Goal: Task Accomplishment & Management: Manage account settings

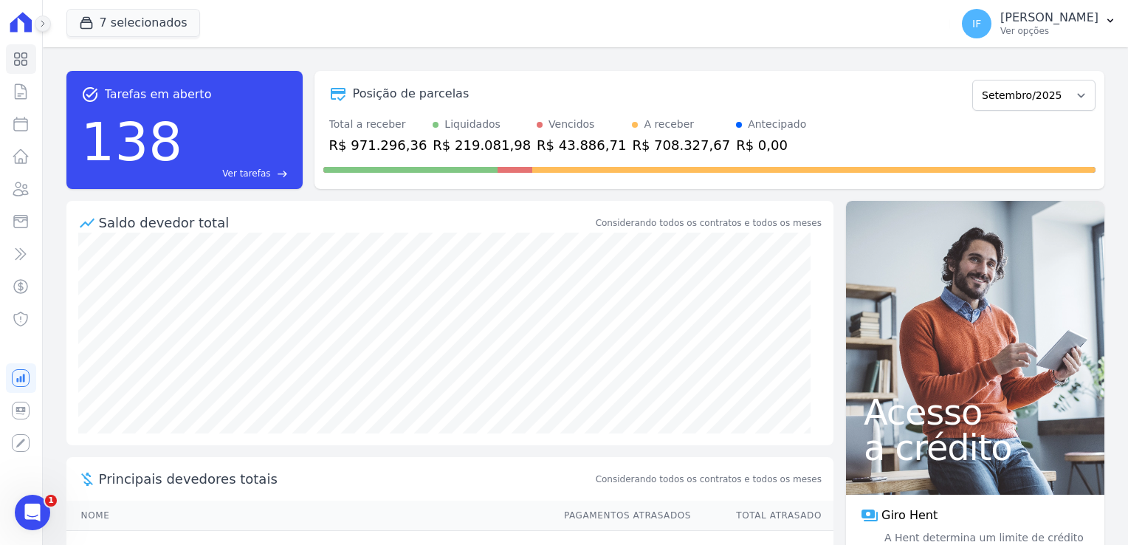
click at [41, 25] on icon at bounding box center [42, 23] width 9 height 9
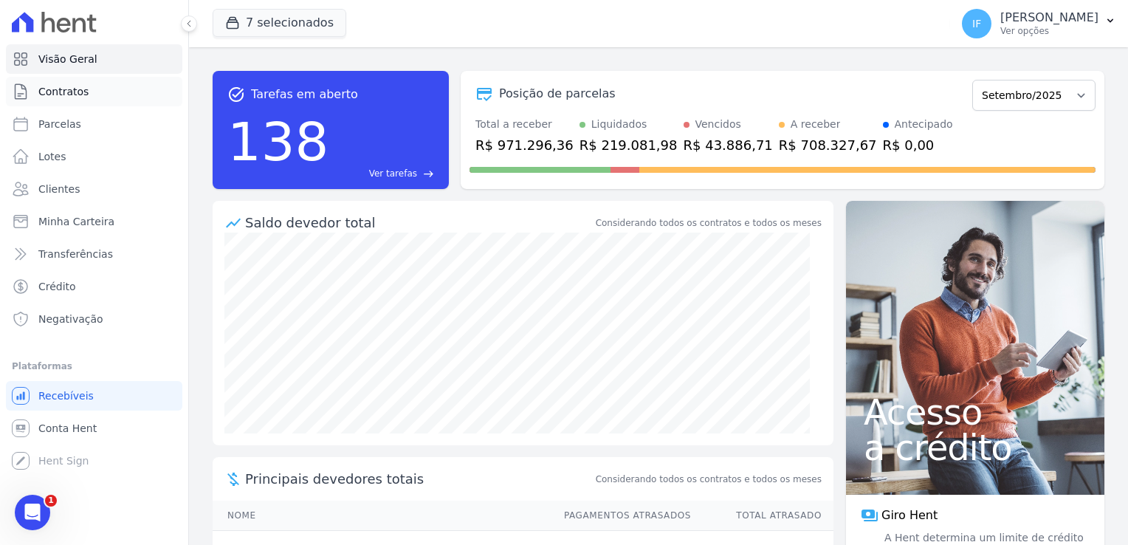
click at [56, 90] on span "Contratos" at bounding box center [63, 91] width 50 height 15
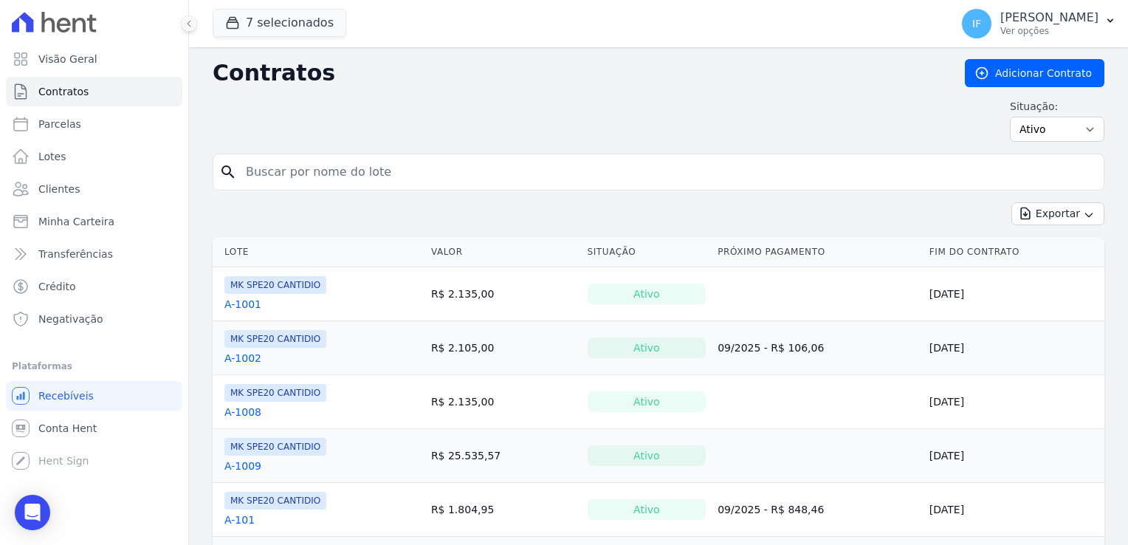
click at [416, 169] on input "search" at bounding box center [667, 172] width 861 height 30
type input "903"
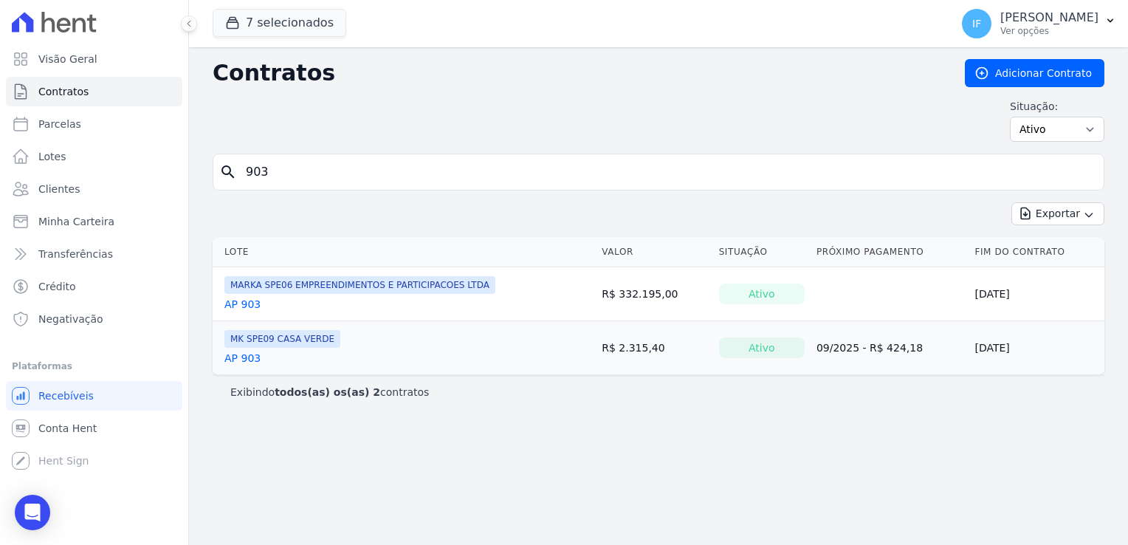
click at [245, 360] on link "AP 903" at bounding box center [242, 358] width 36 height 15
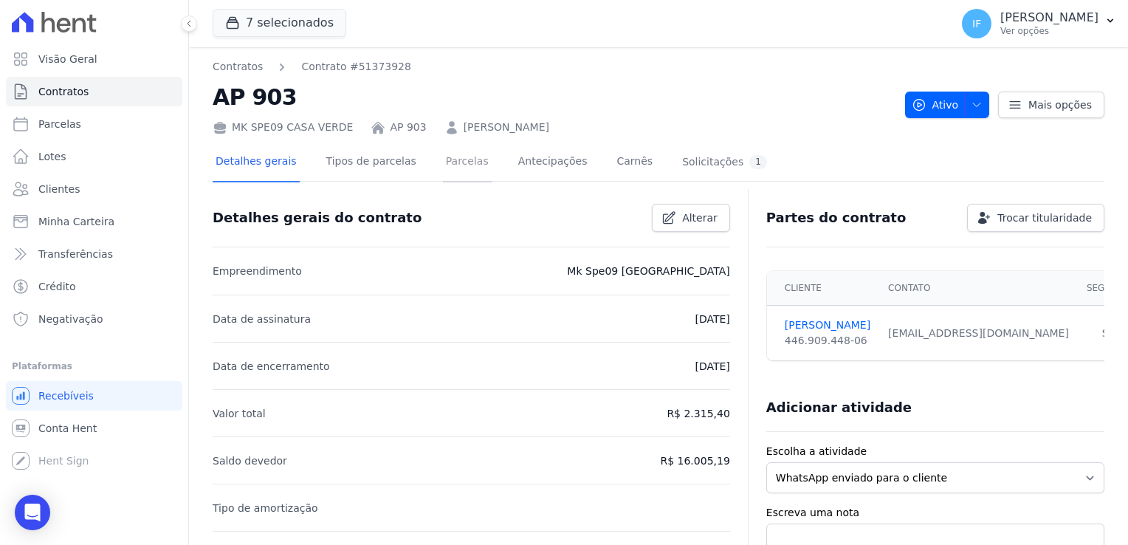
click at [443, 171] on link "Parcelas" at bounding box center [467, 162] width 49 height 39
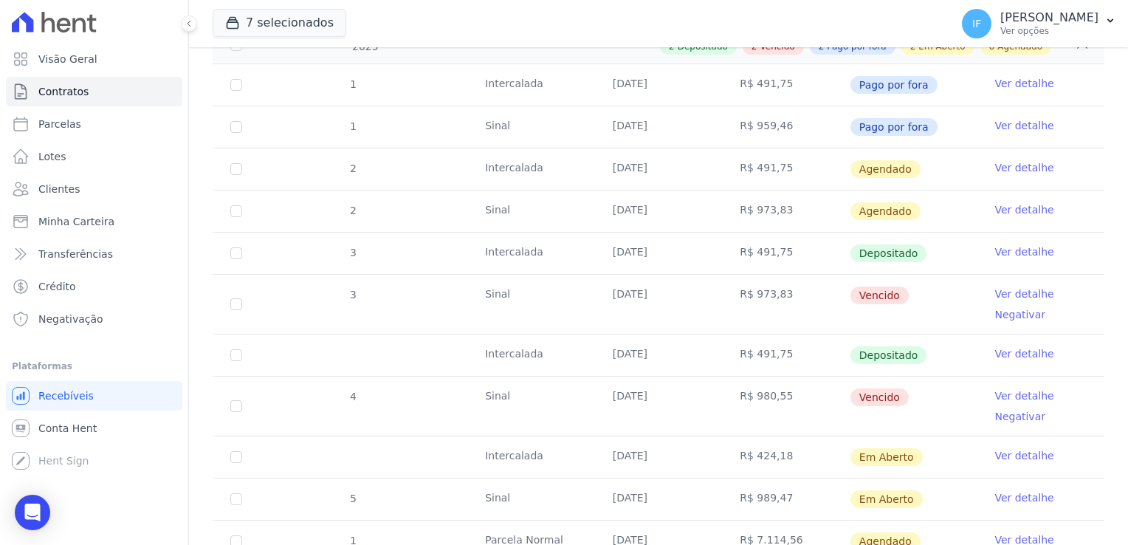
scroll to position [244, 0]
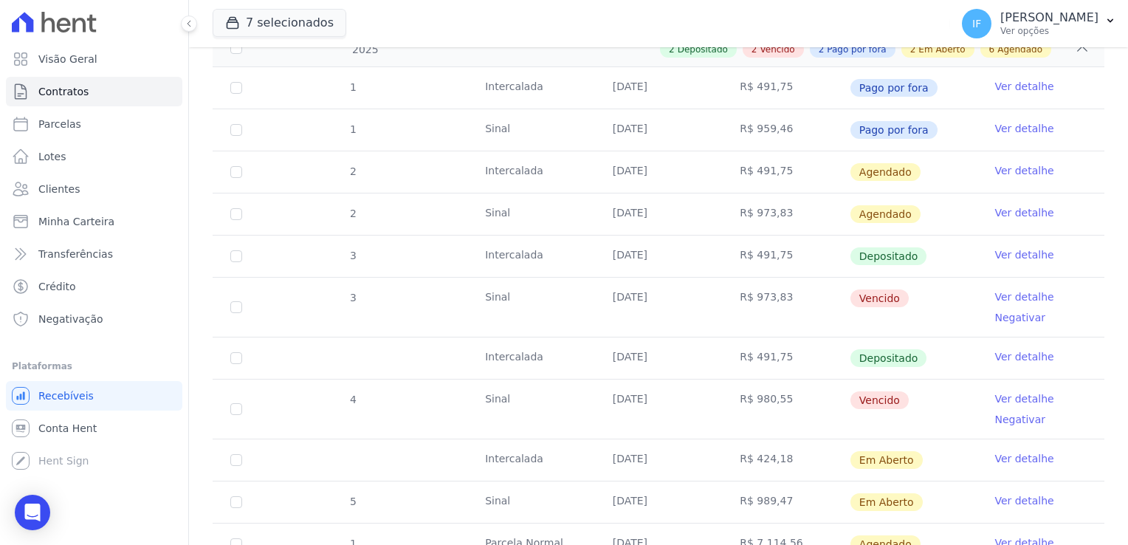
click at [994, 213] on link "Ver detalhe" at bounding box center [1023, 212] width 59 height 15
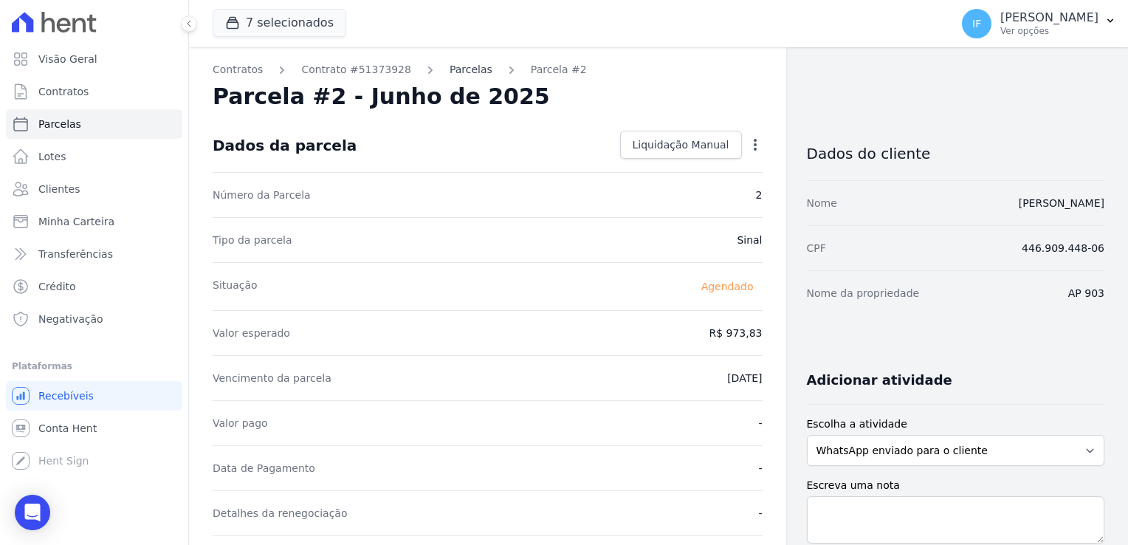
click at [450, 73] on link "Parcelas" at bounding box center [471, 70] width 43 height 16
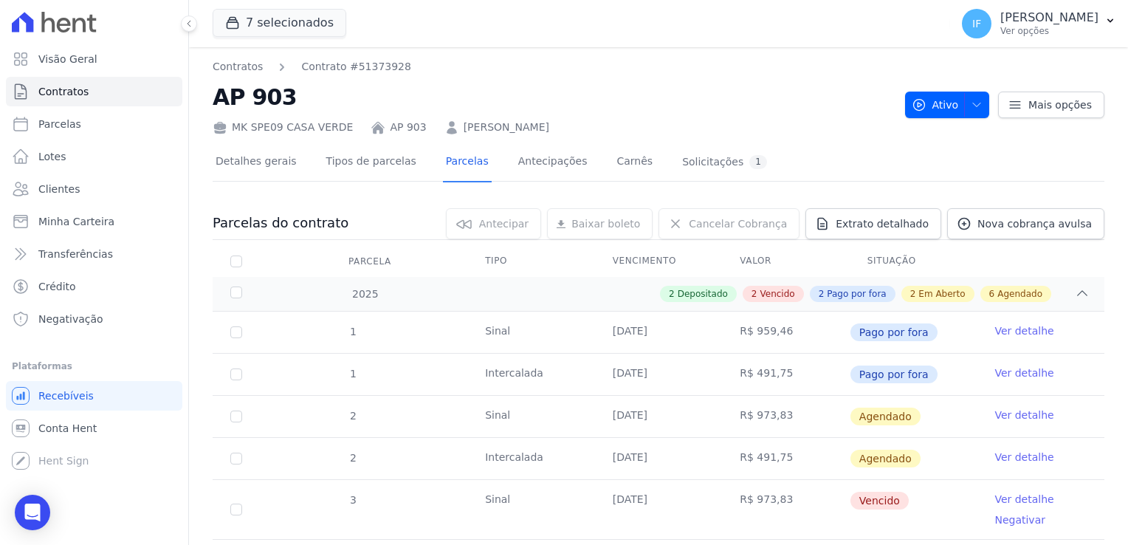
drag, startPoint x: 747, startPoint y: 412, endPoint x: 759, endPoint y: 411, distance: 11.8
click at [749, 412] on td "R$ 973,83" at bounding box center [786, 416] width 128 height 41
click at [1023, 412] on link "Ver detalhe" at bounding box center [1023, 415] width 59 height 15
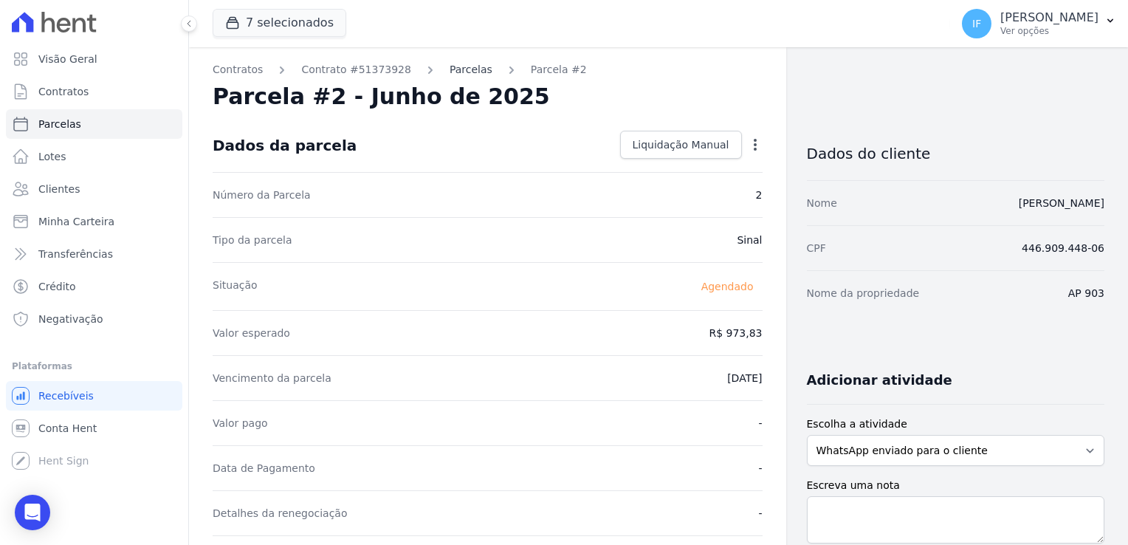
click at [450, 69] on link "Parcelas" at bounding box center [471, 70] width 43 height 16
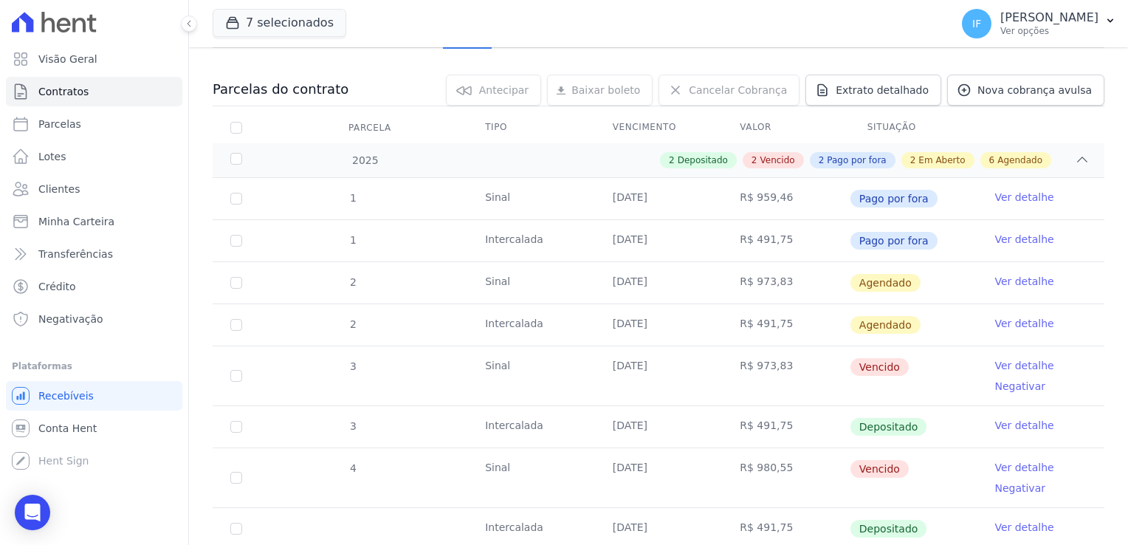
scroll to position [148, 0]
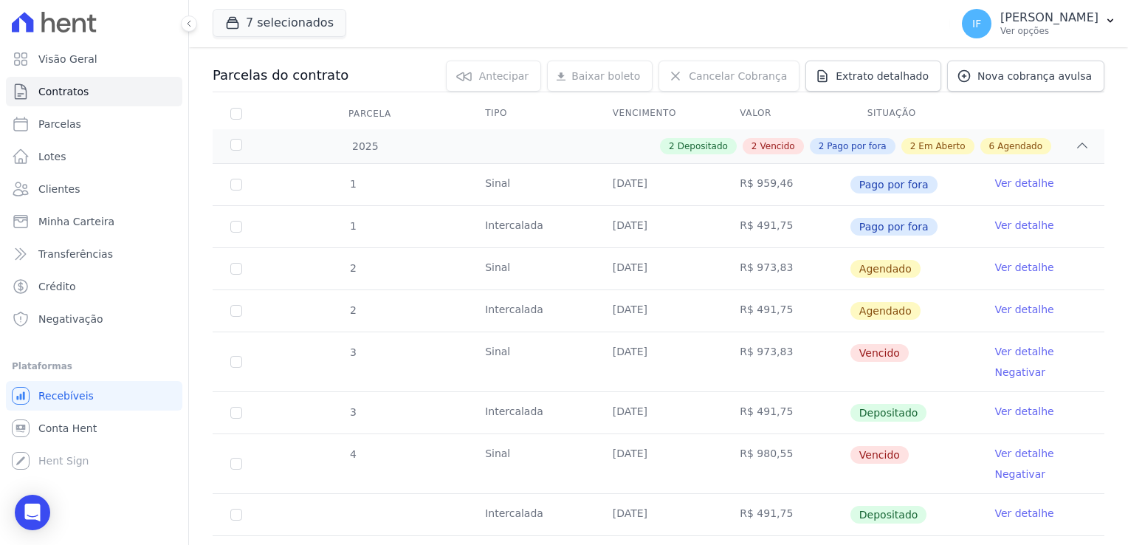
click at [1011, 351] on link "Ver detalhe" at bounding box center [1023, 351] width 59 height 15
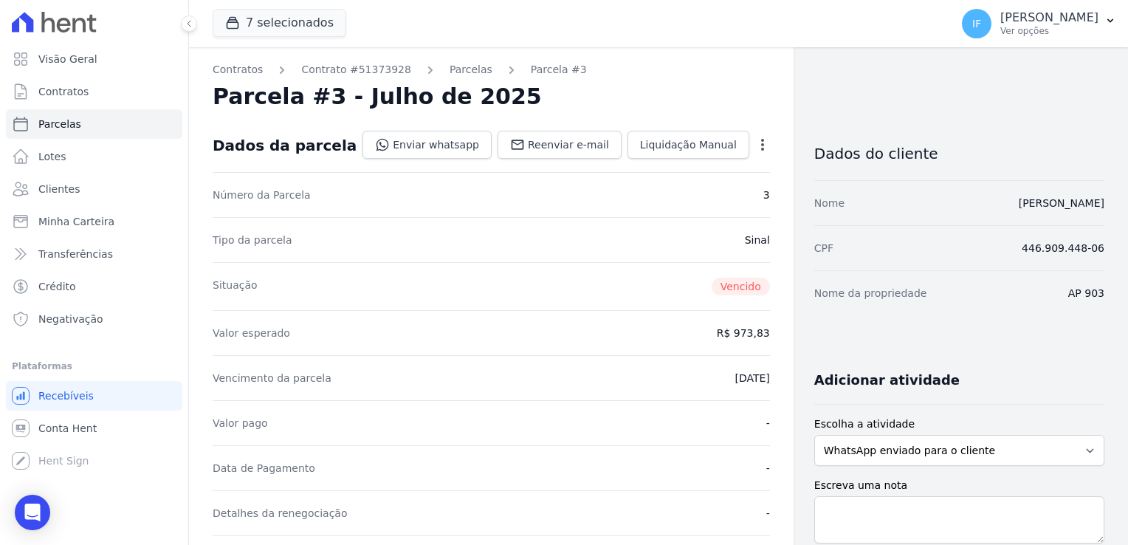
click at [755, 137] on icon "button" at bounding box center [762, 144] width 15 height 15
click at [671, 250] on link "Renegociar" at bounding box center [699, 244] width 130 height 27
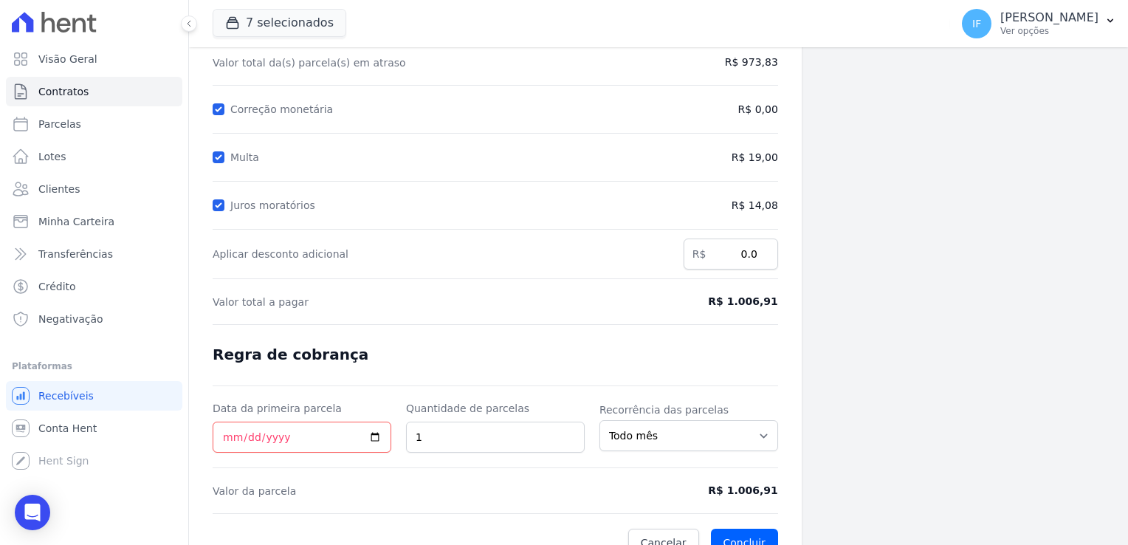
scroll to position [191, 0]
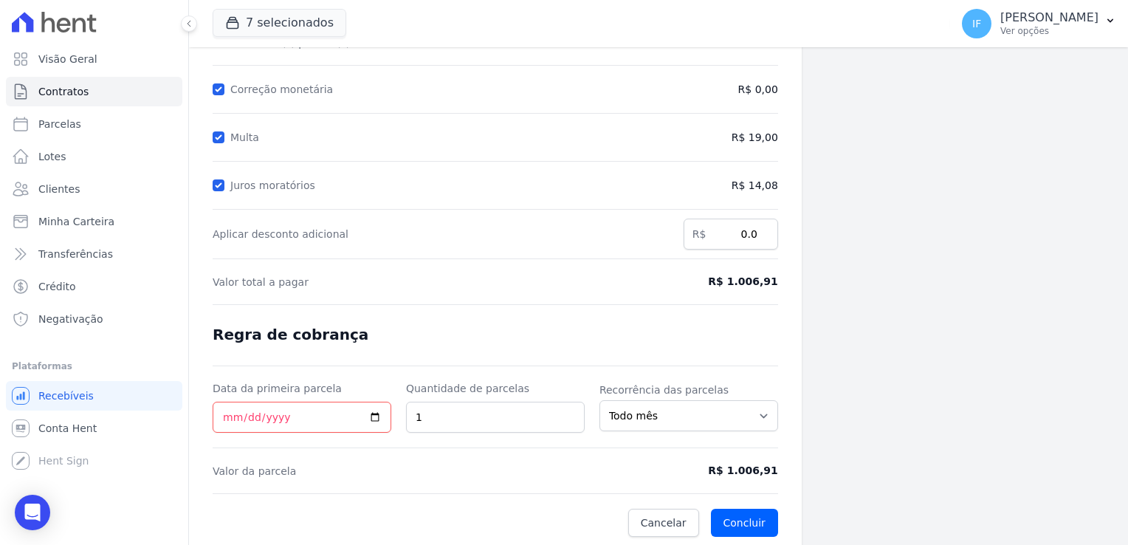
drag, startPoint x: 743, startPoint y: 131, endPoint x: 780, endPoint y: 126, distance: 36.7
click at [780, 126] on div "Contratos Contrato #51373928 Renegociação de parcelas Renegociação de parcelas …" at bounding box center [495, 202] width 613 height 692
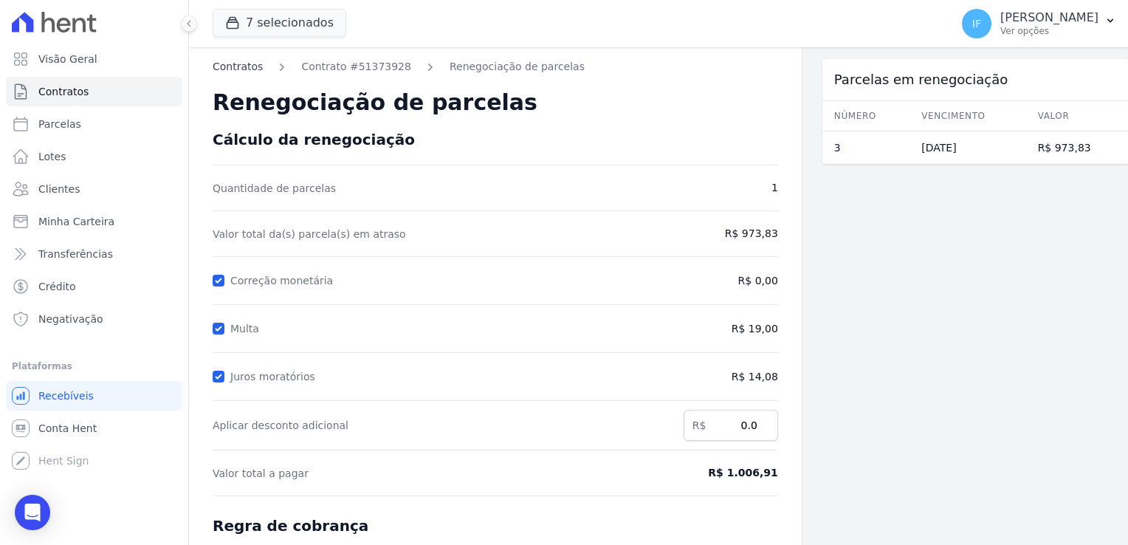
click at [250, 69] on link "Contratos" at bounding box center [238, 67] width 50 height 16
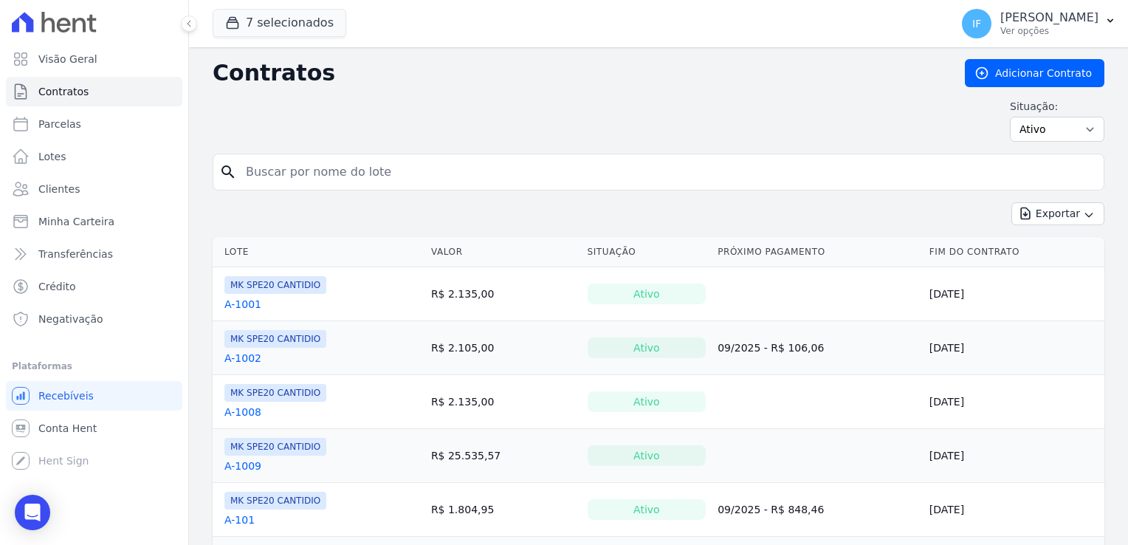
click at [288, 168] on input "search" at bounding box center [667, 172] width 861 height 30
type input "973"
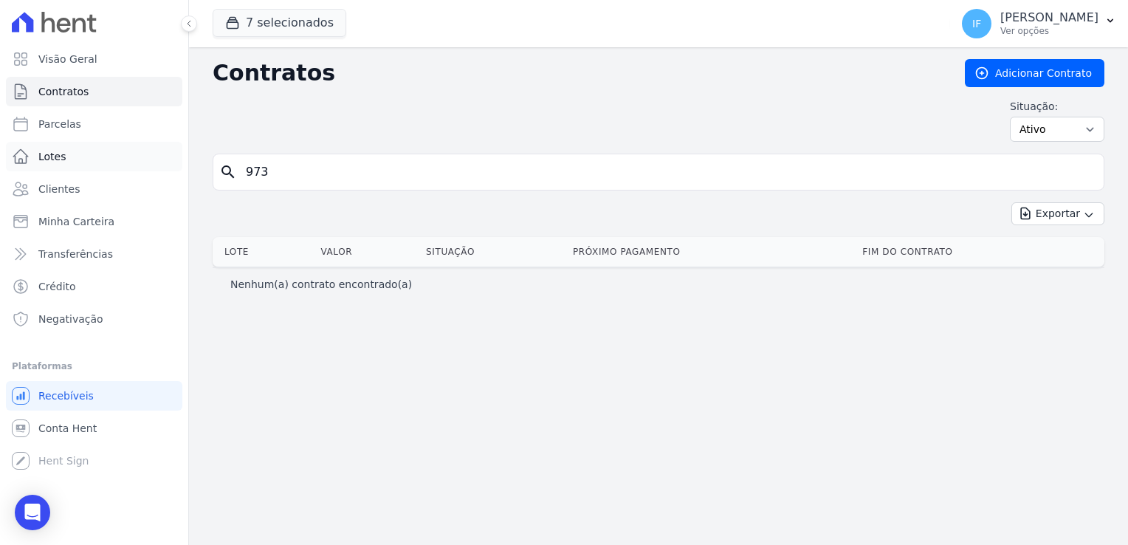
drag, startPoint x: 281, startPoint y: 171, endPoint x: 165, endPoint y: 146, distance: 118.6
click at [162, 148] on div "Visão Geral Contratos Parcelas Lotes Clientes Minha Carteira Transferências Cré…" at bounding box center [564, 272] width 1128 height 545
type input "203"
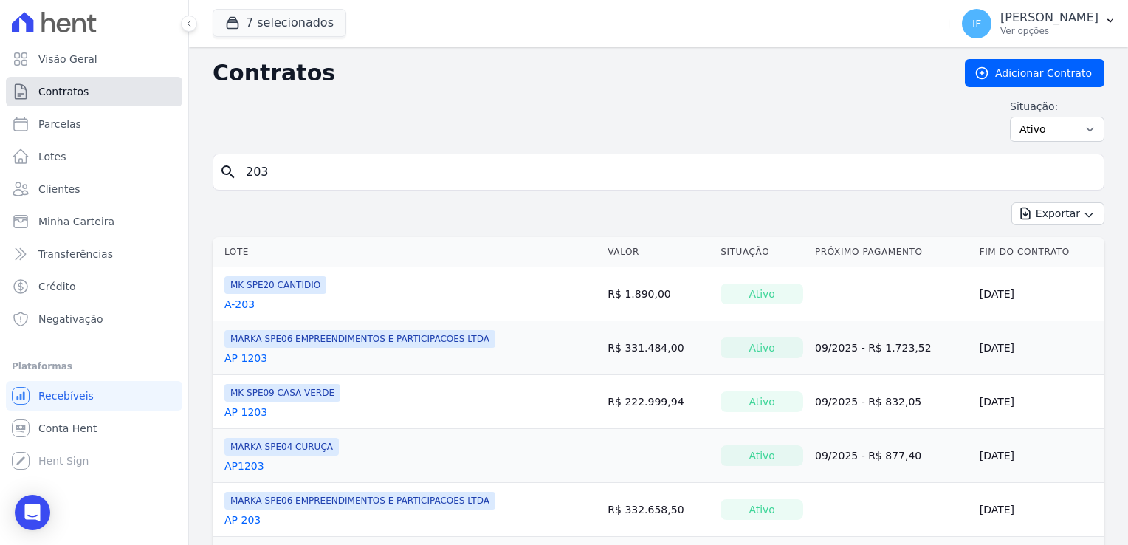
click at [83, 92] on span "Contratos" at bounding box center [63, 91] width 50 height 15
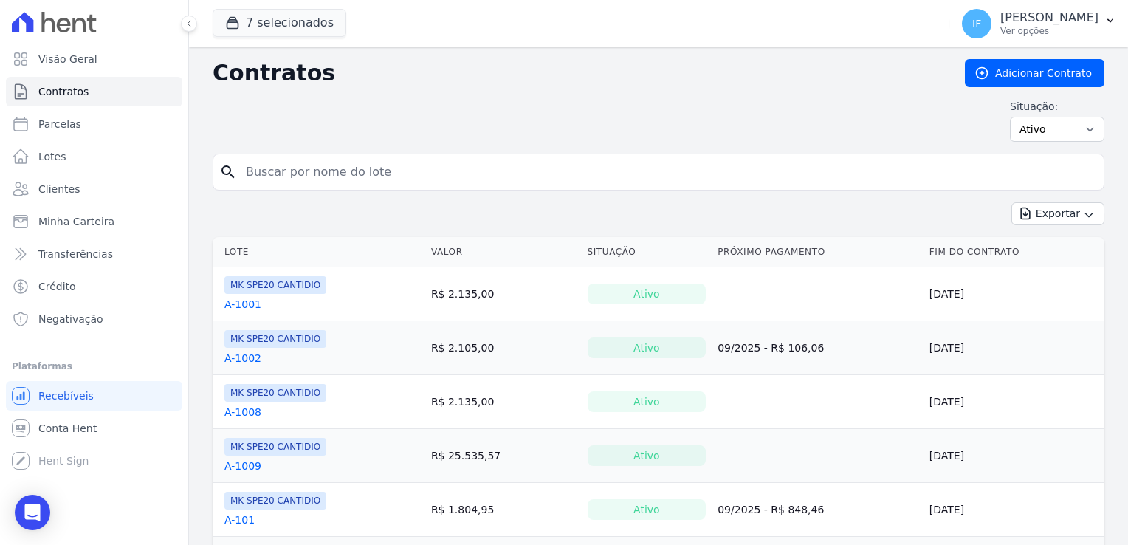
click at [250, 169] on input "search" at bounding box center [667, 172] width 861 height 30
click at [35, 513] on icon "Open Intercom Messenger" at bounding box center [32, 512] width 17 height 19
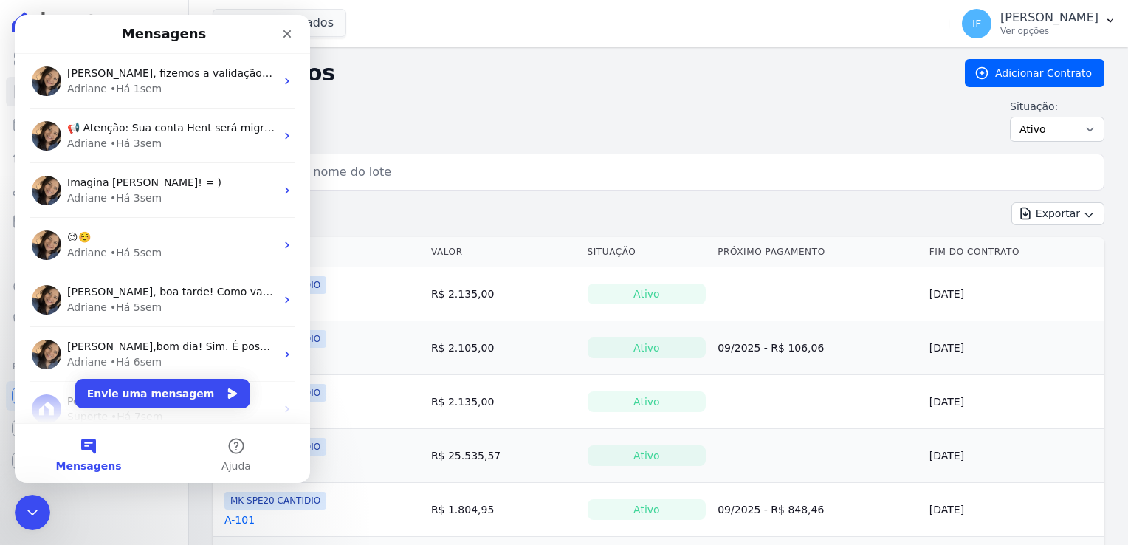
click at [27, 524] on div "Encerramento do Messenger da Intercom" at bounding box center [32, 512] width 35 height 35
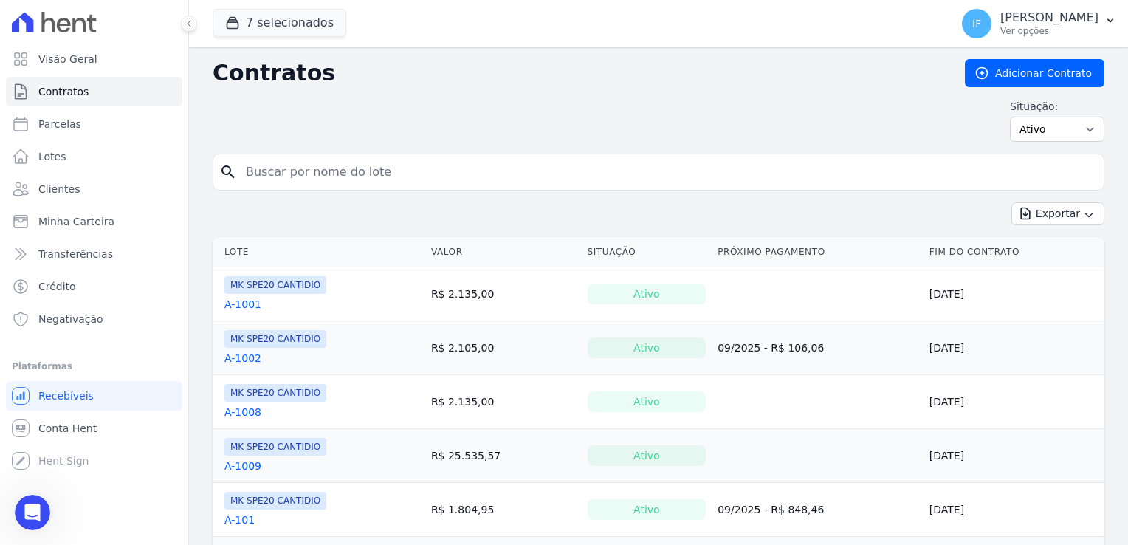
click at [27, 512] on icon "Abertura do Messenger da Intercom" at bounding box center [33, 513] width 24 height 24
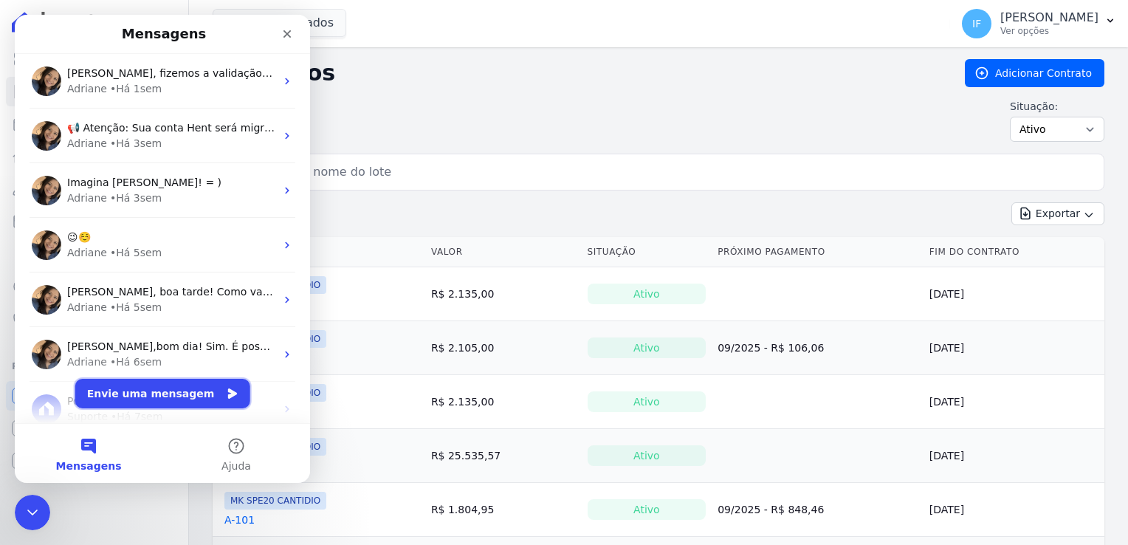
click at [136, 388] on button "Envie uma mensagem" at bounding box center [162, 394] width 175 height 30
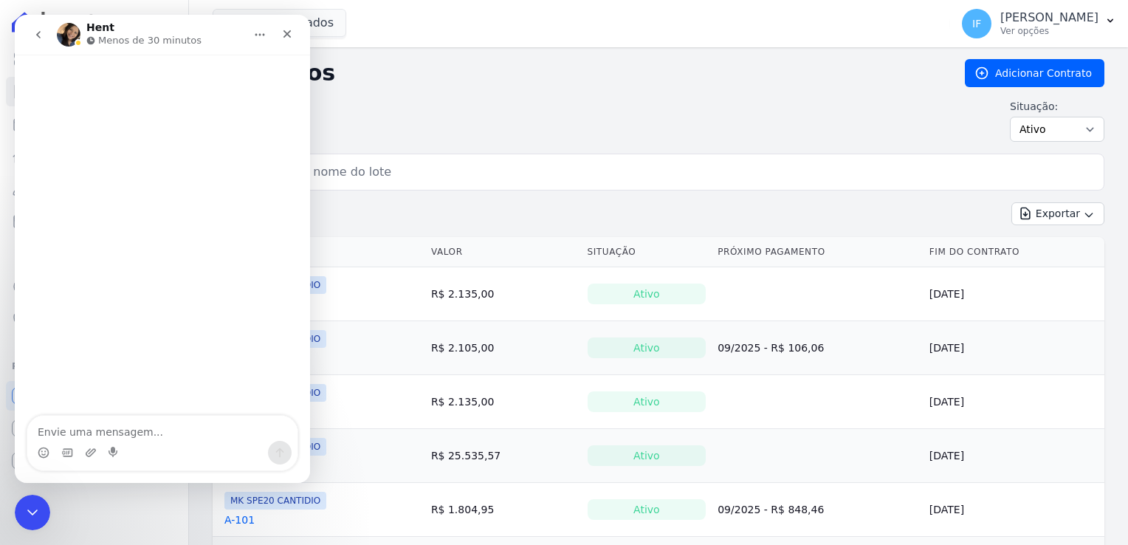
click at [203, 433] on textarea "Envie uma mensagem..." at bounding box center [162, 428] width 270 height 25
type textarea "N"
type textarea "b"
type textarea "B"
type textarea "Bom dia , tudo bem?"
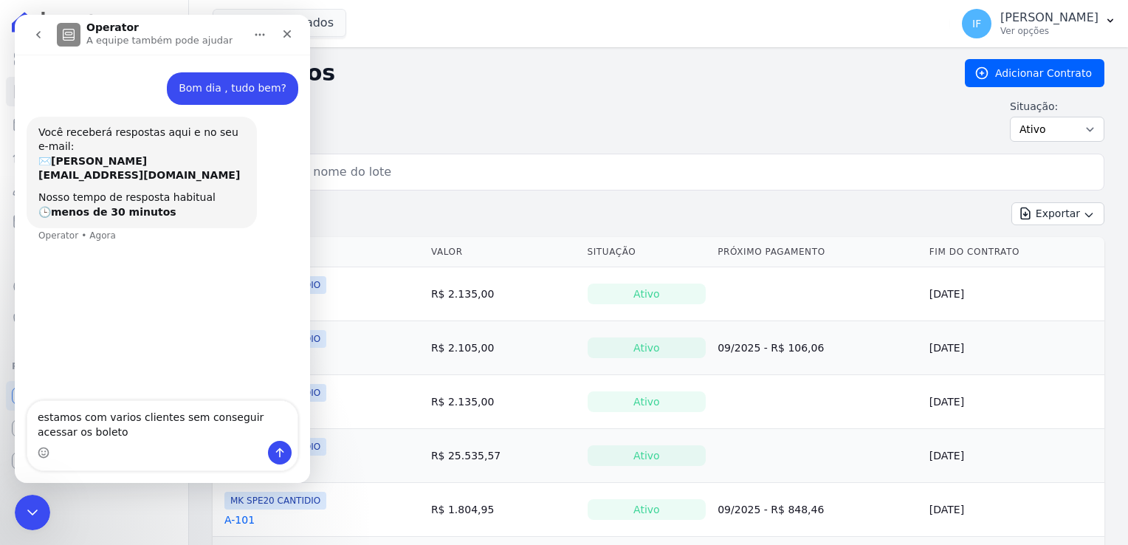
type textarea "estamos com varios clientes sem conseguir acessar os boletos"
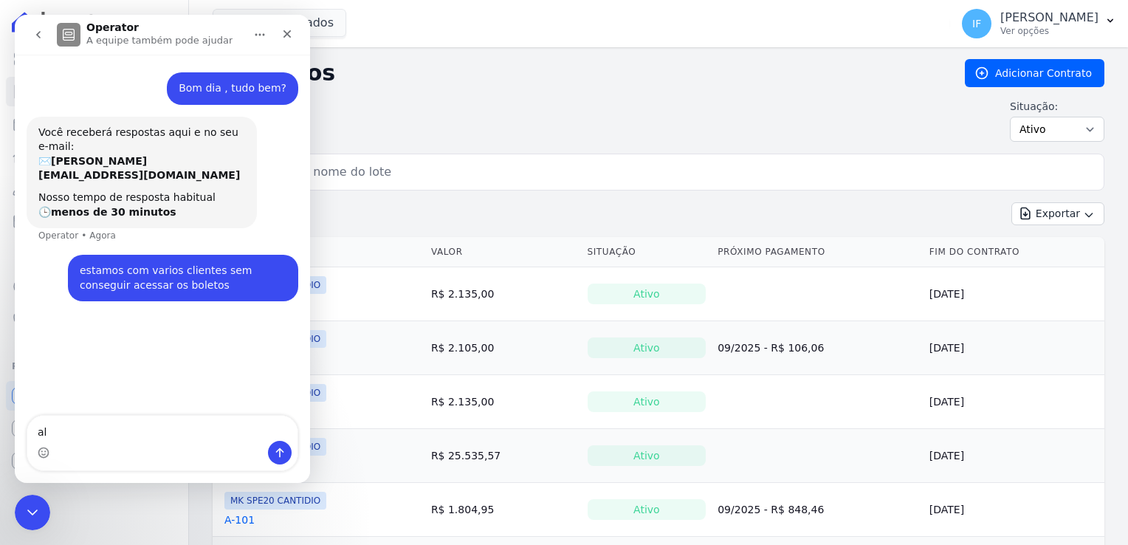
type textarea "a"
type textarea "Notamos que os valores não está com o valor real"
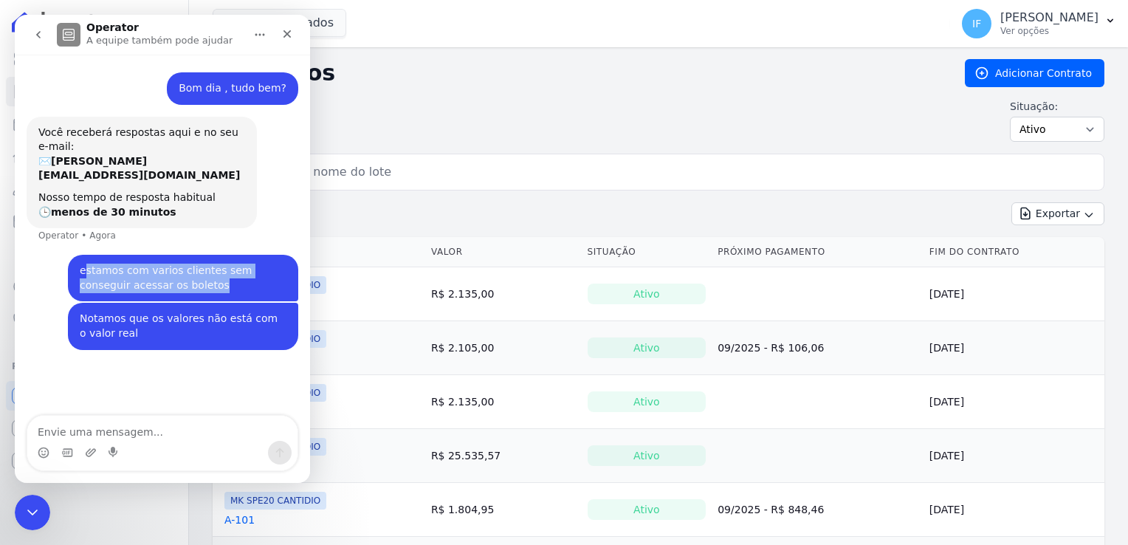
drag, startPoint x: 86, startPoint y: 259, endPoint x: 173, endPoint y: 288, distance: 92.4
click at [173, 288] on div "estamos com varios clientes sem conseguir acessar os boletos Isabel • Agora" at bounding box center [163, 279] width 272 height 48
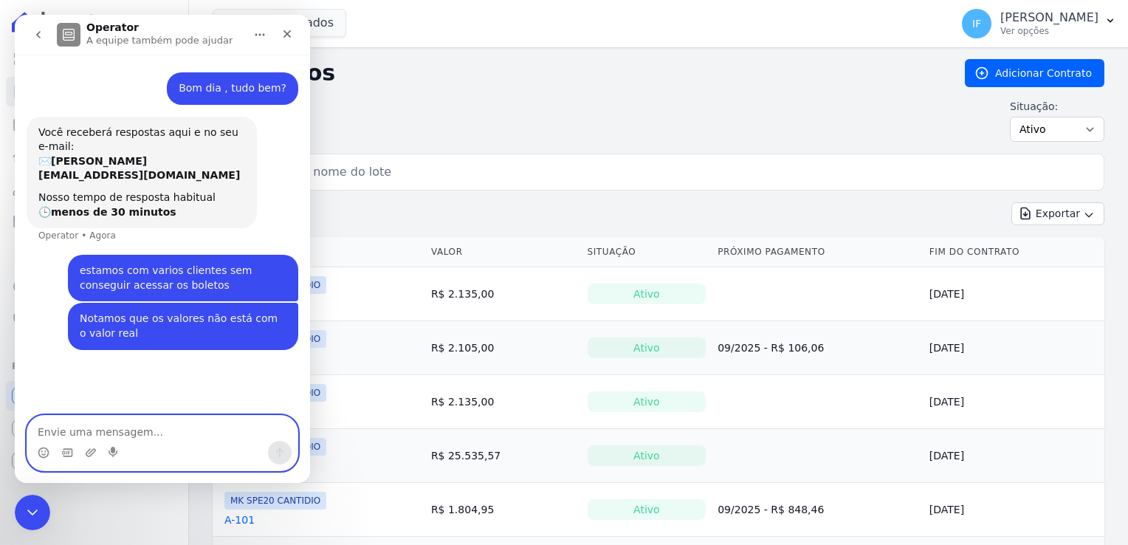
click at [89, 433] on textarea "Envie uma mensagem..." at bounding box center [162, 428] width 270 height 25
type textarea "exitem clientes com unidades erradas"
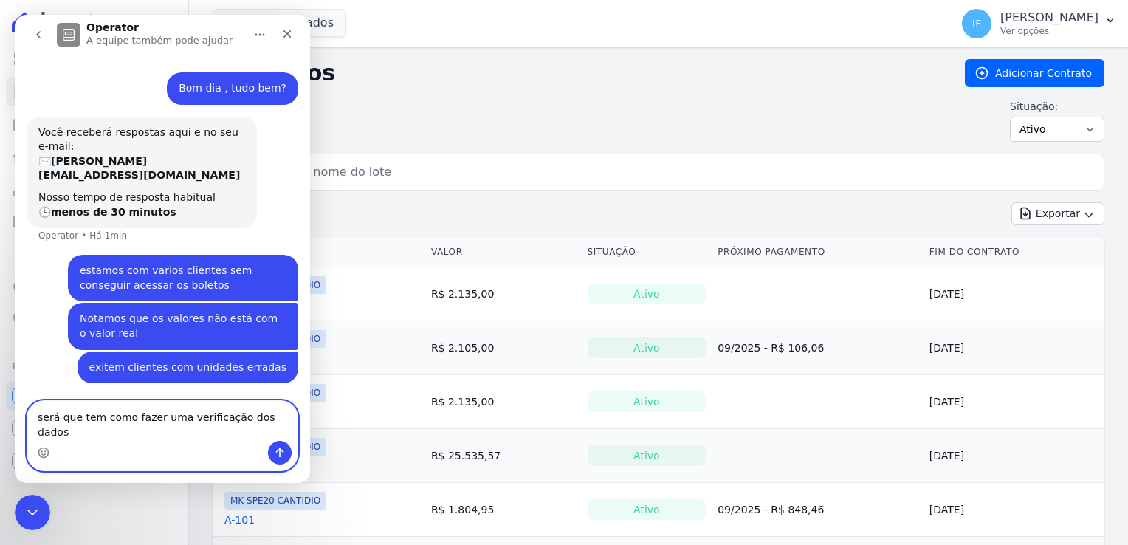
type textarea "será que tem como fazer uma verificação dos dados?"
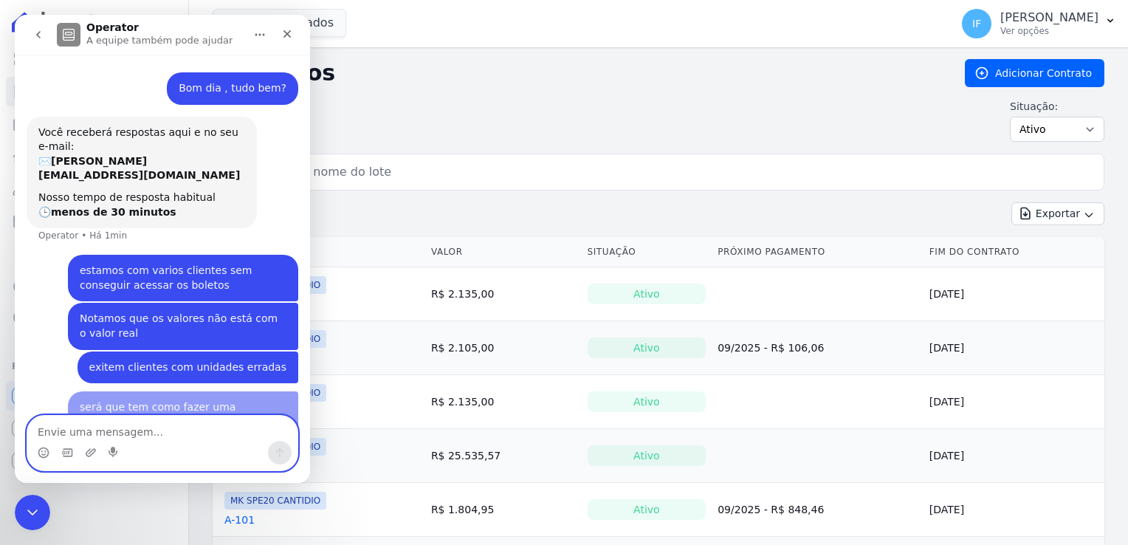
scroll to position [17, 0]
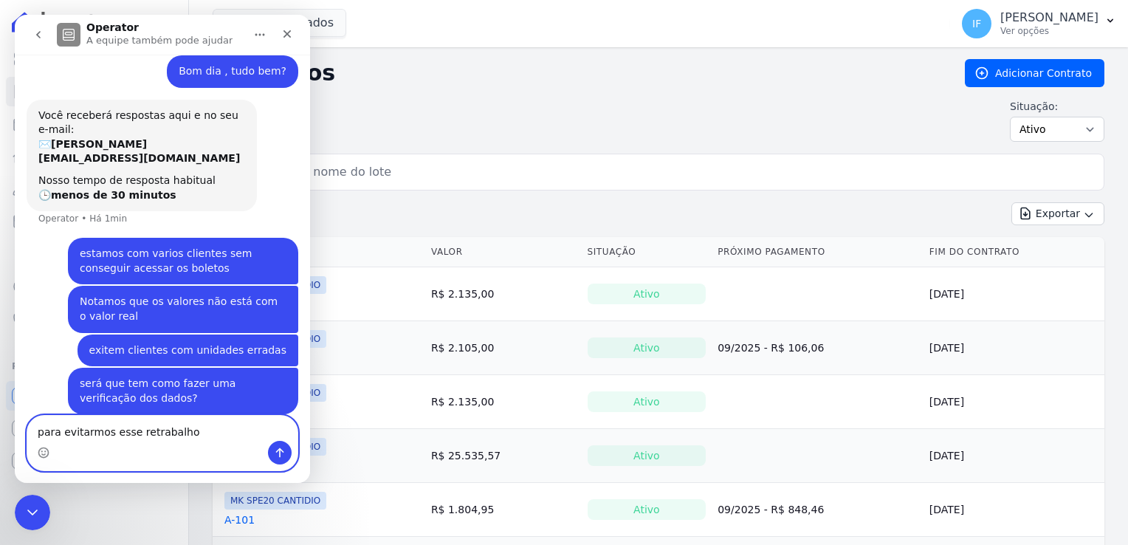
type textarea "para evitarmos esse retrabalho?"
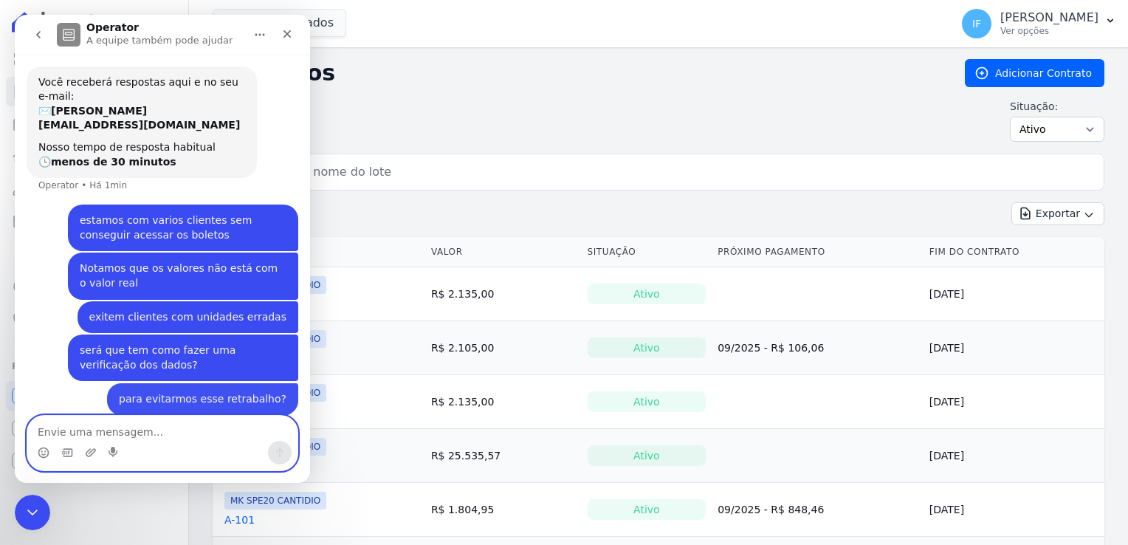
scroll to position [50, 0]
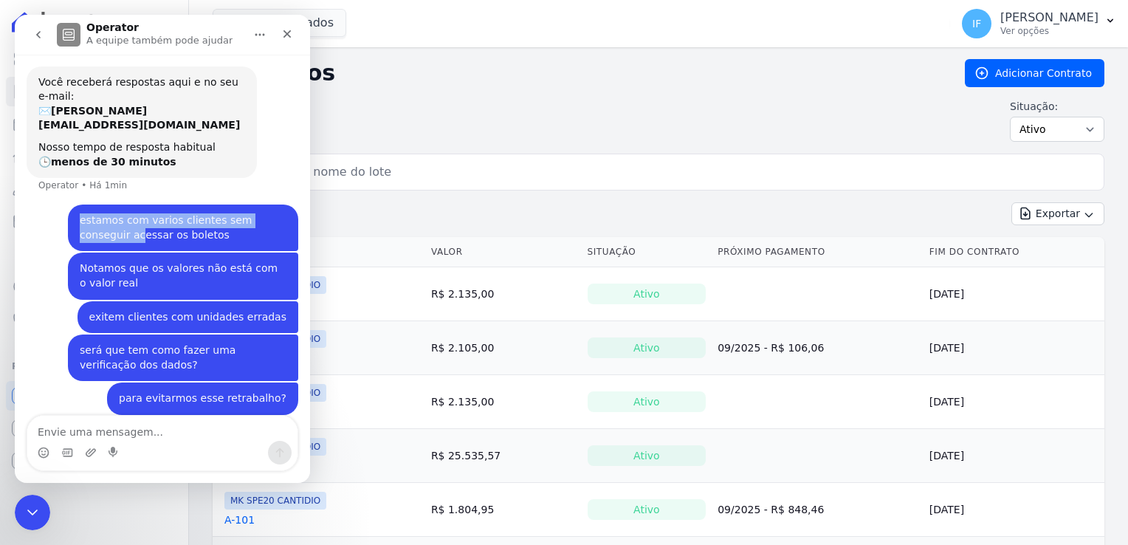
drag, startPoint x: 68, startPoint y: 199, endPoint x: 81, endPoint y: 221, distance: 25.2
click at [81, 221] on div "estamos com varios clientes sem conseguir acessar os boletos Isabel • Há 1min" at bounding box center [183, 227] width 230 height 47
drag, startPoint x: 81, startPoint y: 221, endPoint x: 83, endPoint y: 253, distance: 32.5
click at [83, 261] on div "Notamos que os valores não está com o valor real" at bounding box center [183, 275] width 207 height 29
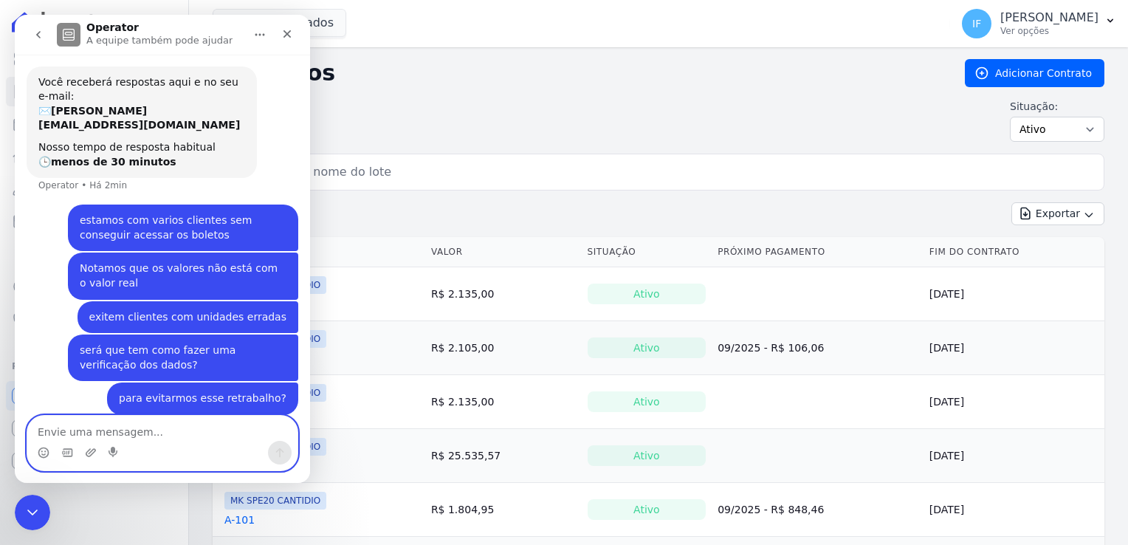
click at [105, 427] on textarea "Envie uma mensagem..." at bounding box center [162, 428] width 270 height 25
type textarea "P"
click at [172, 434] on textarea "Eu sei também que houve" at bounding box center [162, 428] width 270 height 25
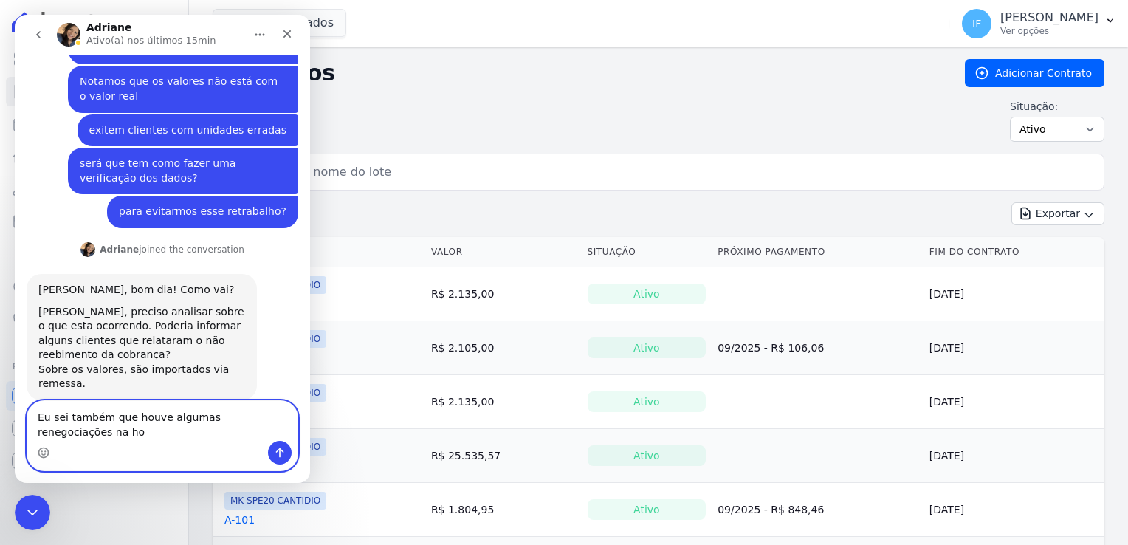
scroll to position [237, 0]
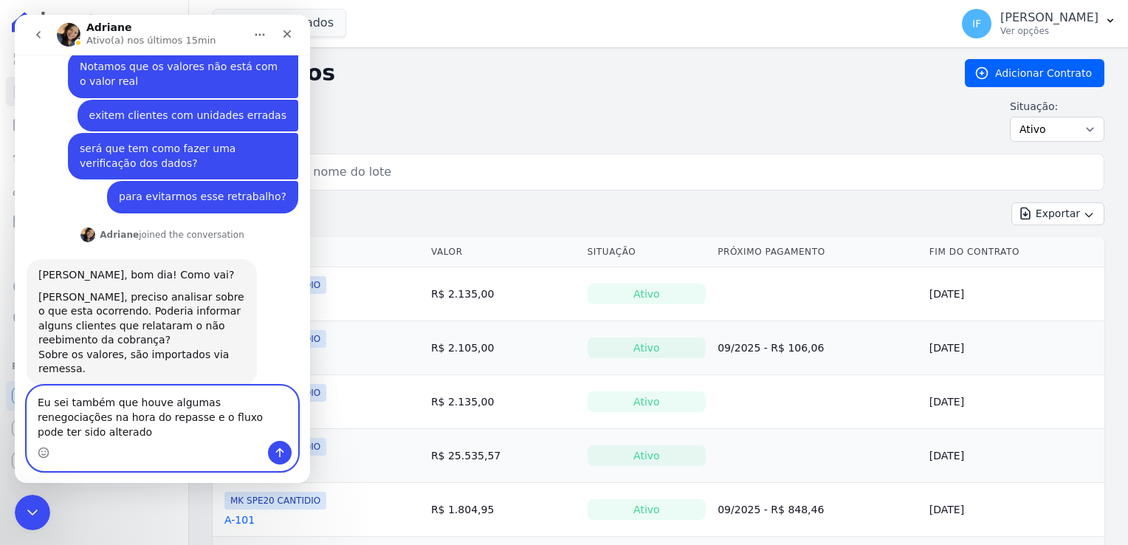
type textarea "Eu sei também que houve algumas renegociações na hora do repasse e o fluxo pode…"
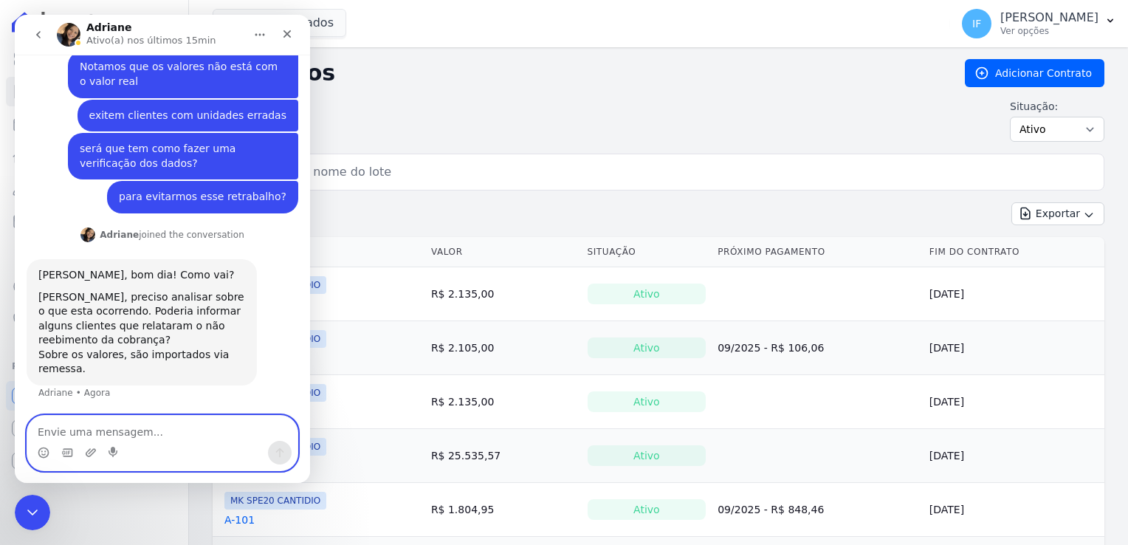
scroll to position [295, 0]
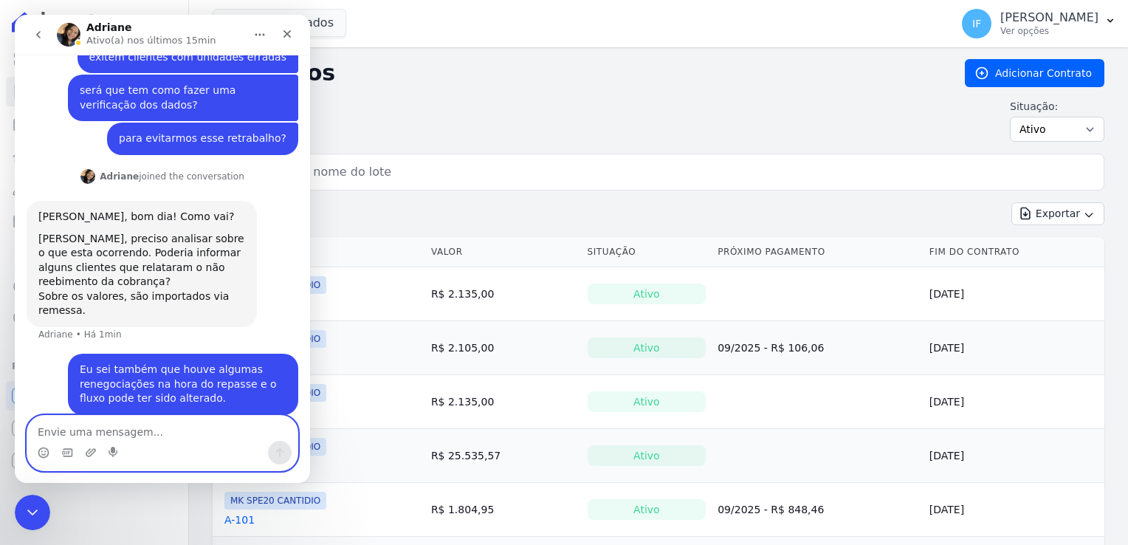
click at [84, 433] on textarea "Envie uma mensagem..." at bounding box center [162, 428] width 270 height 25
type textarea "Não recebeu boleto - Ingrid Talita"
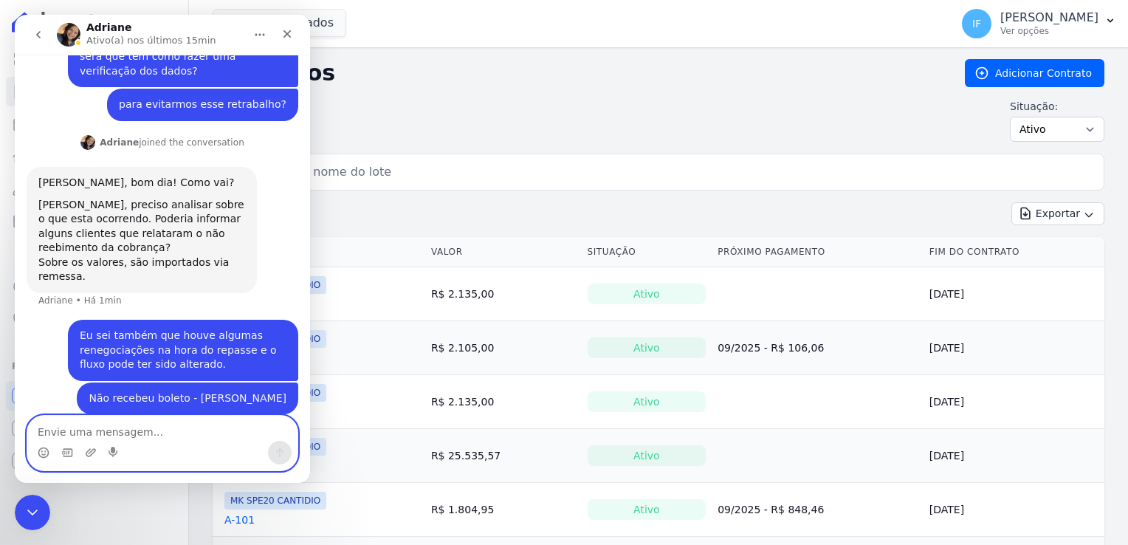
type textarea "e"
type textarea "casa verde - unidade 903"
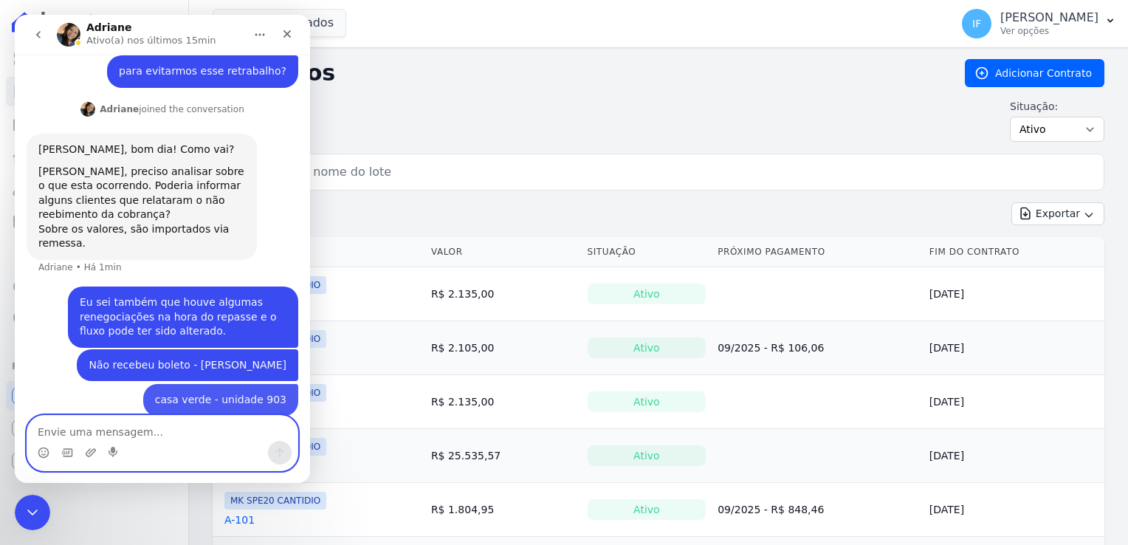
scroll to position [363, 0]
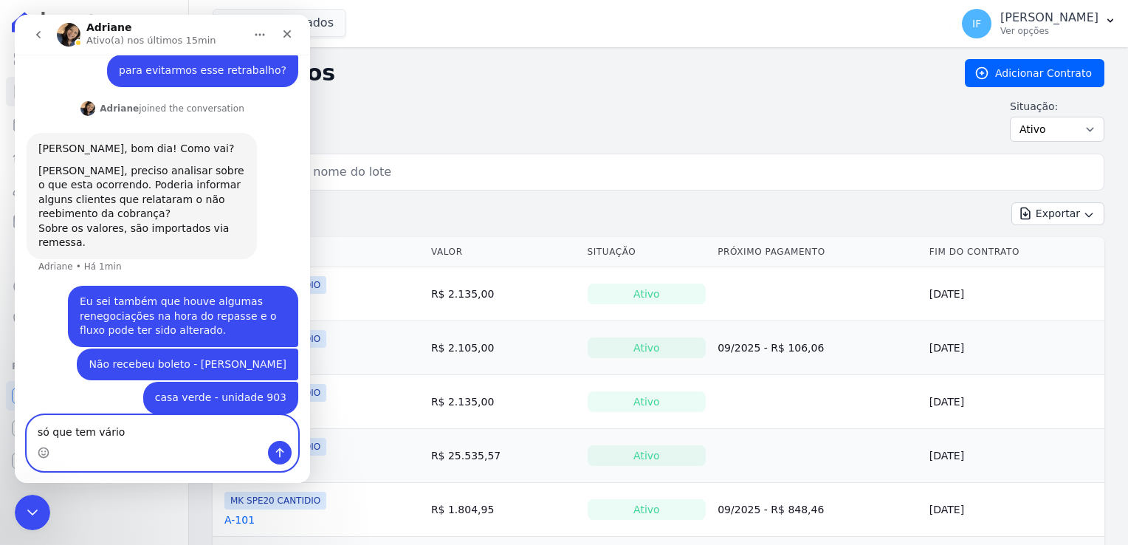
type textarea "só que tem vários"
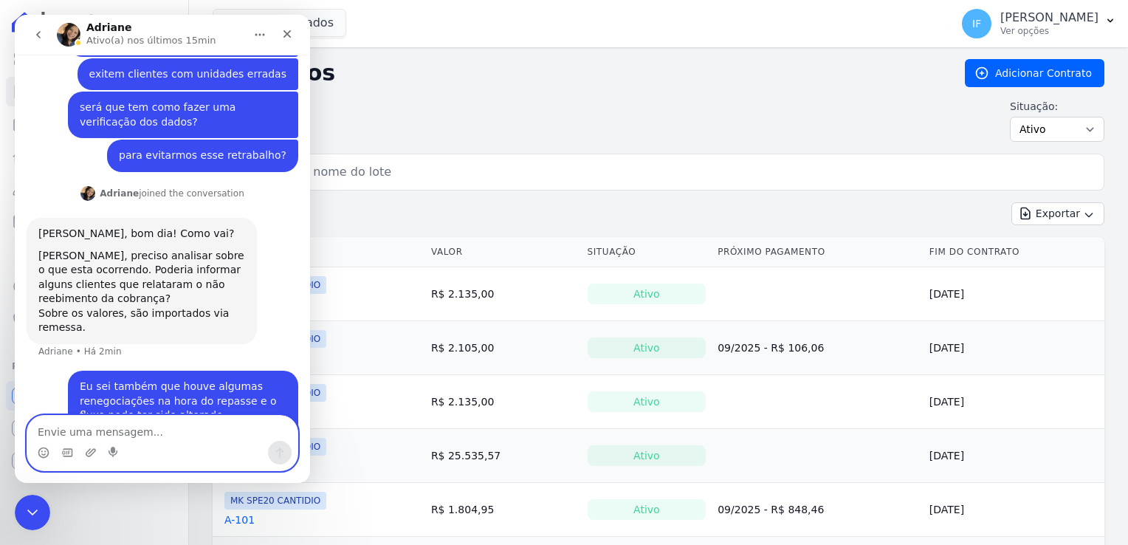
scroll to position [249, 0]
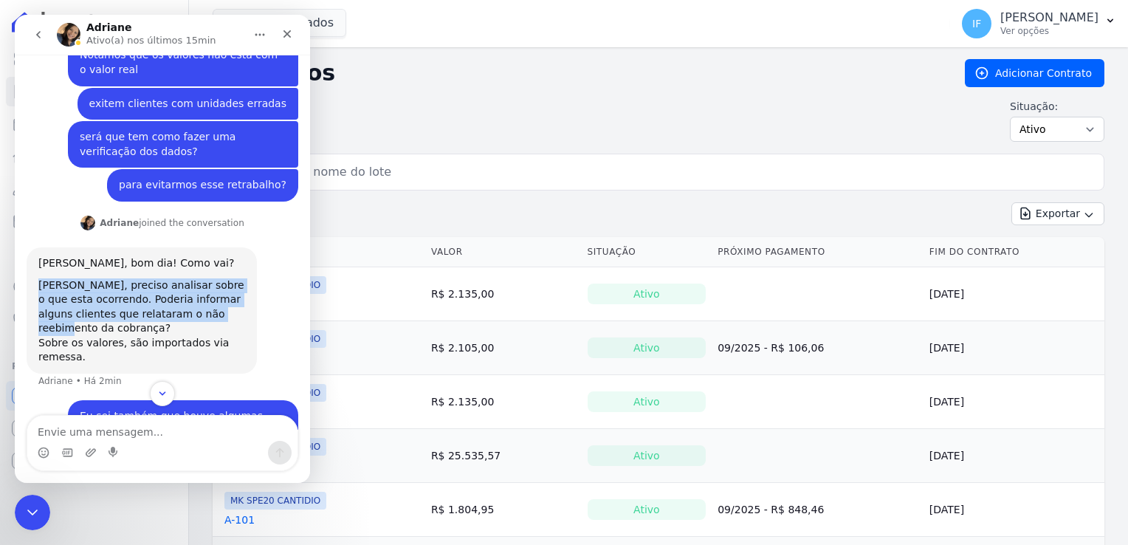
drag, startPoint x: 39, startPoint y: 273, endPoint x: 223, endPoint y: 306, distance: 186.7
click at [223, 306] on div "Olá Isabel, bom dia! Como vai? Isabel, preciso analisar sobre o que esta ocorre…" at bounding box center [142, 310] width 230 height 126
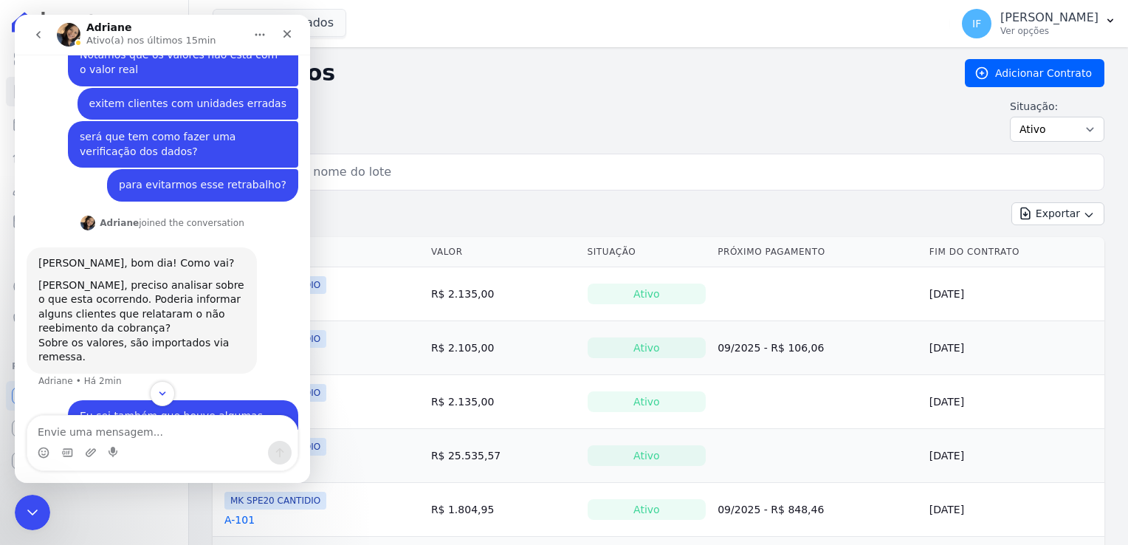
click at [55, 309] on div "Isabel, preciso analisar sobre o que esta ocorrendo. Poderia informar alguns cl…" at bounding box center [141, 307] width 207 height 58
drag, startPoint x: 44, startPoint y: 315, endPoint x: 50, endPoint y: 323, distance: 10.5
click at [50, 323] on div "Olá Isabel, bom dia! Como vai? Isabel, preciso analisar sobre o que esta ocorre…" at bounding box center [141, 310] width 207 height 109
drag, startPoint x: 50, startPoint y: 323, endPoint x: 88, endPoint y: 344, distance: 43.0
click at [195, 344] on div "Sobre os valores, são importados via remessa." at bounding box center [141, 350] width 207 height 29
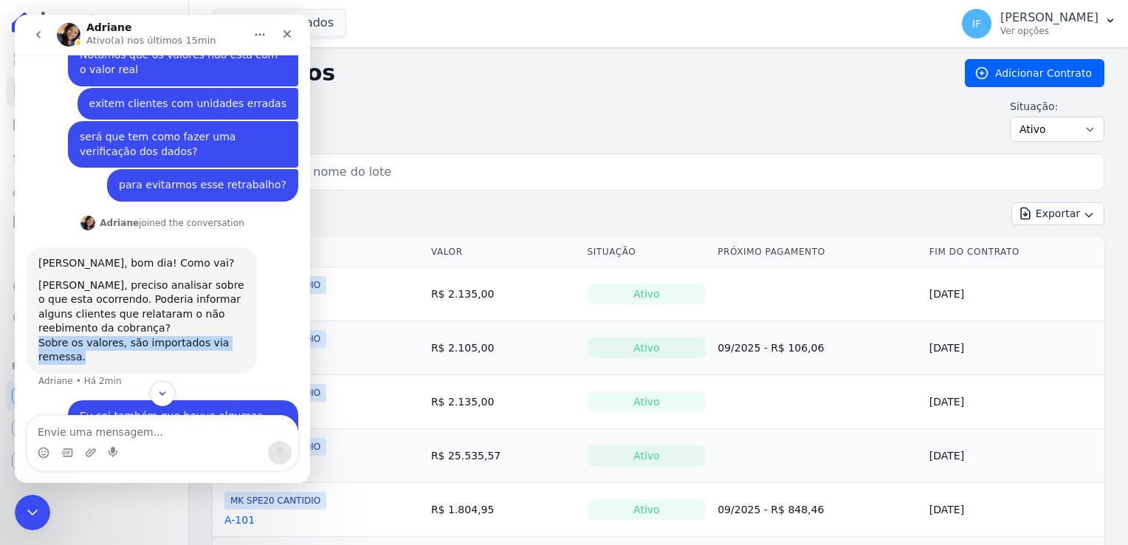
drag, startPoint x: 38, startPoint y: 328, endPoint x: 105, endPoint y: 346, distance: 69.5
click at [105, 346] on div "Olá Isabel, bom dia! Como vai? Isabel, preciso analisar sobre o que esta ocorre…" at bounding box center [142, 310] width 230 height 126
drag, startPoint x: 105, startPoint y: 346, endPoint x: 52, endPoint y: 346, distance: 52.4
click at [52, 346] on div "Sobre os valores, são importados via remessa." at bounding box center [141, 350] width 207 height 29
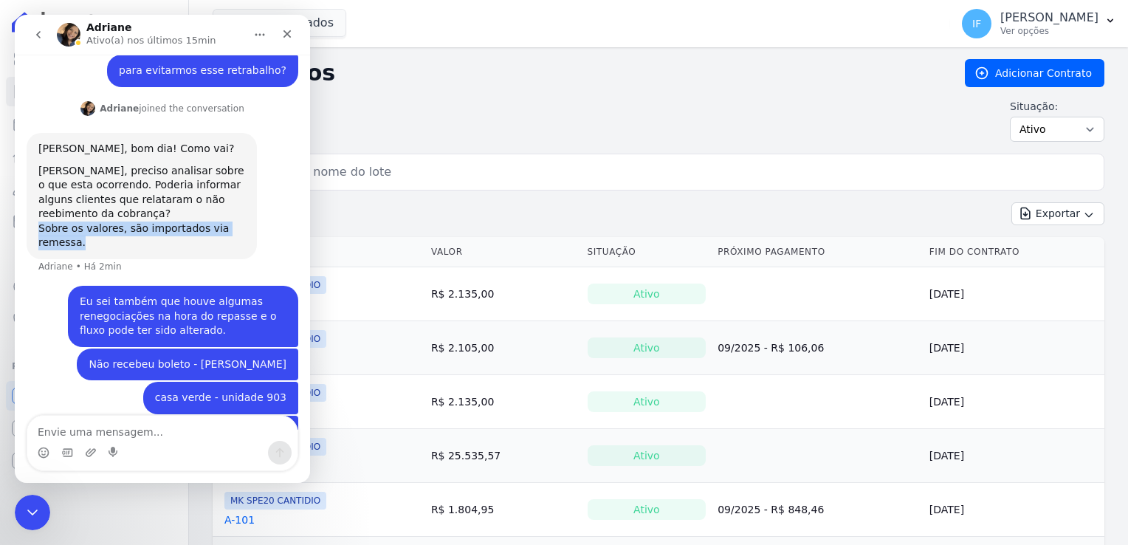
scroll to position [396, 0]
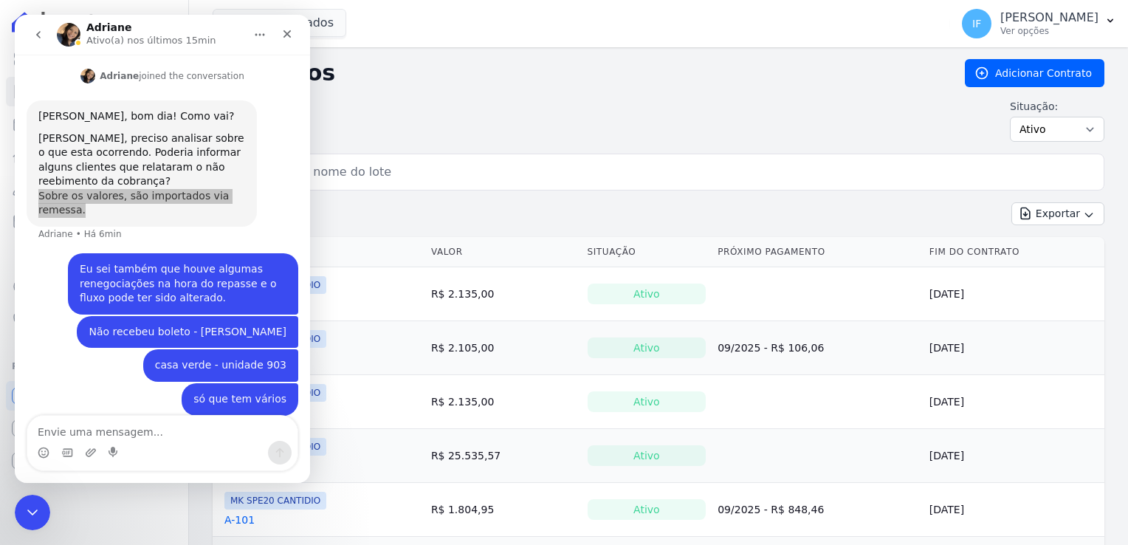
click at [594, 103] on div "Situação: Ativo Todos Pausado Distratado Rascunho Expirado Encerrado" at bounding box center [659, 120] width 892 height 43
click at [30, 513] on icon "Encerramento do Messenger da Intercom" at bounding box center [30, 510] width 18 height 18
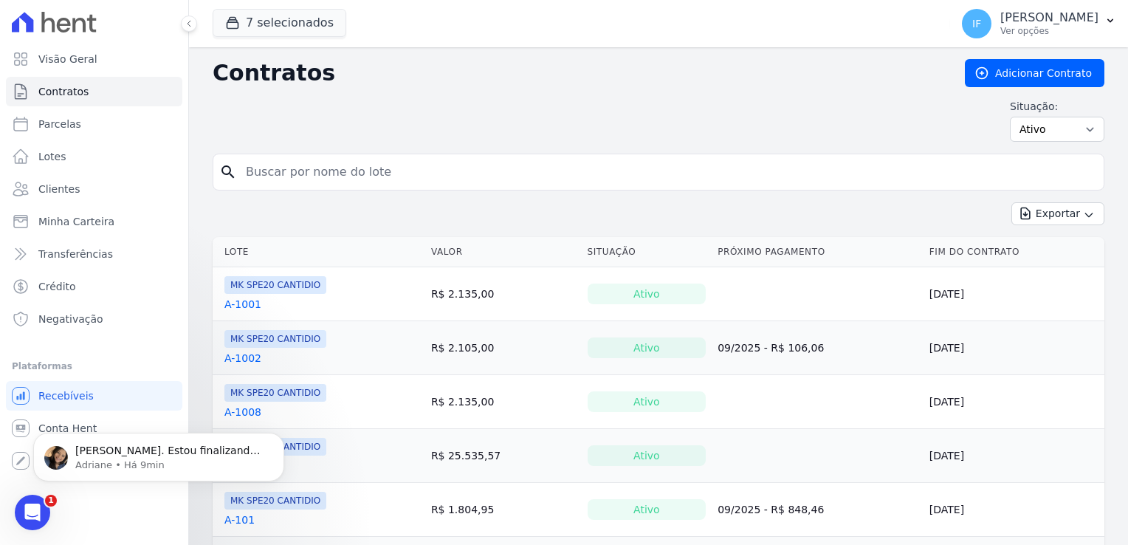
scroll to position [470, 0]
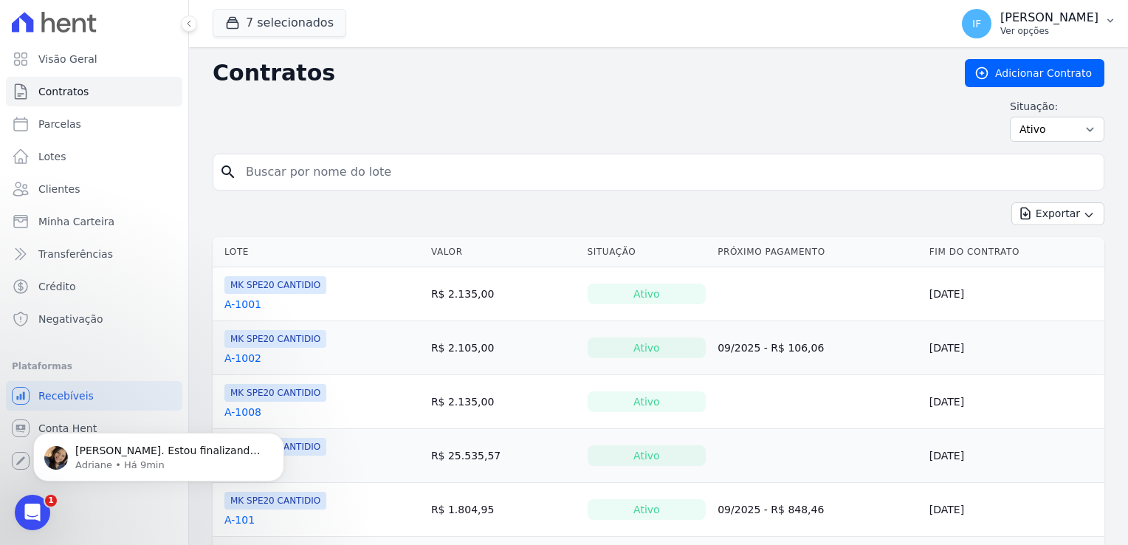
click at [1008, 25] on p "Ver opções" at bounding box center [1049, 31] width 98 height 12
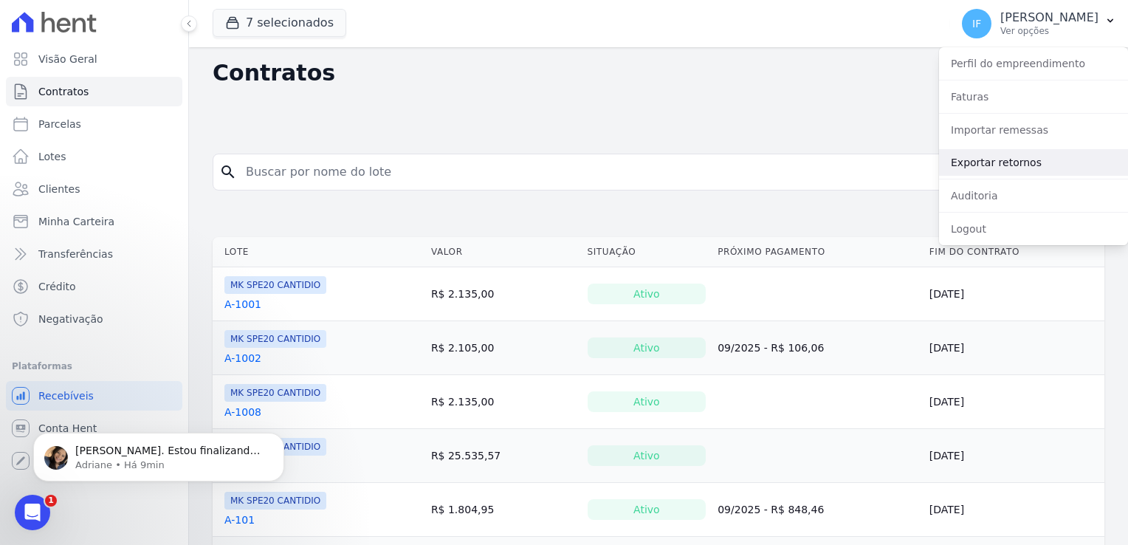
click at [992, 162] on link "Exportar retornos" at bounding box center [1033, 162] width 189 height 27
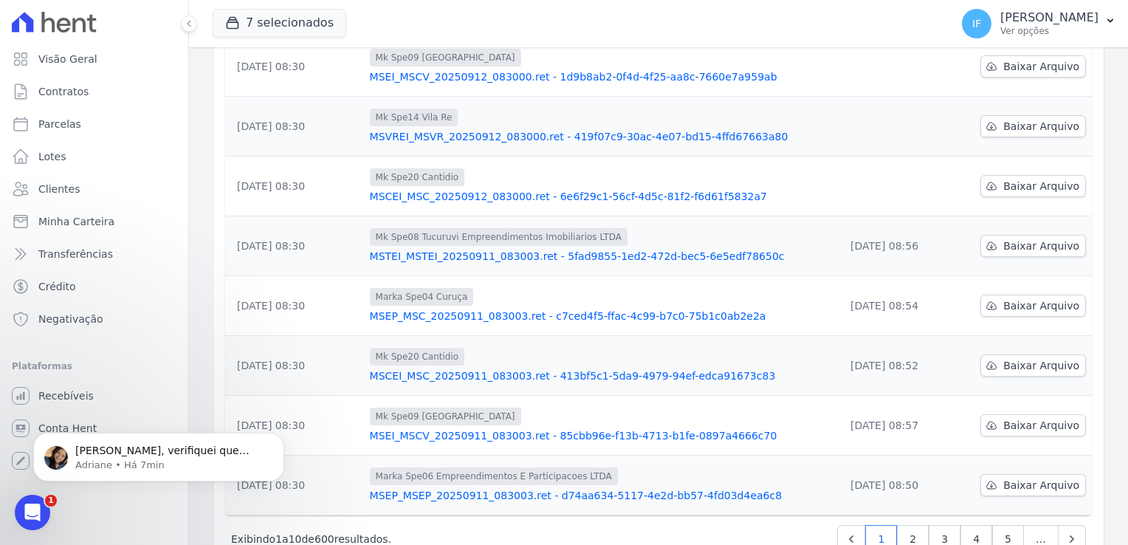
scroll to position [369, 0]
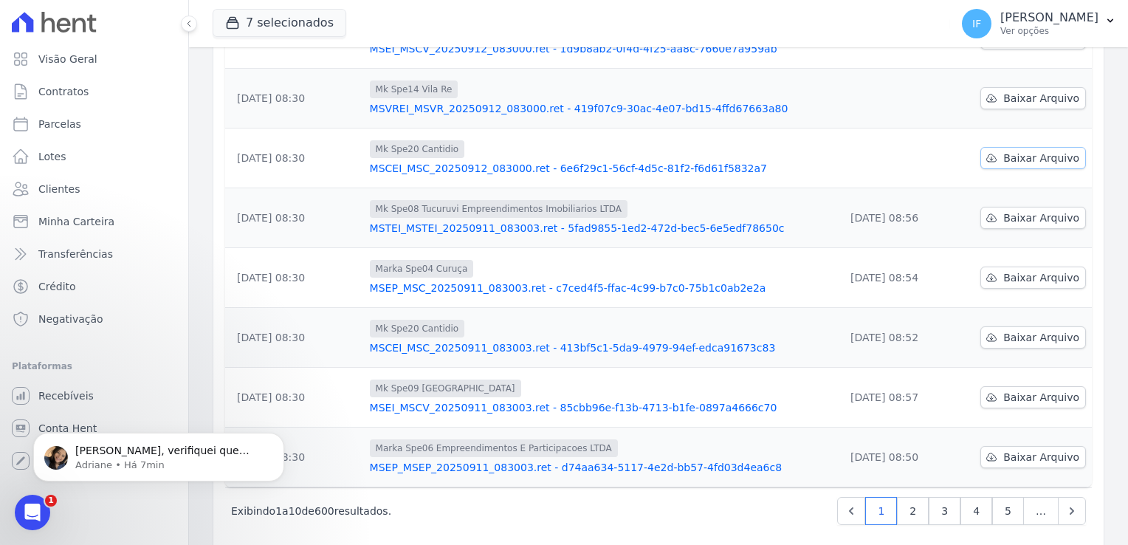
click at [1023, 158] on span "Baixar Arquivo" at bounding box center [1041, 158] width 76 height 15
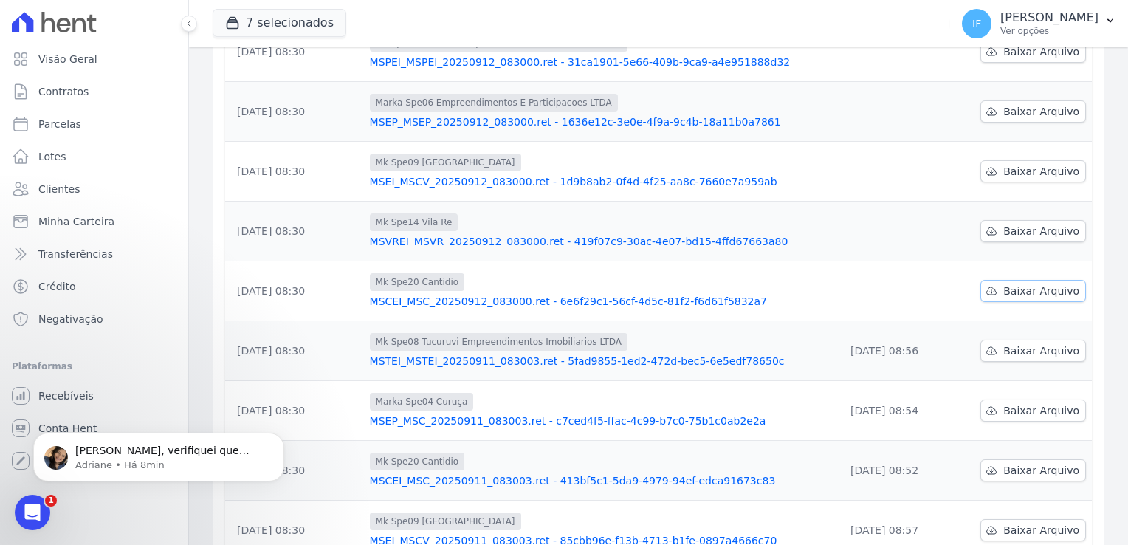
scroll to position [221, 0]
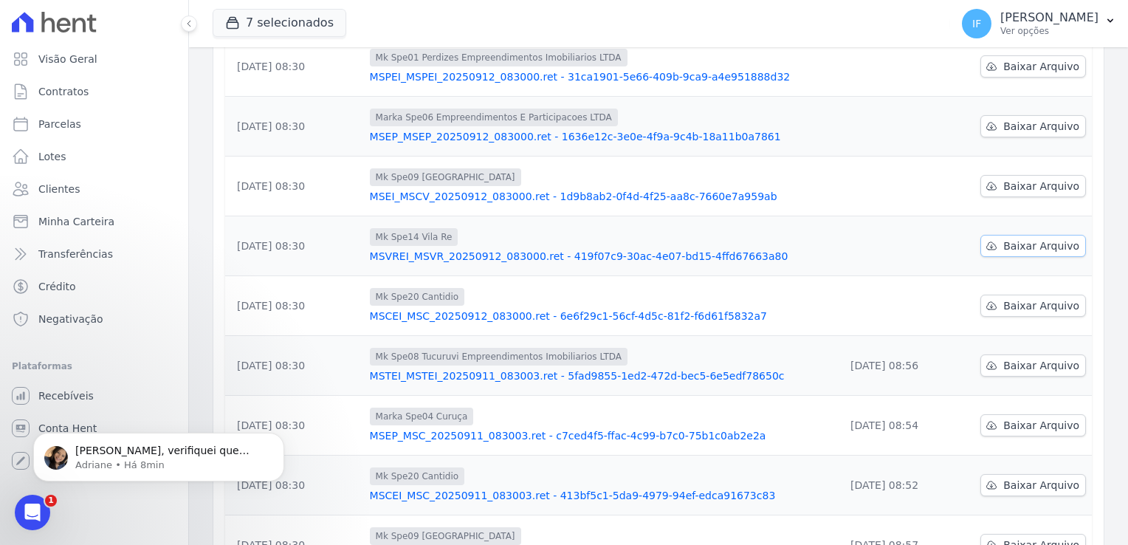
click at [1008, 247] on span "Baixar Arquivo" at bounding box center [1041, 245] width 76 height 15
click at [1008, 182] on span "Baixar Arquivo" at bounding box center [1041, 186] width 76 height 15
click at [1009, 125] on span "Baixar Arquivo" at bounding box center [1041, 126] width 76 height 15
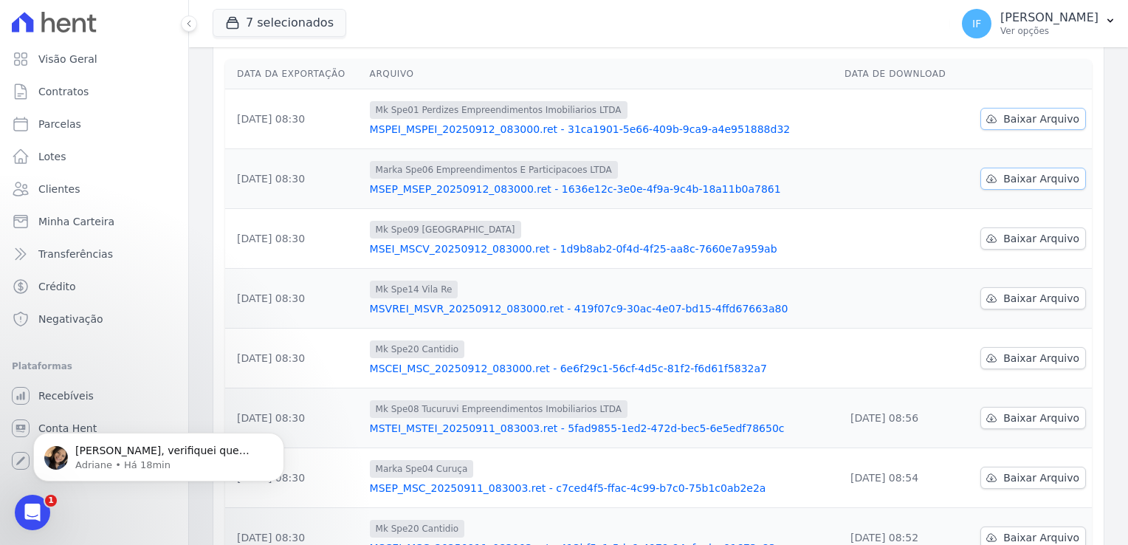
scroll to position [148, 0]
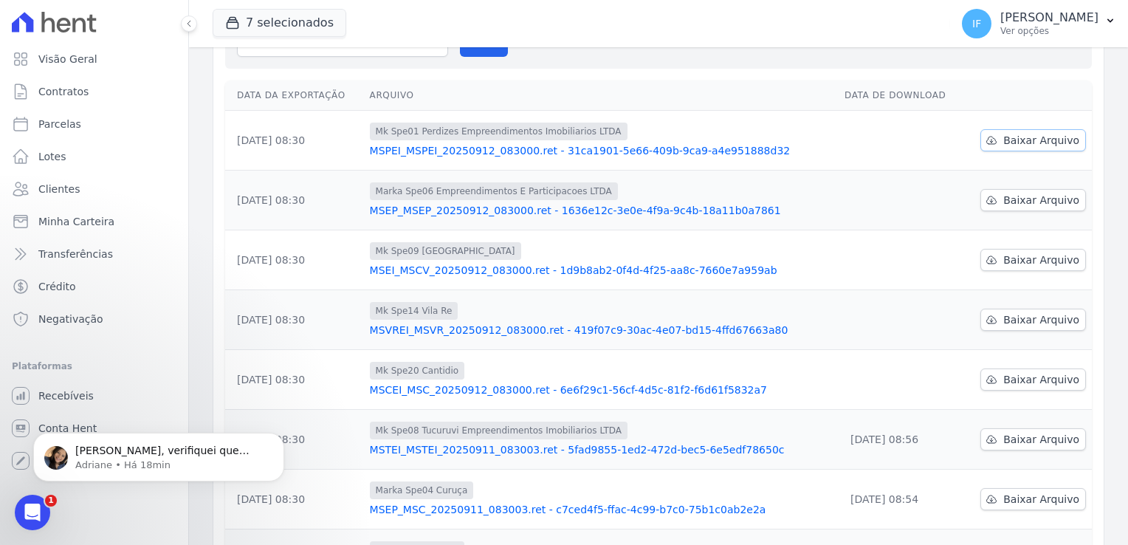
click at [1025, 140] on span "Baixar Arquivo" at bounding box center [1041, 140] width 76 height 15
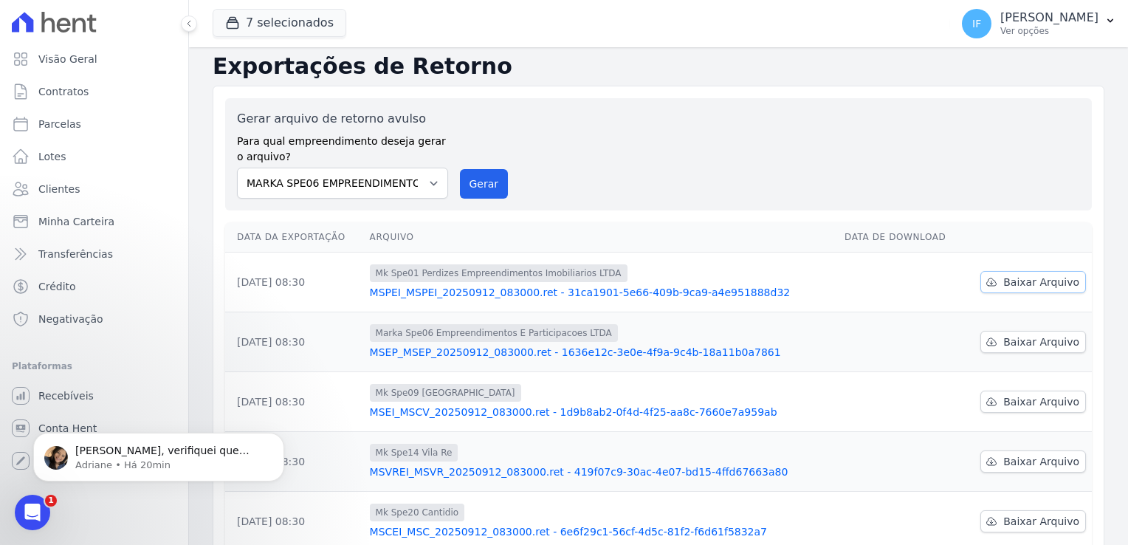
scroll to position [0, 0]
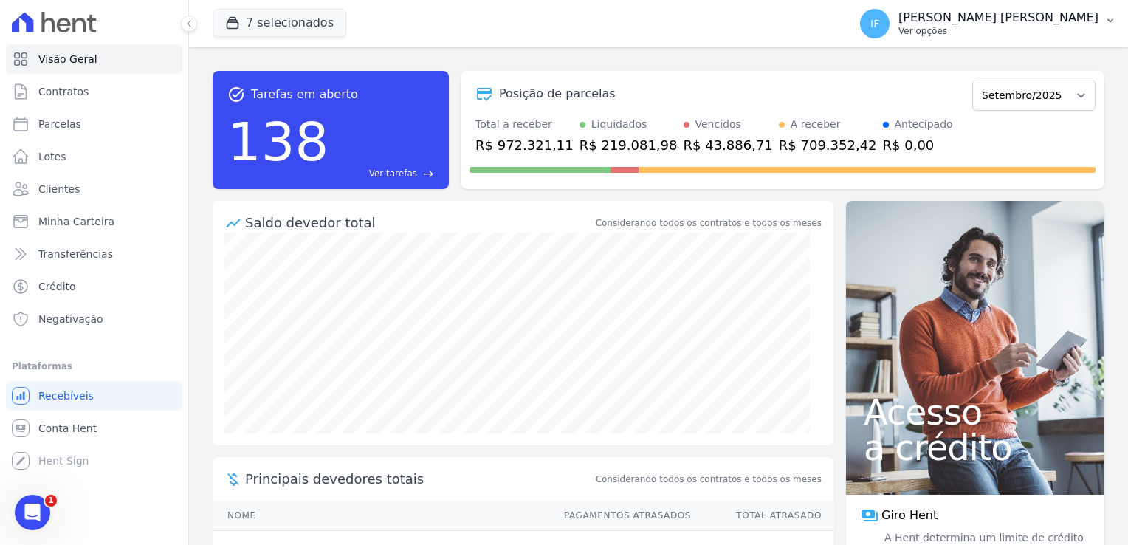
click at [992, 37] on div "IF [PERSON_NAME] Ver opções" at bounding box center [979, 24] width 238 height 30
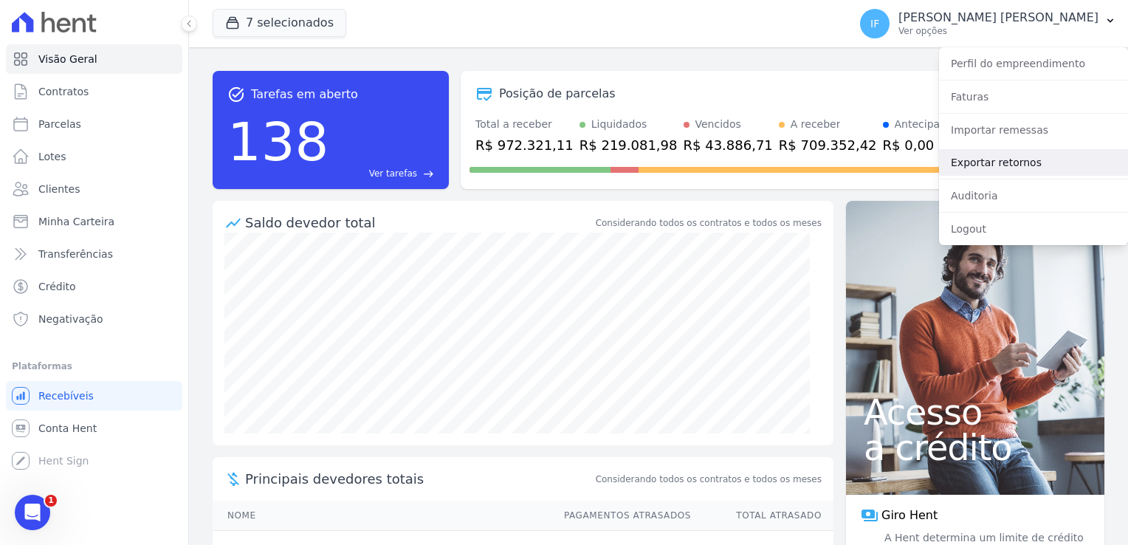
click at [1036, 167] on link "Exportar retornos" at bounding box center [1033, 162] width 189 height 27
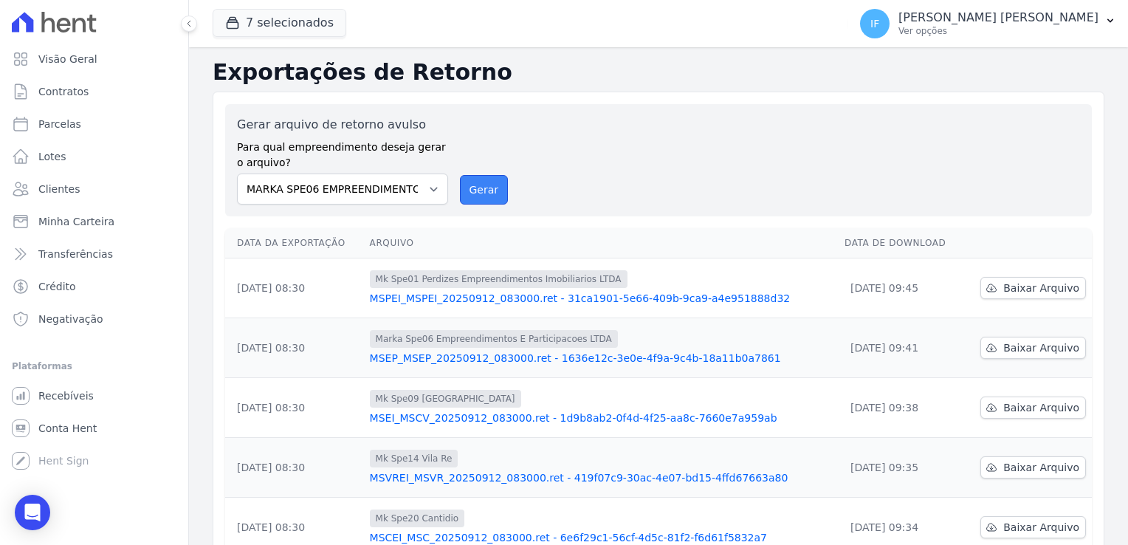
click at [475, 188] on button "Gerar" at bounding box center [484, 190] width 49 height 30
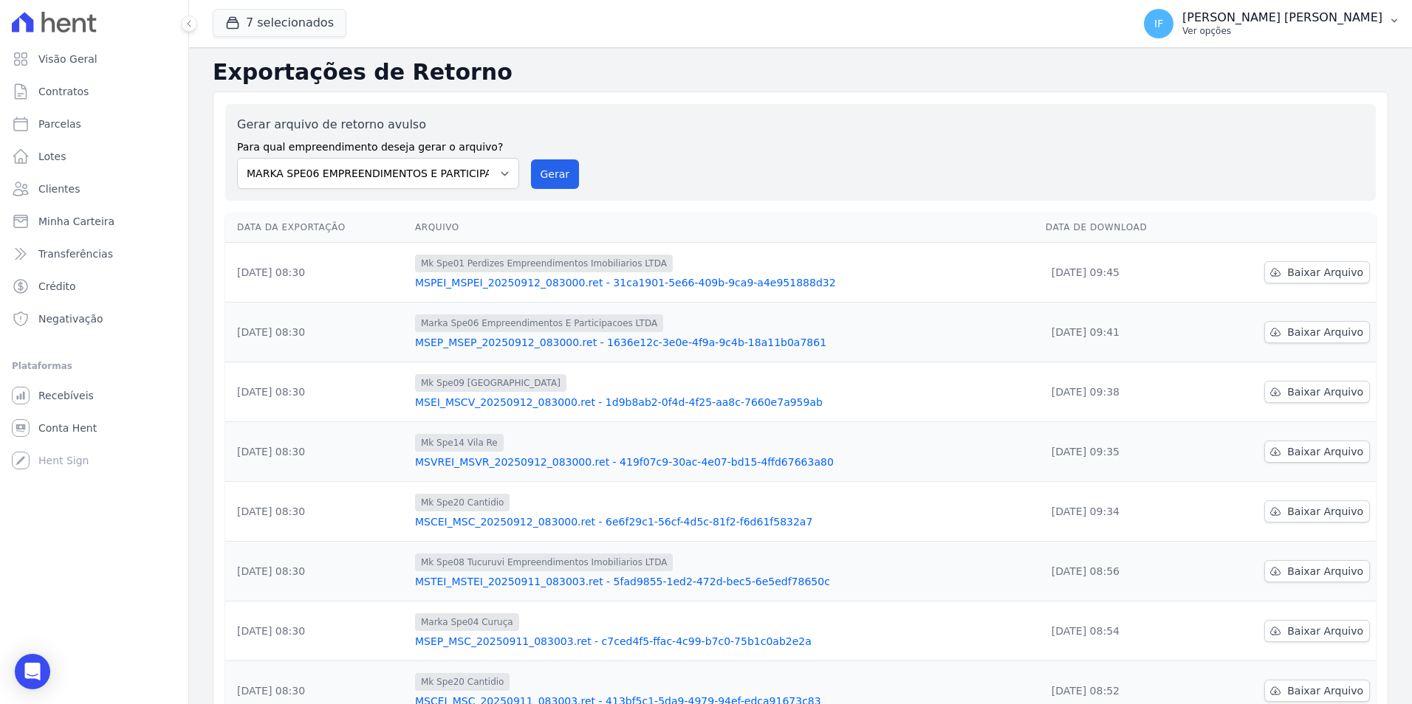
click at [1127, 21] on p "[PERSON_NAME] [PERSON_NAME]" at bounding box center [1282, 17] width 200 height 15
click at [1127, 128] on link "Importar remessas" at bounding box center [1317, 130] width 189 height 27
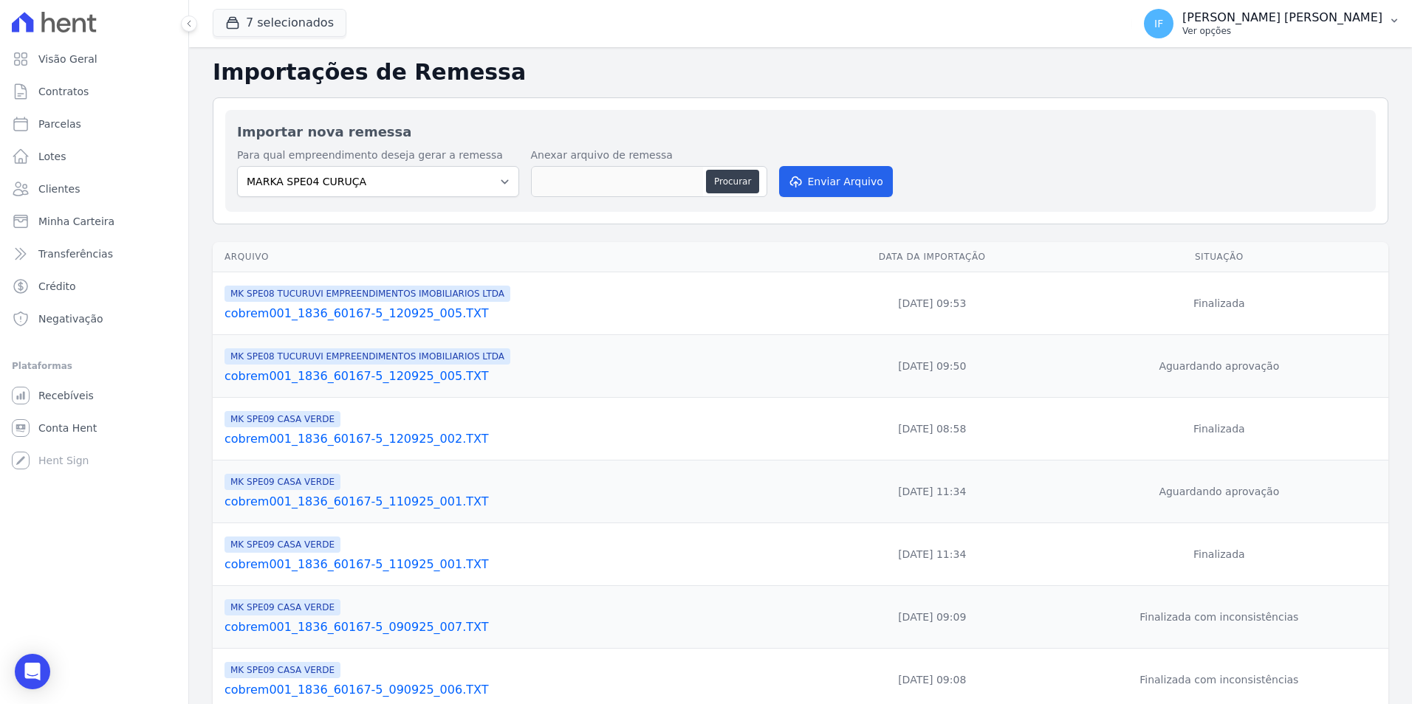
click at [1127, 40] on button "IF [PERSON_NAME] [PERSON_NAME] Ver opções" at bounding box center [1272, 23] width 280 height 41
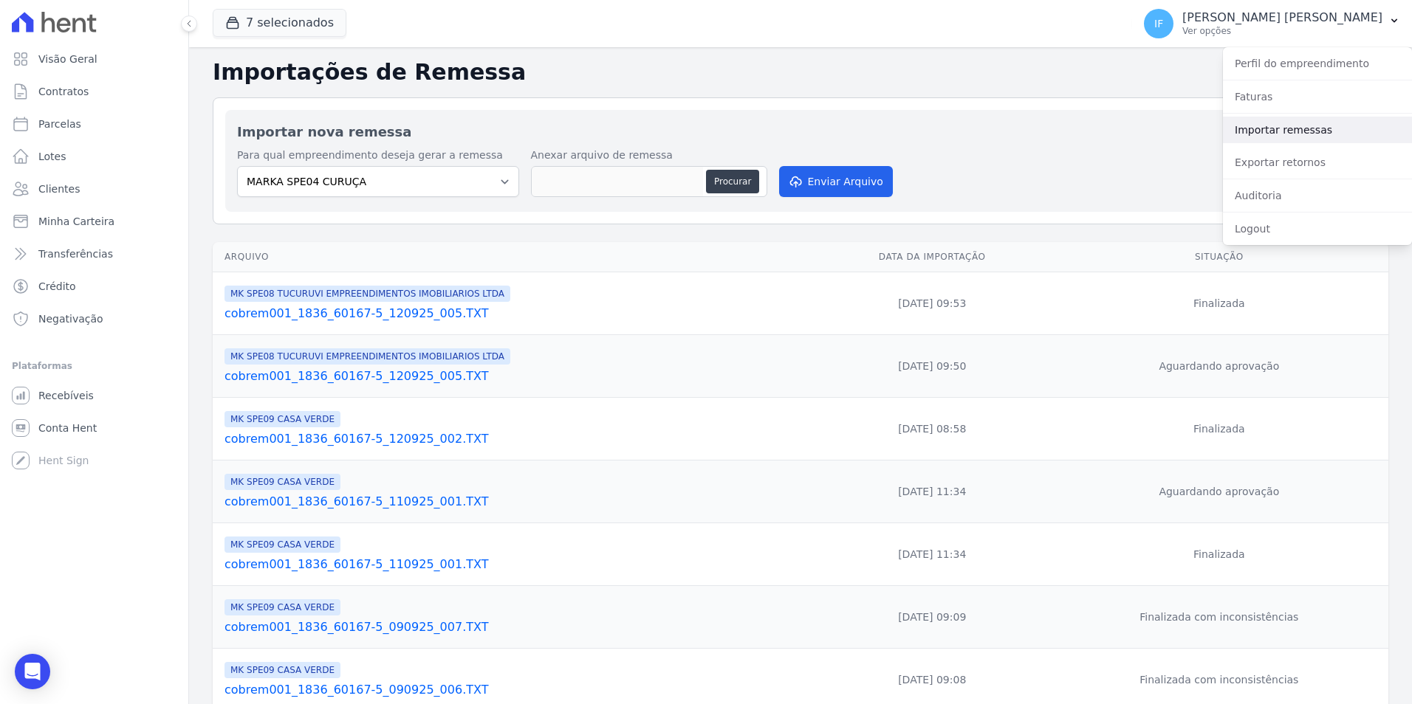
click at [1127, 137] on link "Importar remessas" at bounding box center [1317, 130] width 189 height 27
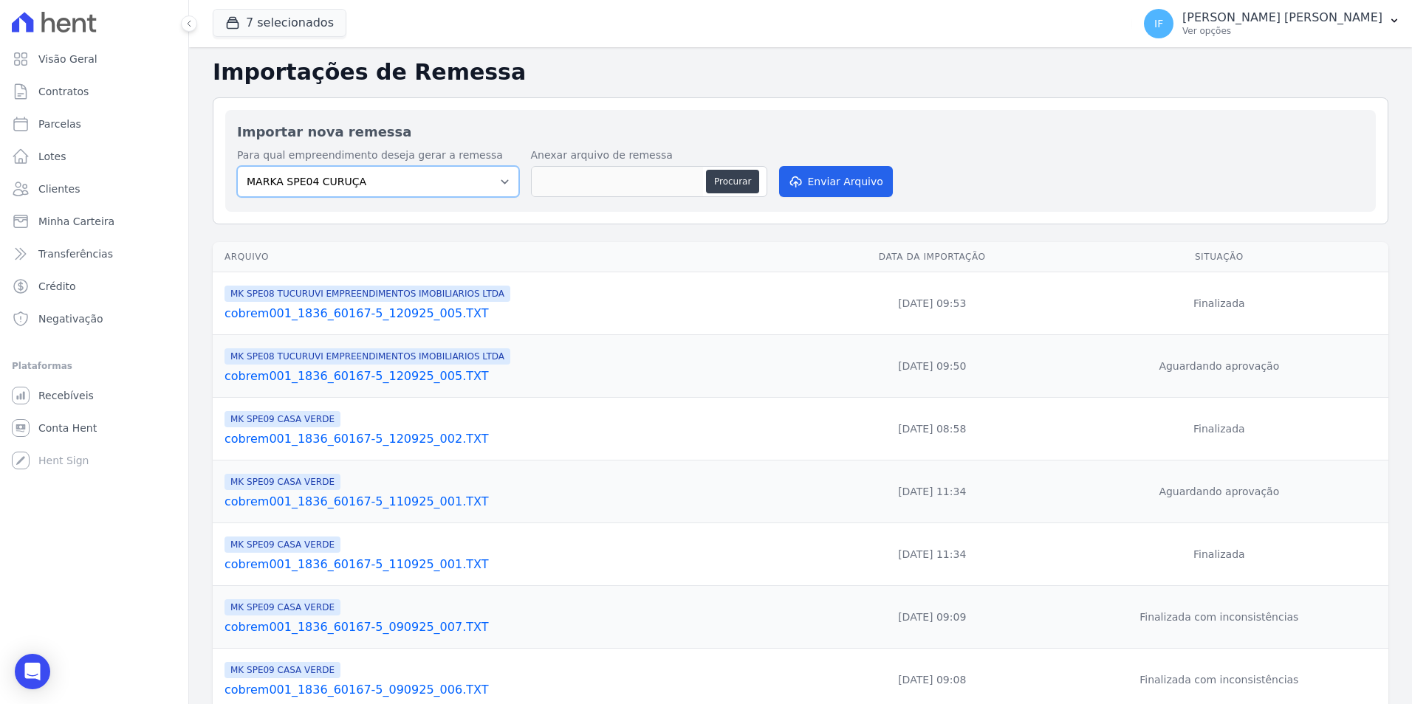
click at [494, 185] on select "MARKA SPE04 CURUÇA MARKA SPE06 EMPREENDIMENTOS E PARTICIPACOES LTDA MK SPE01 PE…" at bounding box center [378, 181] width 282 height 31
select select "faf7fecb-8fd7-4b35-8acd-3d6a38ea6f82"
click at [237, 166] on select "MARKA SPE04 CURUÇA MARKA SPE06 EMPREENDIMENTOS E PARTICIPACOES LTDA MK SPE01 PE…" at bounding box center [378, 181] width 282 height 31
click at [725, 187] on button "Procurar" at bounding box center [732, 182] width 53 height 24
type input "cobrem001_1836_60167-5_120925_006.TXT"
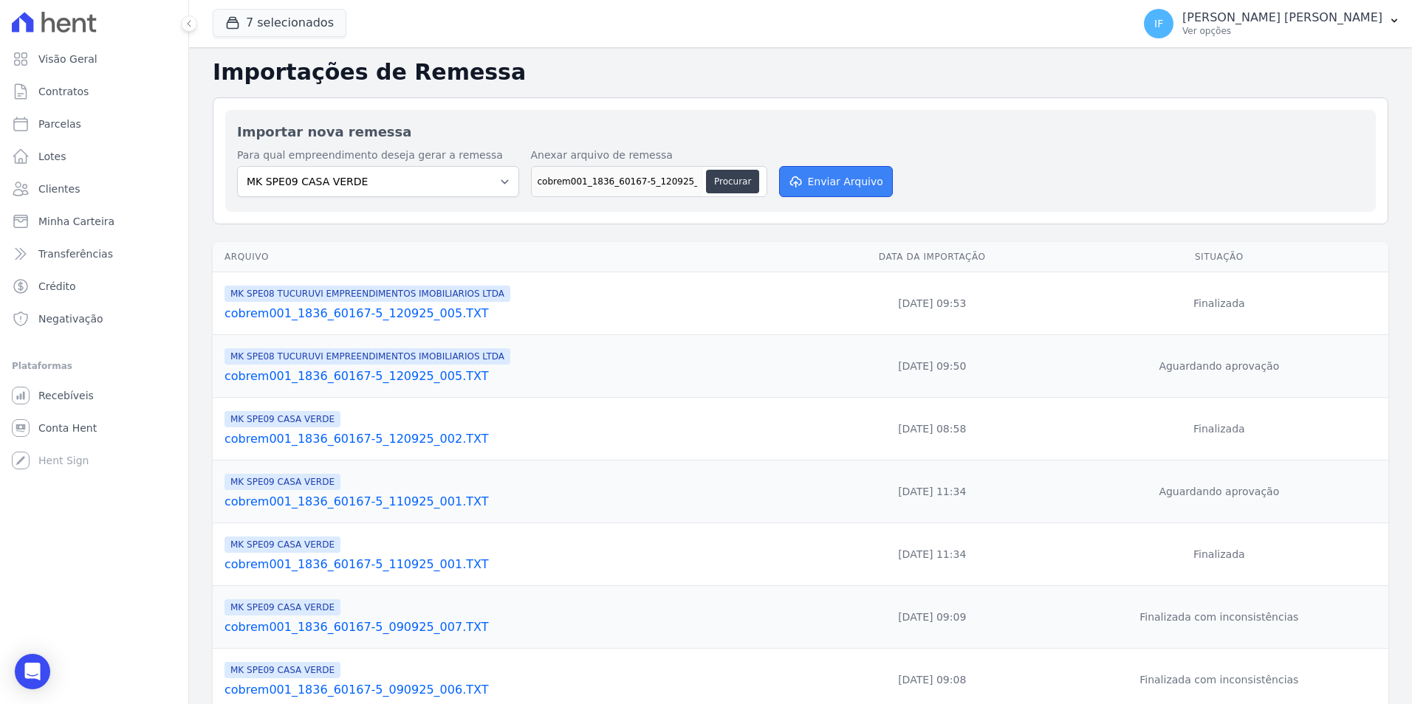
click at [827, 187] on button "Enviar Arquivo" at bounding box center [836, 181] width 114 height 31
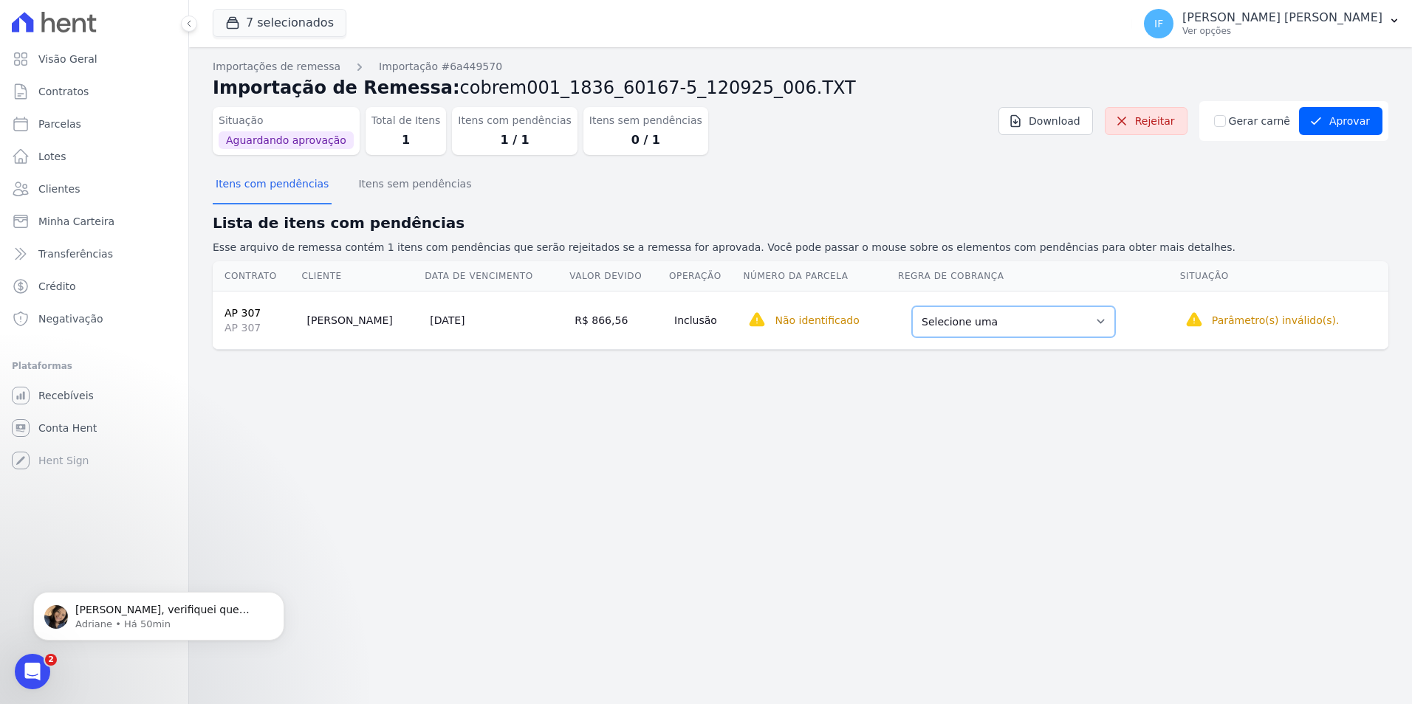
click at [1003, 322] on select "Selecione uma Nova Parcela Avulsa Parcela Avulsa Existente Parcela Normal (1 X …" at bounding box center [1013, 321] width 203 height 31
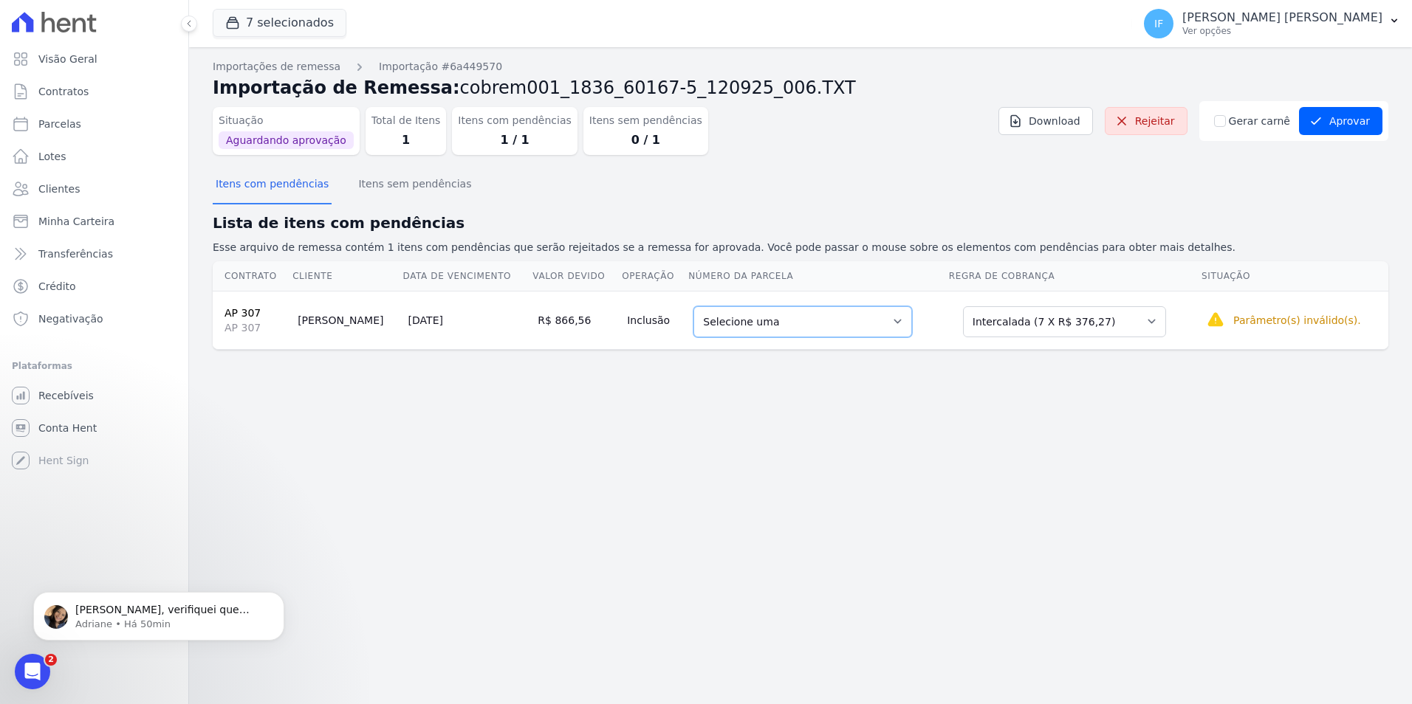
click at [840, 324] on select "Selecione uma 1 - 20/06/2025 - R$ 366,28 - Agendado 5 - 20/10/2025 - R$ 376,27 …" at bounding box center [802, 321] width 219 height 31
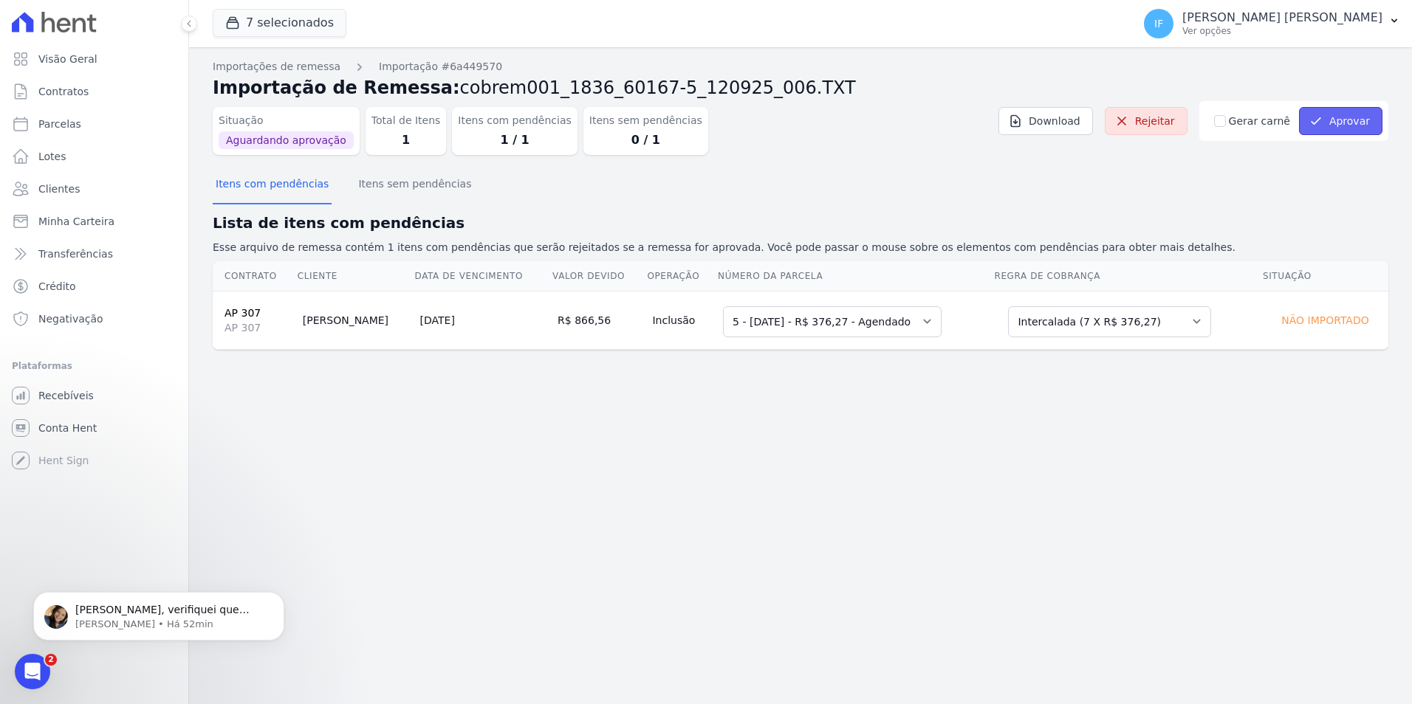
click at [1359, 123] on button "Aprovar" at bounding box center [1340, 121] width 83 height 28
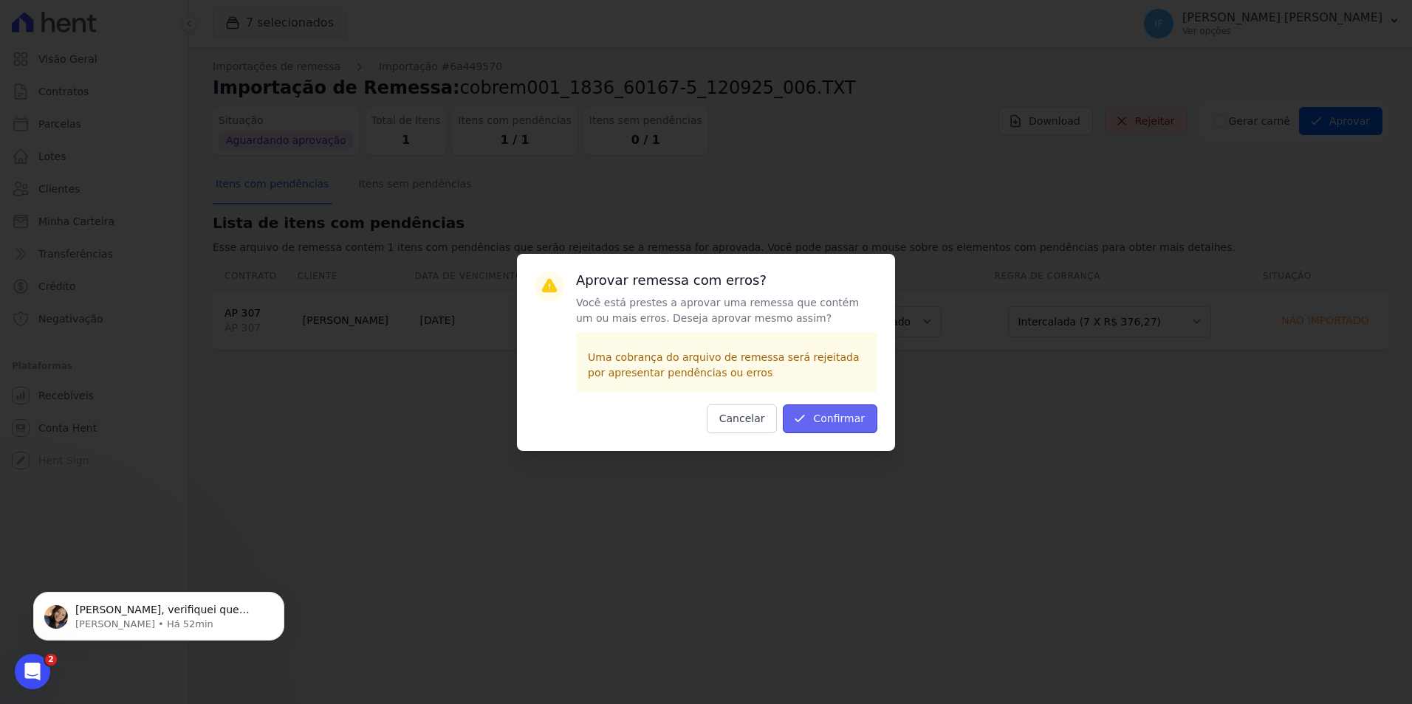
click at [828, 422] on button "Confirmar" at bounding box center [830, 419] width 94 height 29
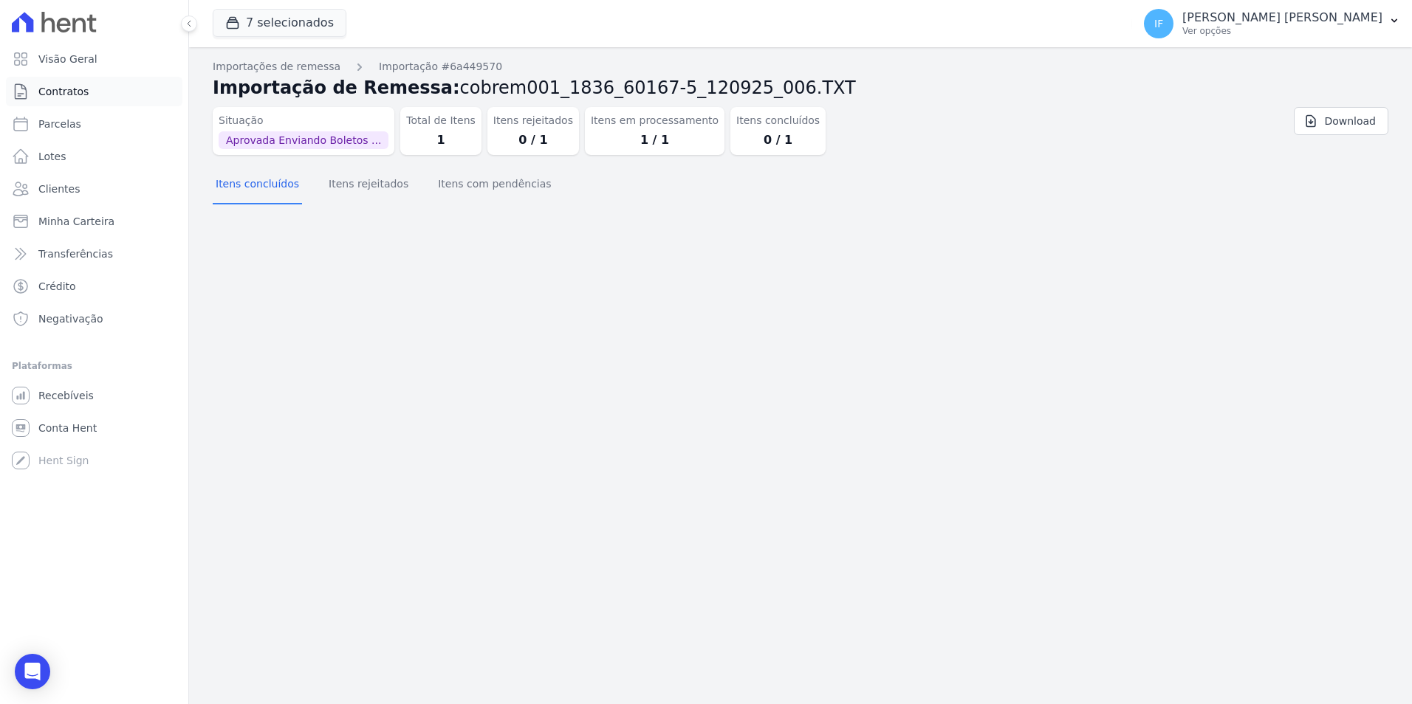
click at [100, 96] on link "Contratos" at bounding box center [94, 92] width 176 height 30
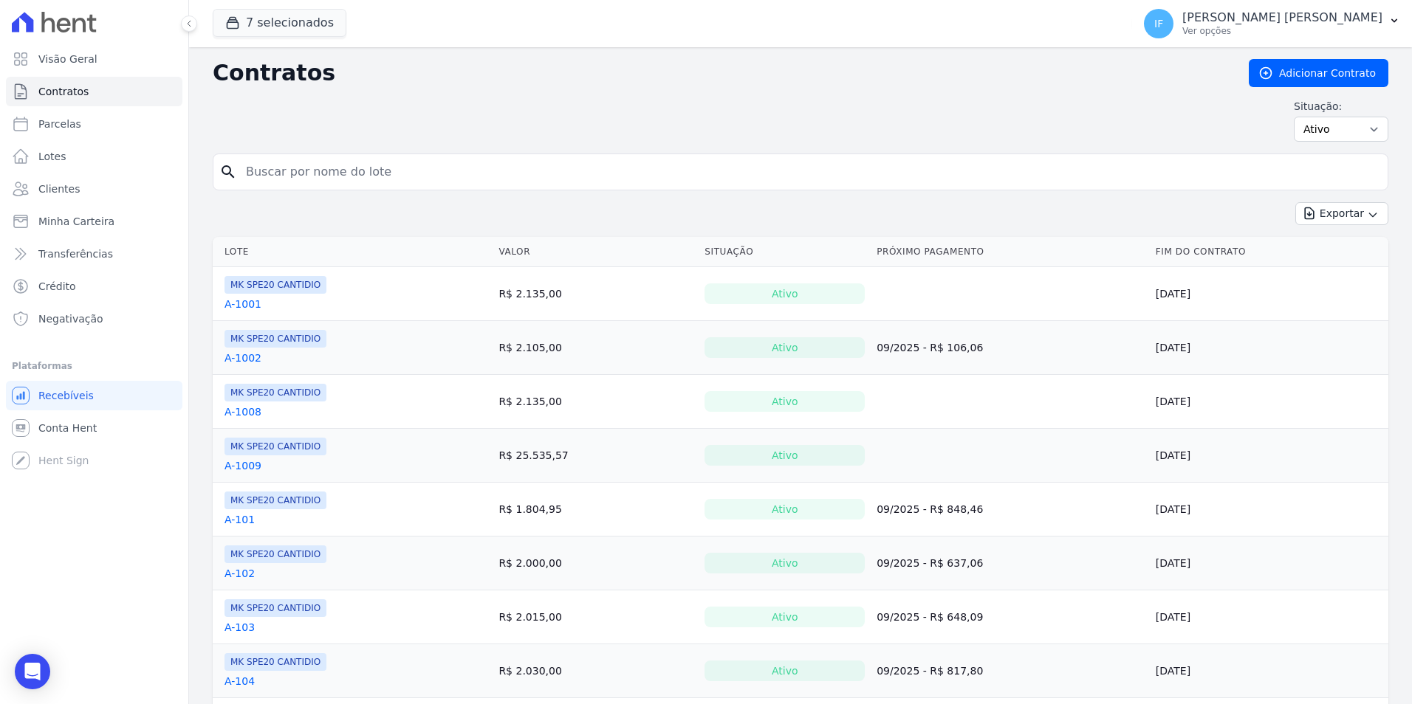
click at [379, 171] on input "search" at bounding box center [809, 172] width 1144 height 30
type input "307"
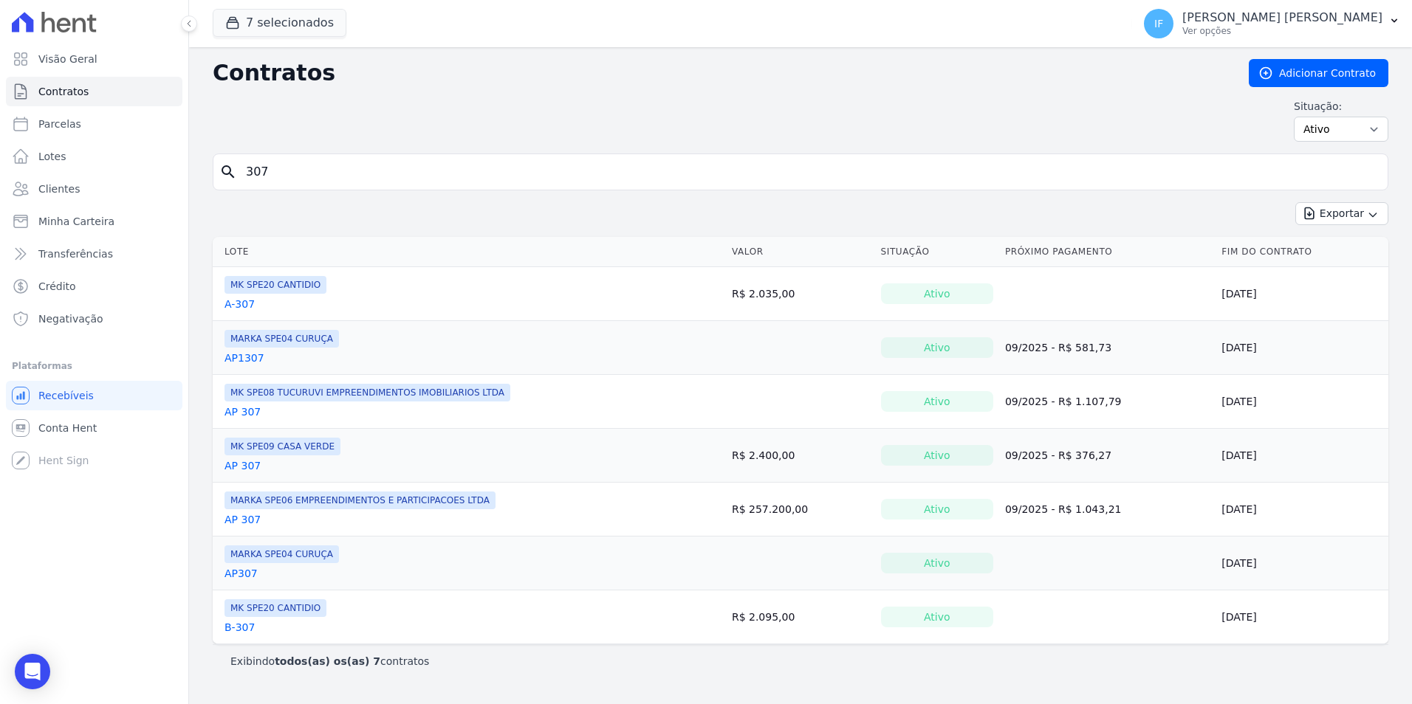
click at [245, 467] on link "AP 307" at bounding box center [242, 465] width 36 height 15
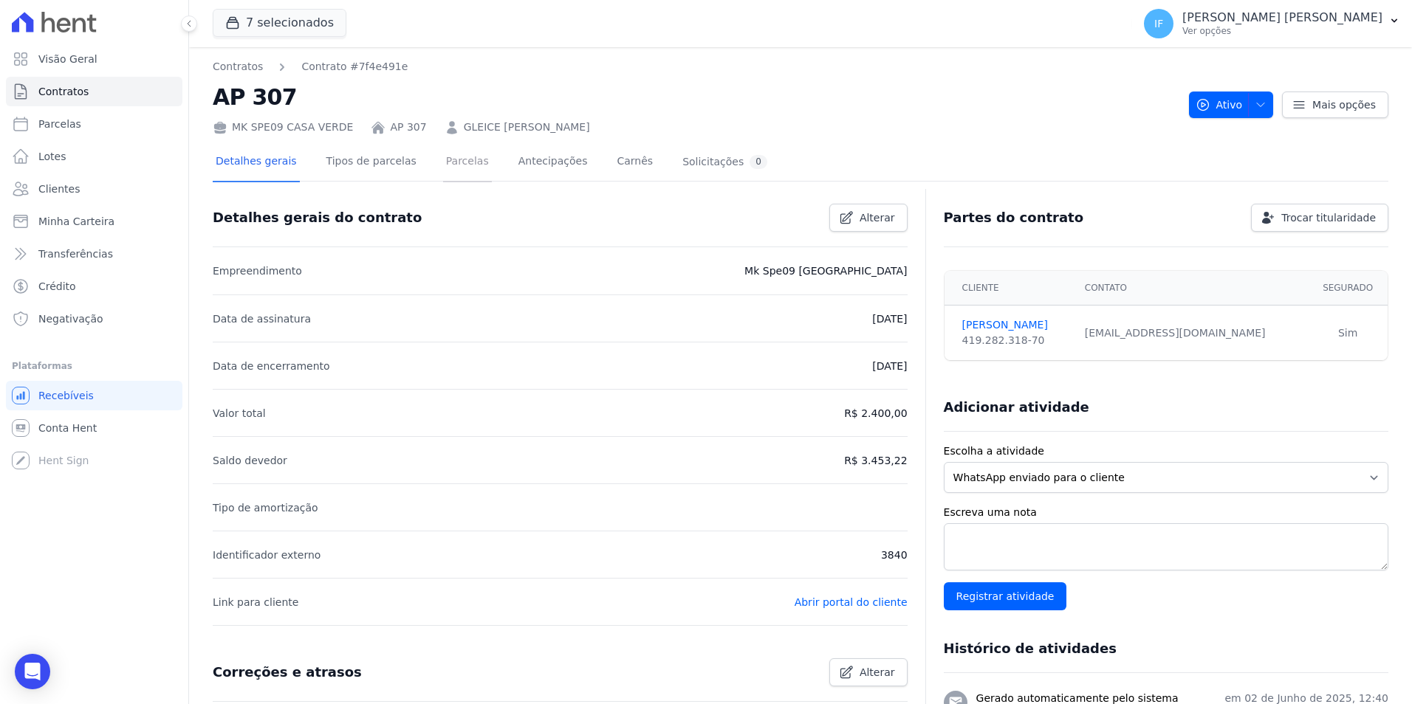
click at [455, 159] on link "Parcelas" at bounding box center [467, 162] width 49 height 39
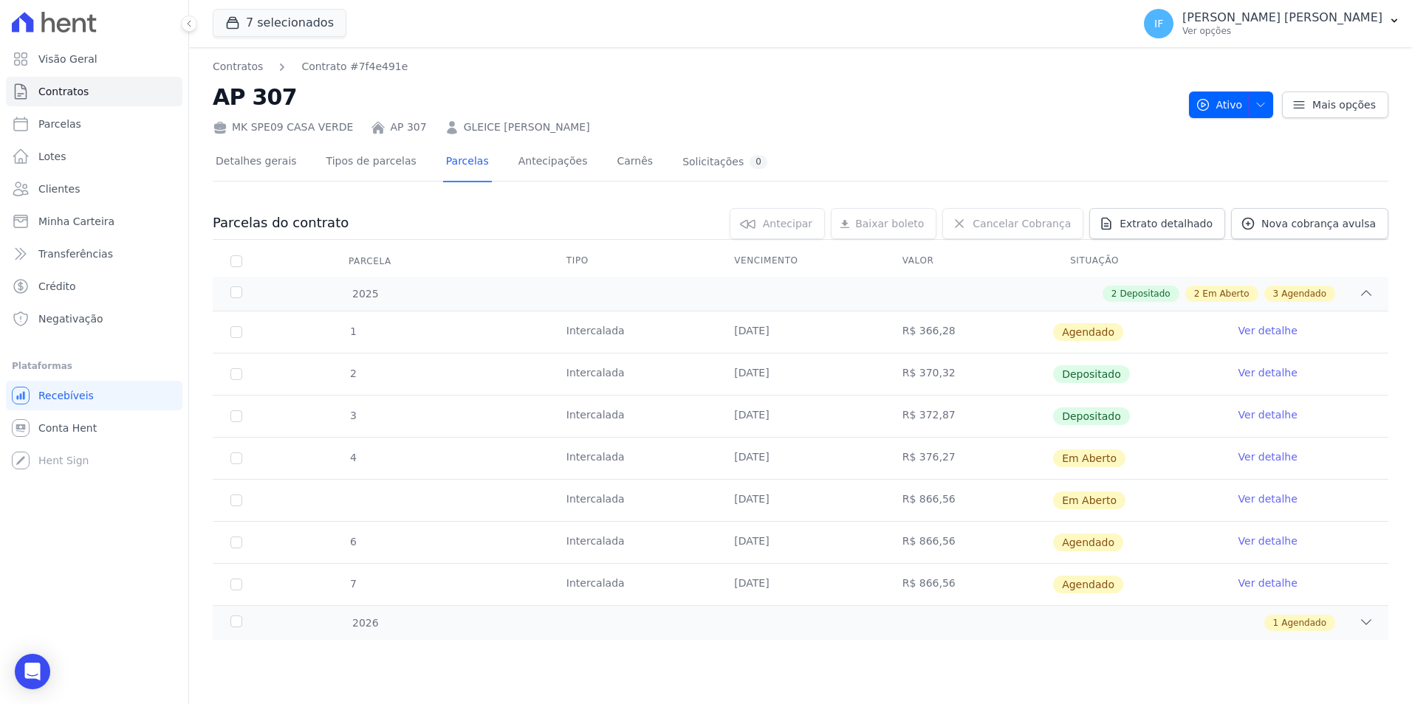
click at [900, 464] on td "R$ 376,27" at bounding box center [968, 458] width 168 height 41
click at [1276, 545] on link "Ver detalhe" at bounding box center [1267, 541] width 59 height 15
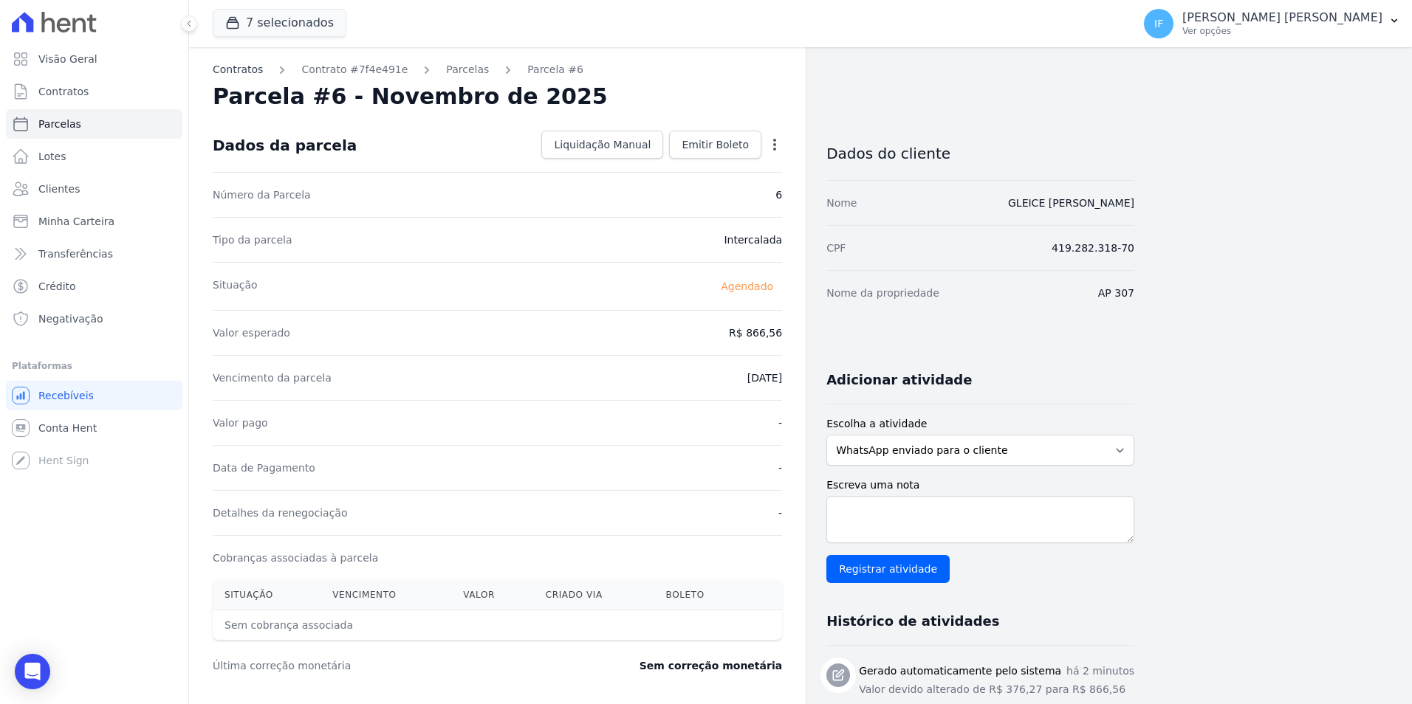
click at [231, 71] on link "Contratos" at bounding box center [238, 70] width 50 height 16
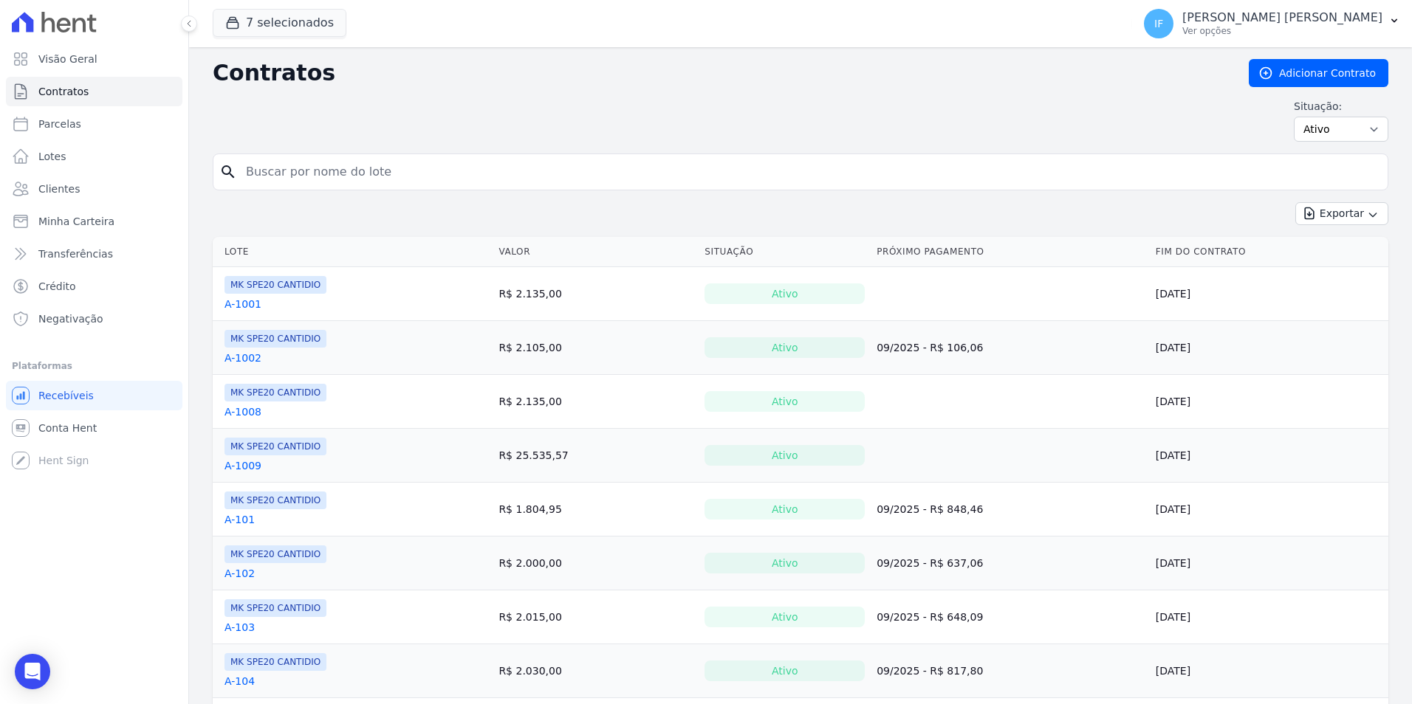
click at [317, 173] on input "search" at bounding box center [809, 172] width 1144 height 30
type input "307"
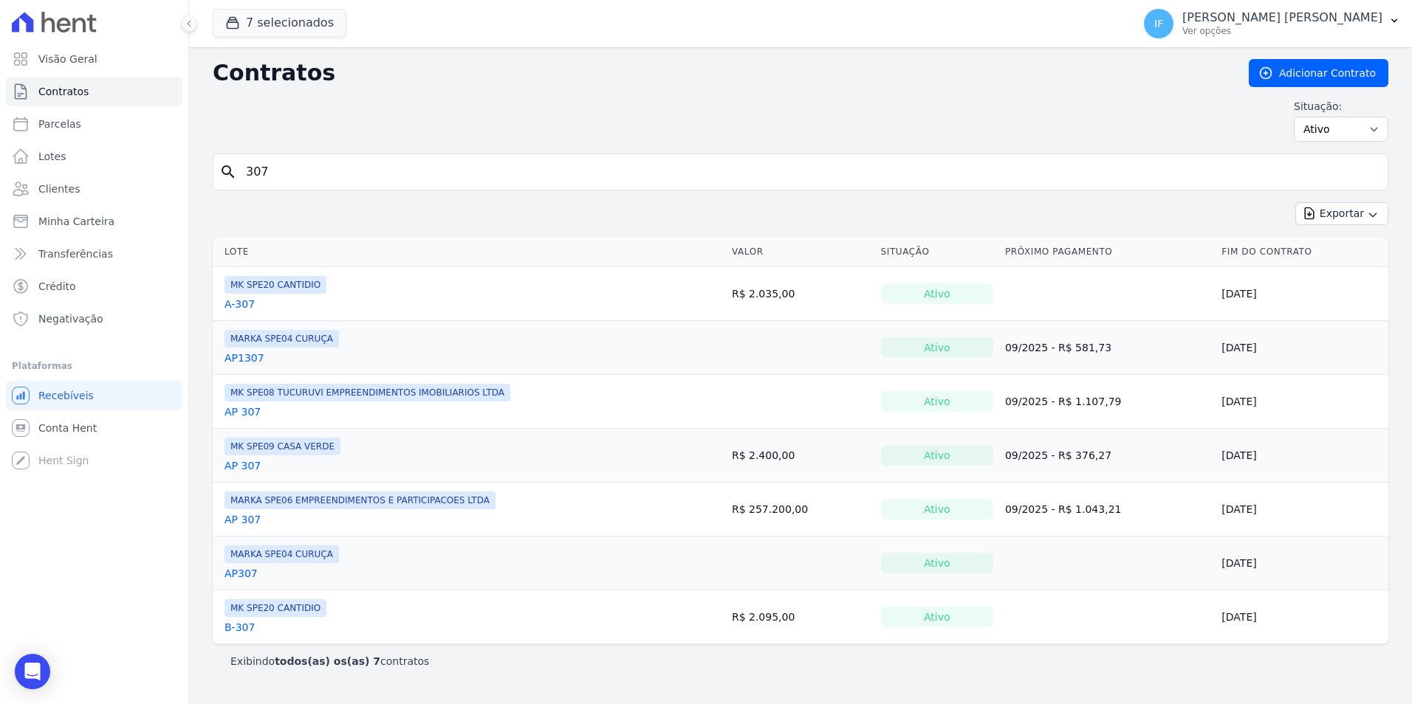
click at [231, 461] on link "AP 307" at bounding box center [242, 465] width 36 height 15
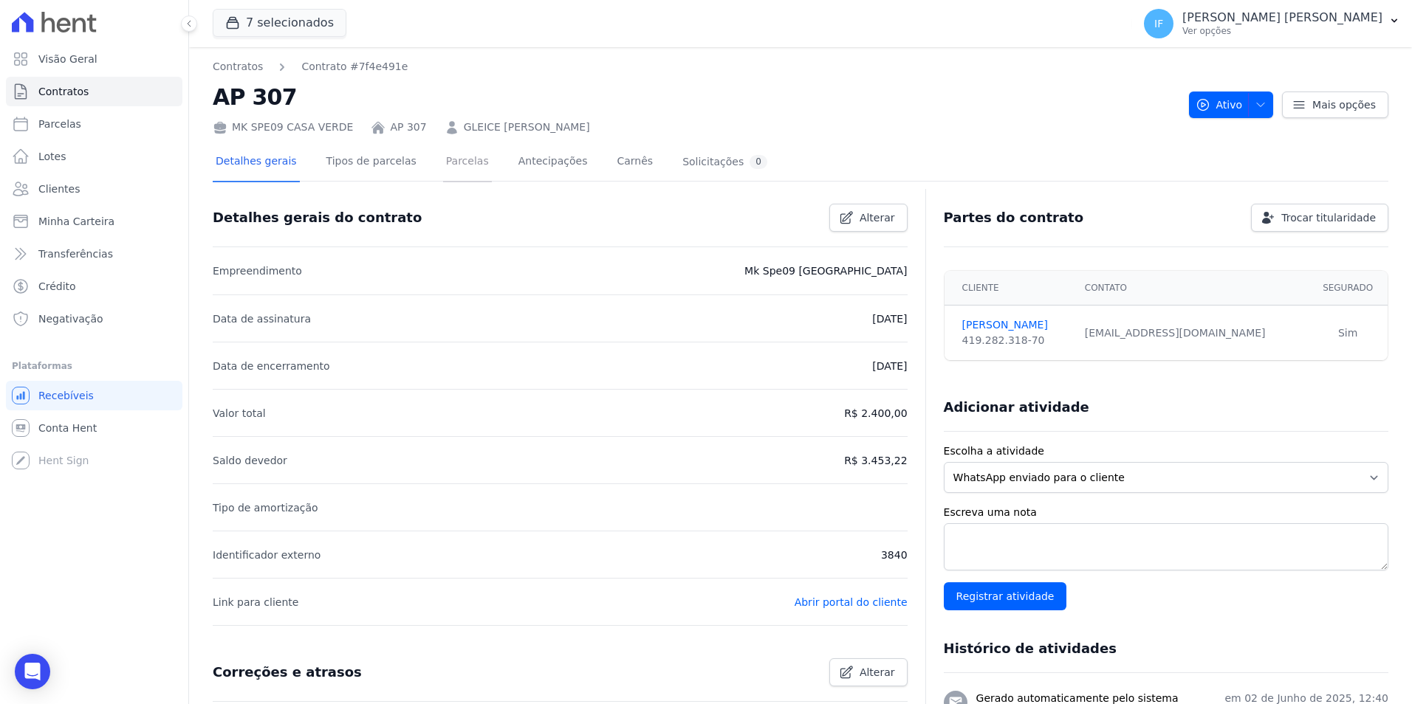
click at [443, 165] on link "Parcelas" at bounding box center [467, 162] width 49 height 39
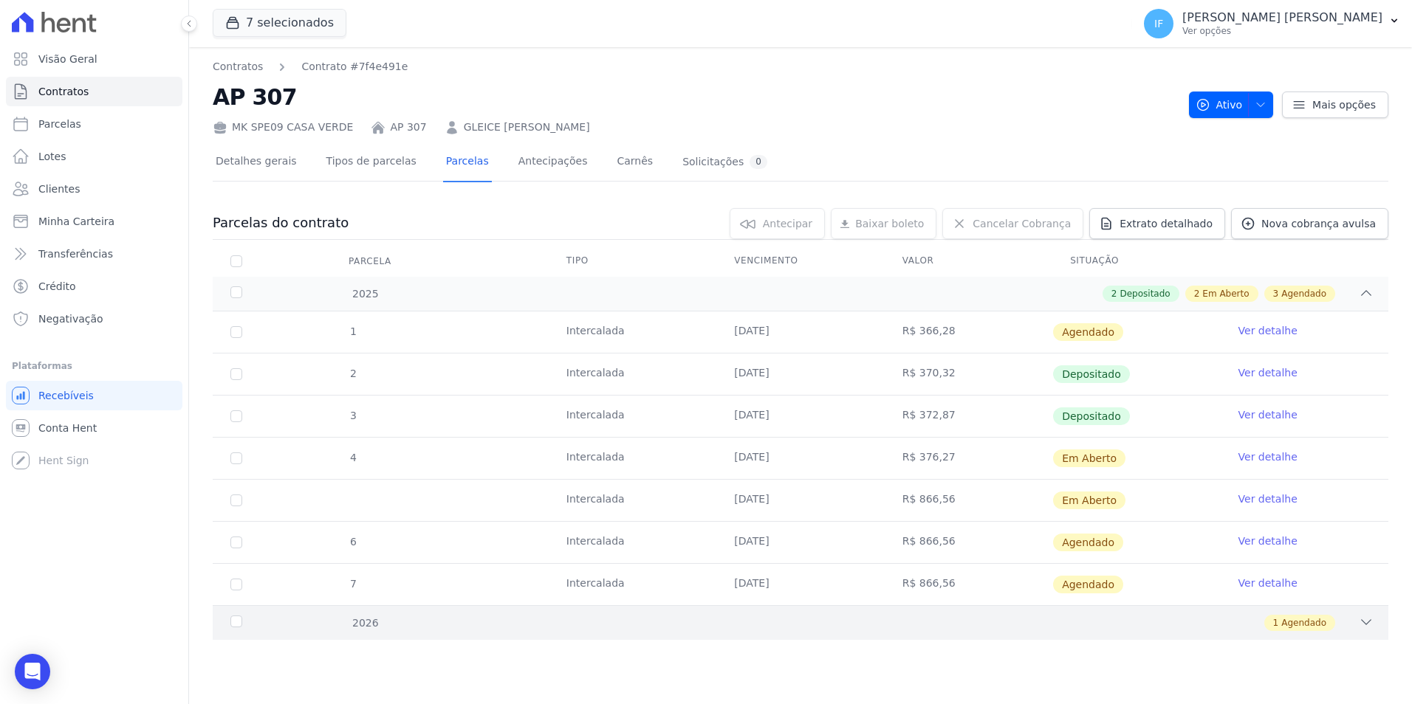
click at [1372, 624] on icon at bounding box center [1365, 622] width 15 height 15
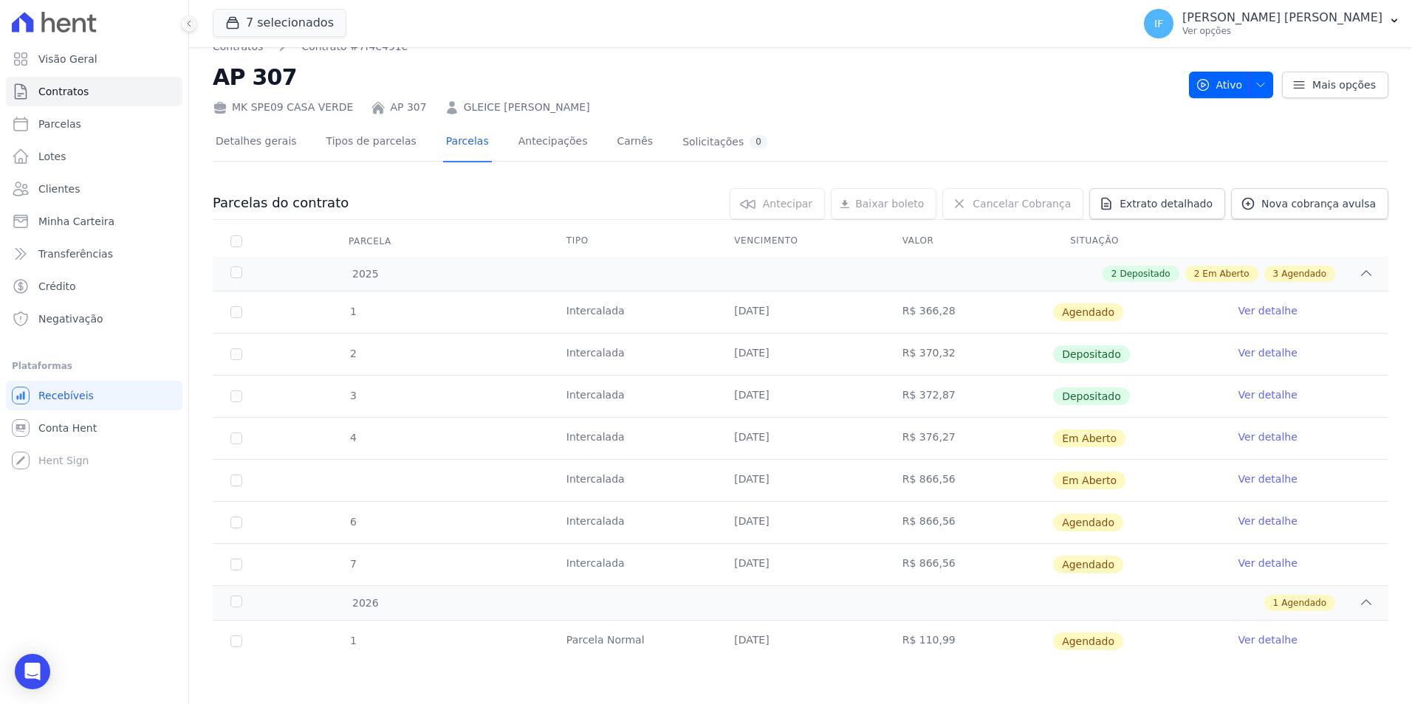
scroll to position [22, 0]
click at [1238, 480] on link "Ver detalhe" at bounding box center [1267, 477] width 59 height 15
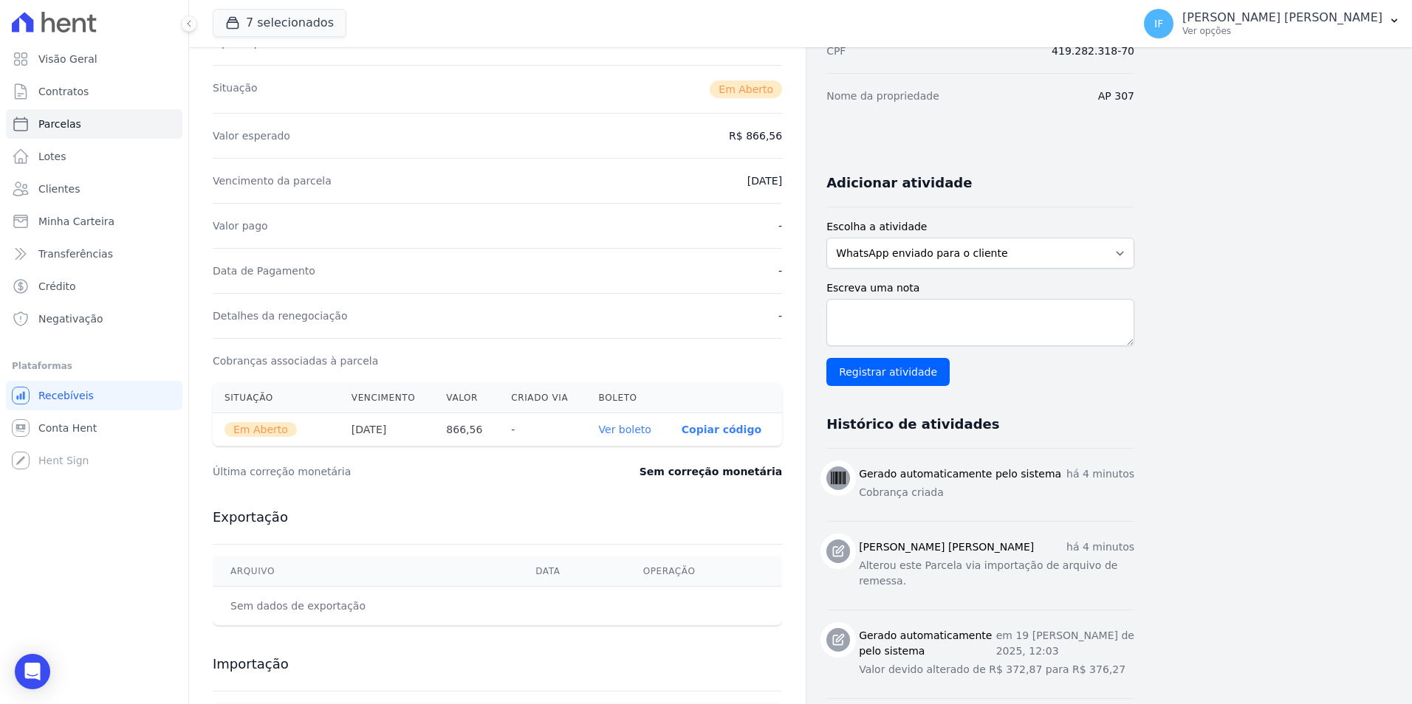
scroll to position [221, 0]
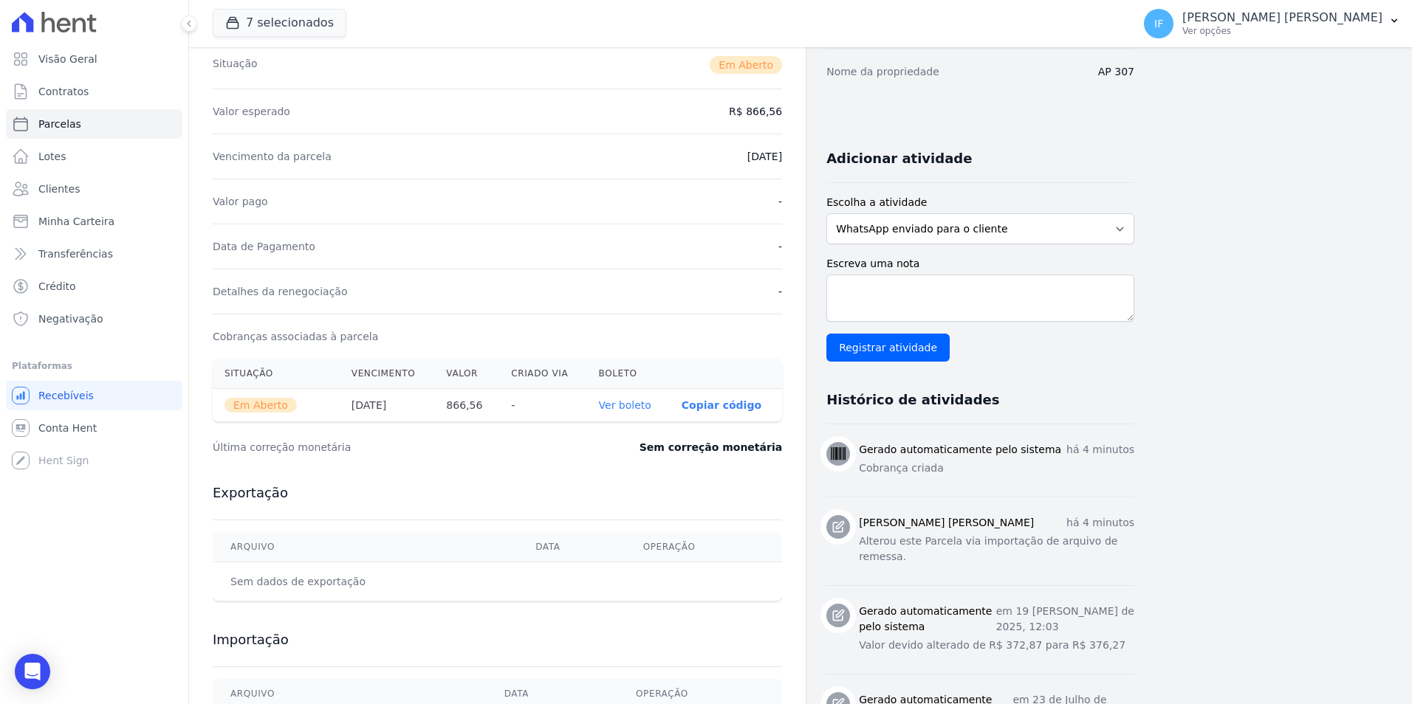
click at [625, 404] on link "Ver boleto" at bounding box center [625, 405] width 52 height 12
click at [73, 96] on span "Contratos" at bounding box center [63, 91] width 50 height 15
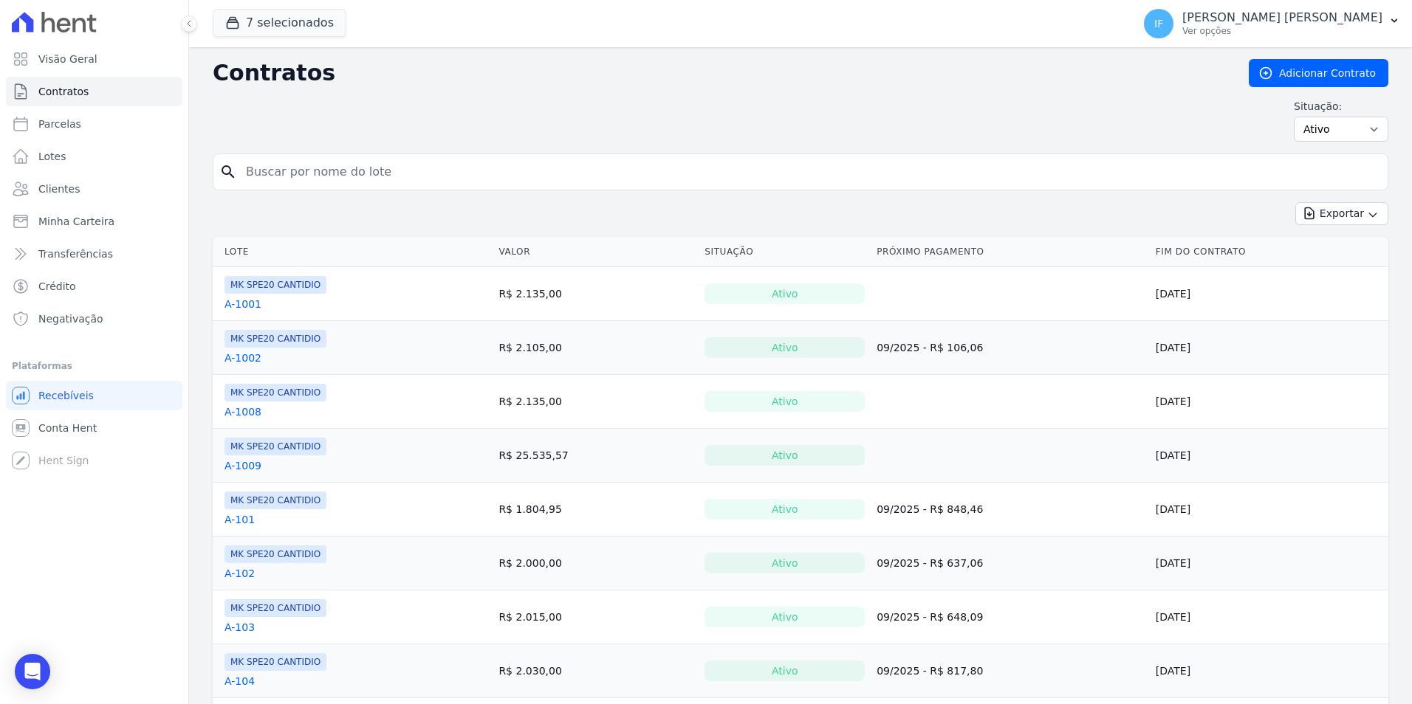
click at [286, 176] on input "search" at bounding box center [809, 172] width 1144 height 30
type input "610"
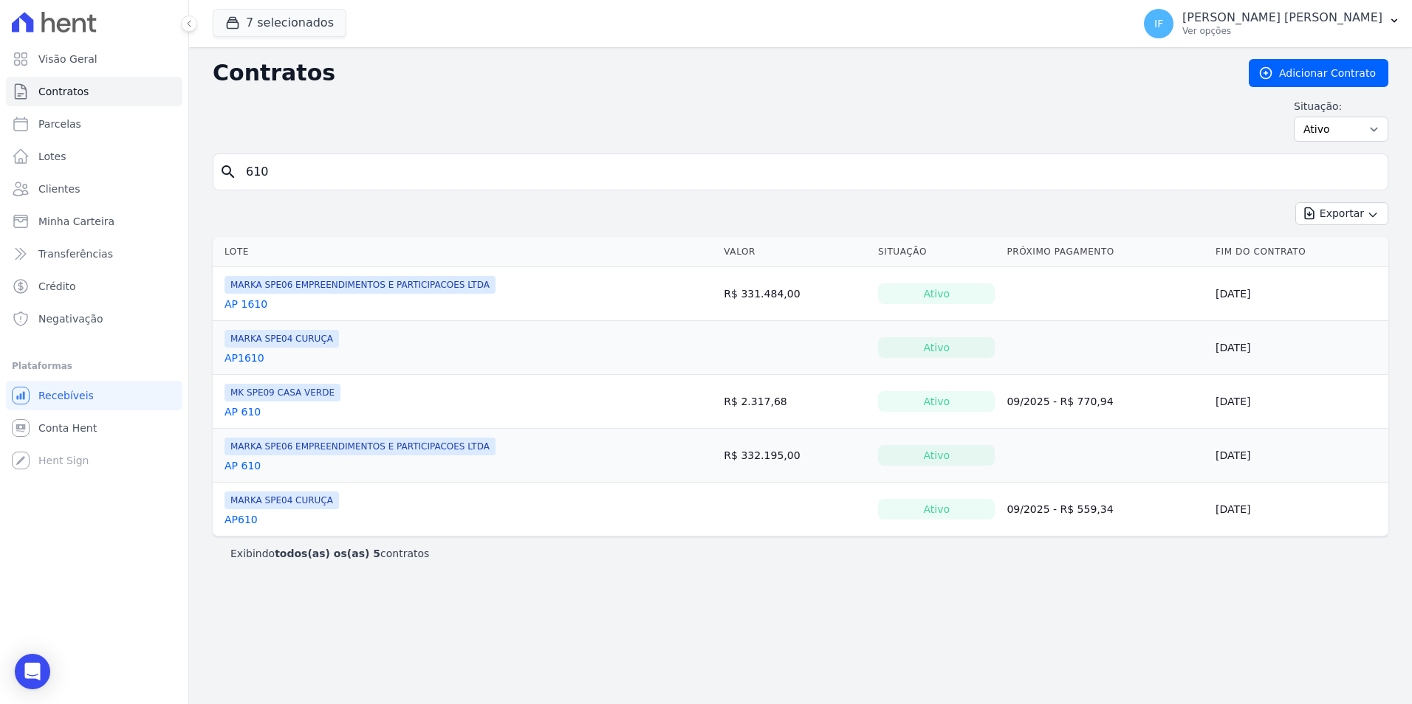
click at [241, 357] on link "AP1610" at bounding box center [244, 358] width 40 height 15
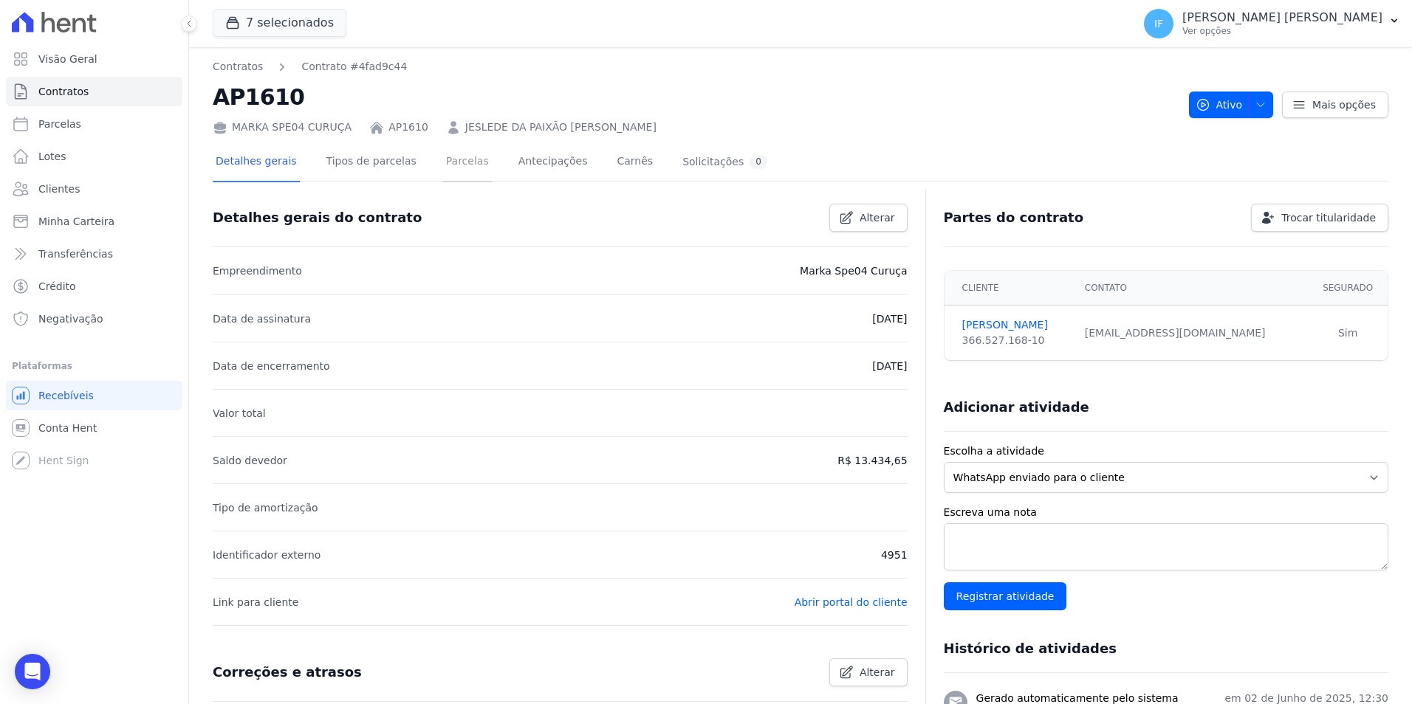
click at [443, 162] on link "Parcelas" at bounding box center [467, 162] width 49 height 39
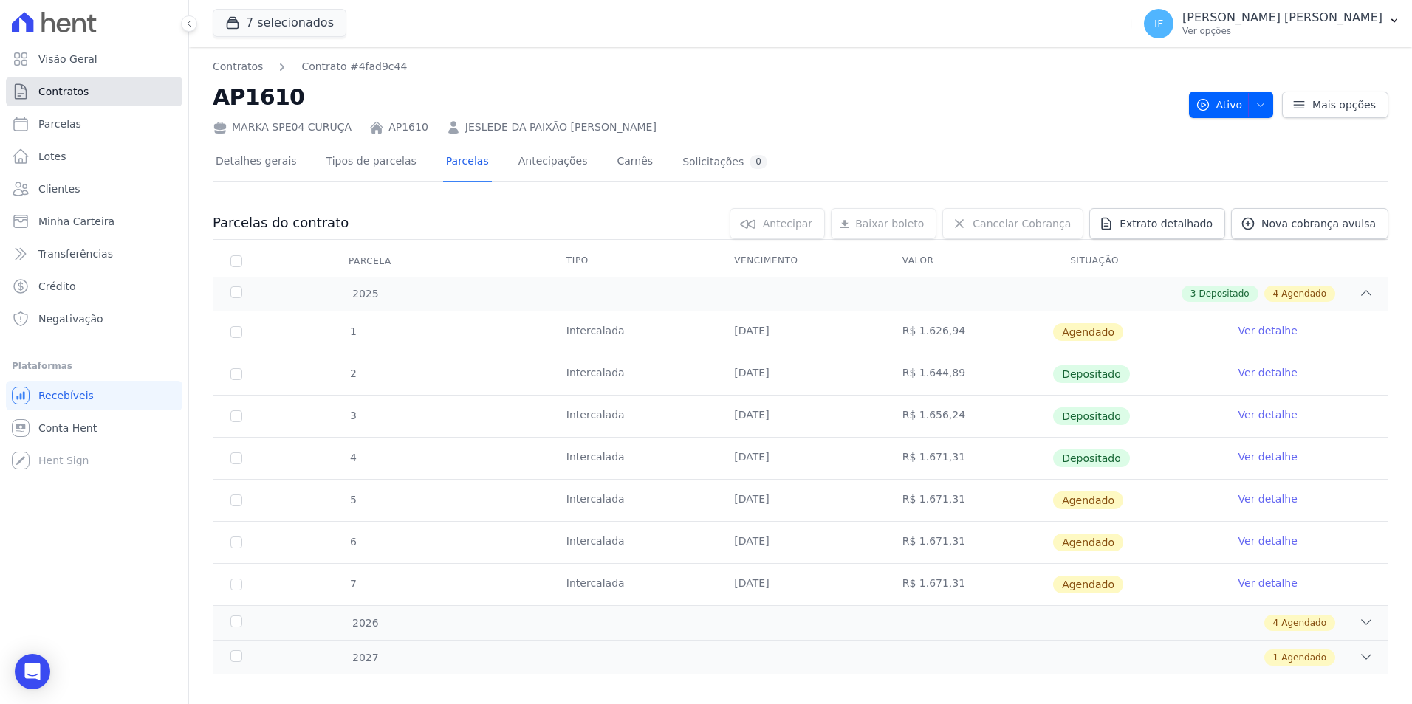
click at [75, 99] on link "Contratos" at bounding box center [94, 92] width 176 height 30
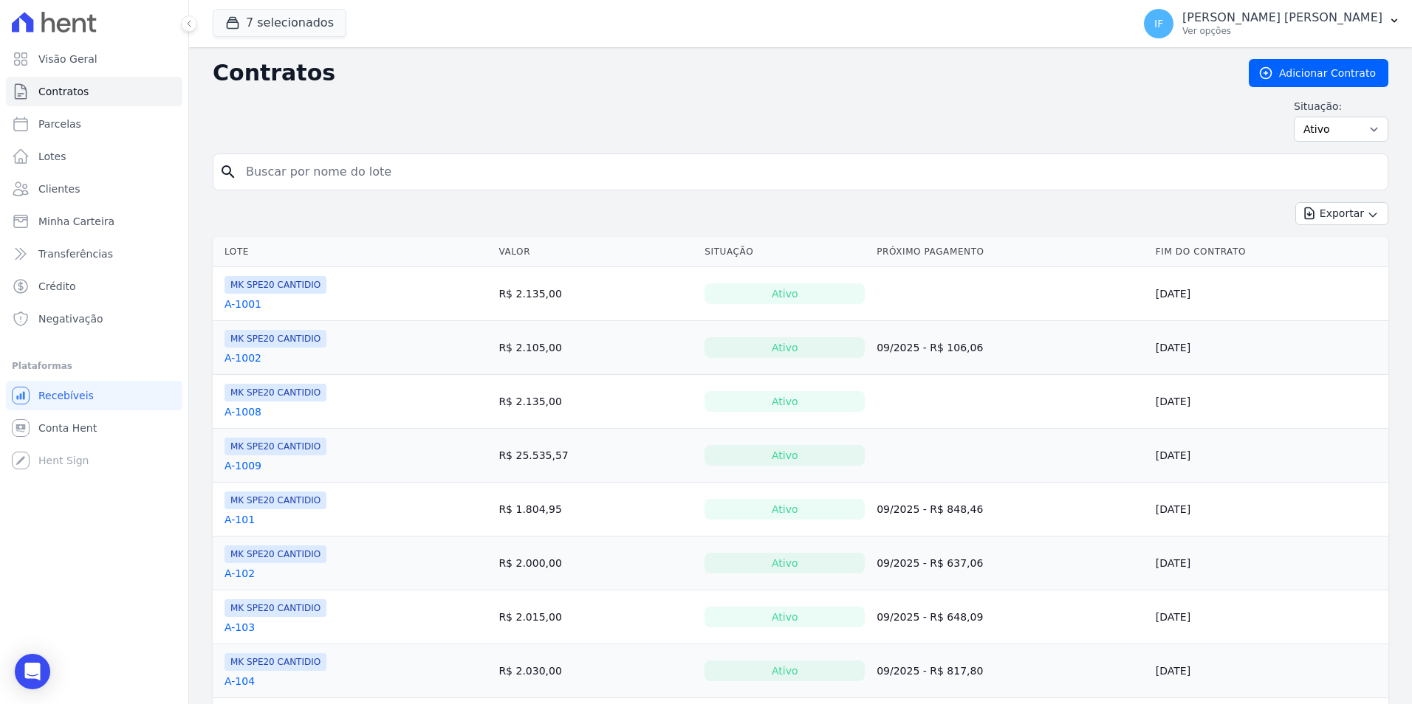
click at [363, 161] on input "search" at bounding box center [809, 172] width 1144 height 30
type input "610"
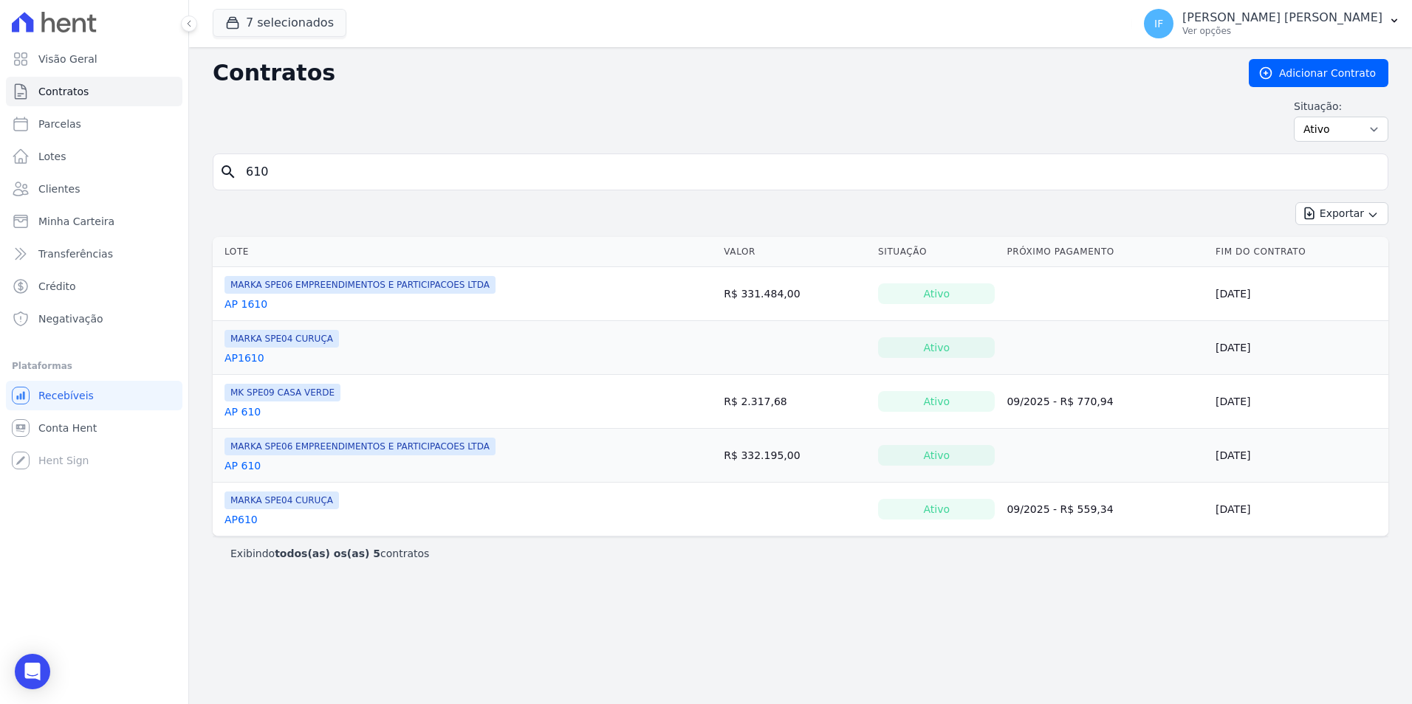
click at [235, 360] on link "AP1610" at bounding box center [244, 358] width 40 height 15
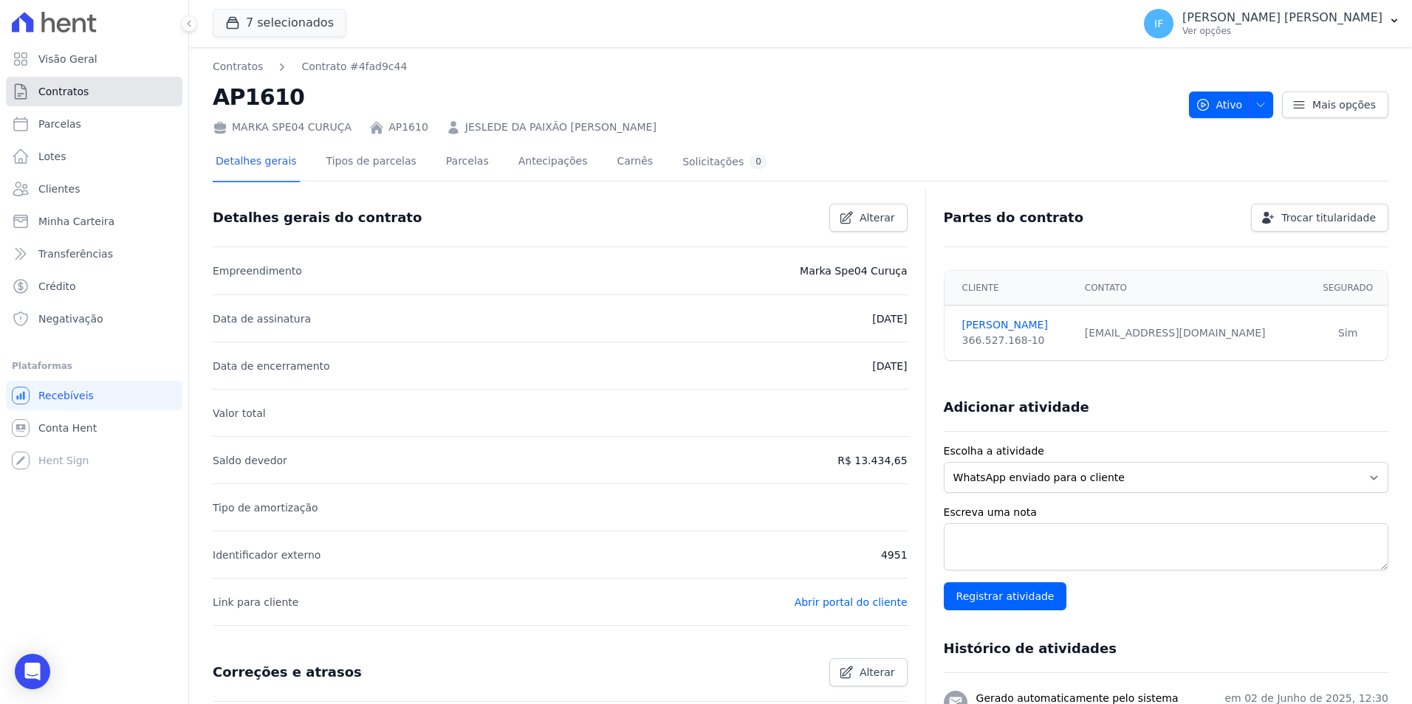
click at [72, 97] on span "Contratos" at bounding box center [63, 91] width 50 height 15
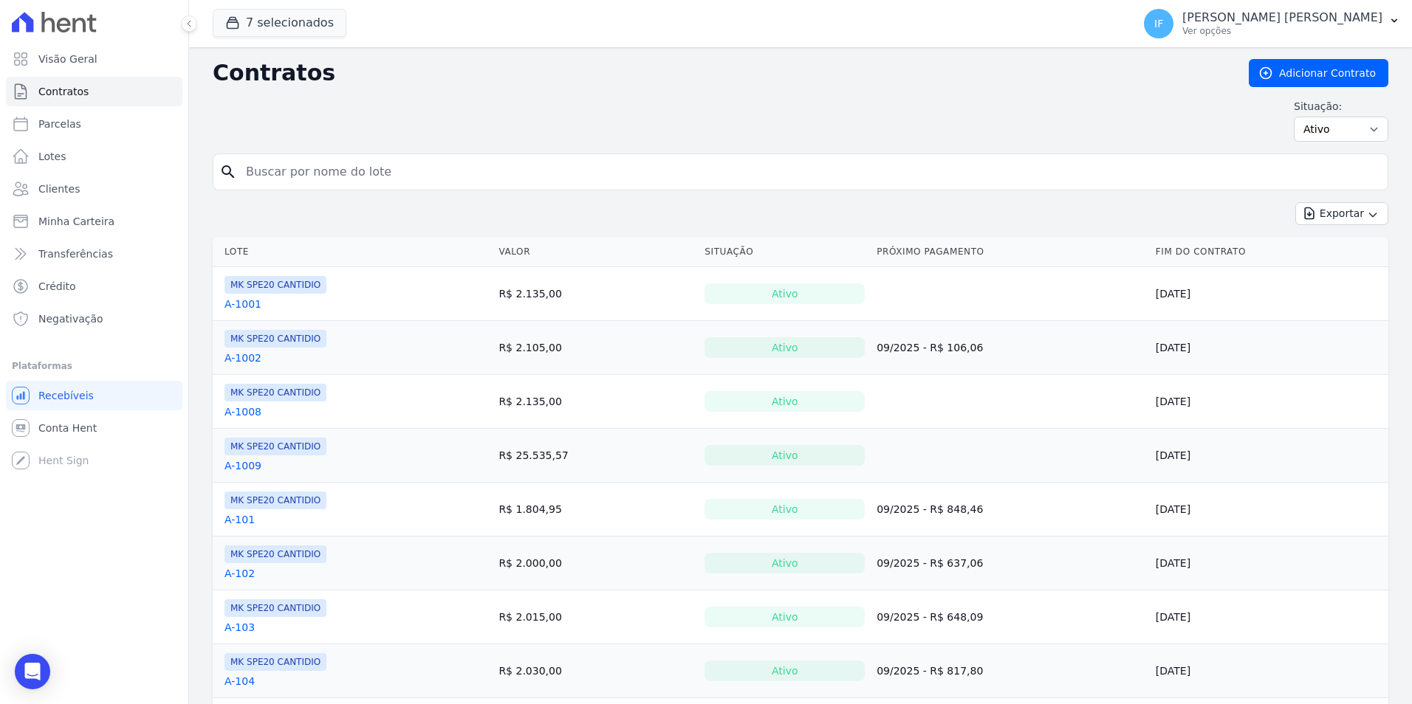
click at [247, 175] on input "search" at bounding box center [809, 172] width 1144 height 30
type input "610"
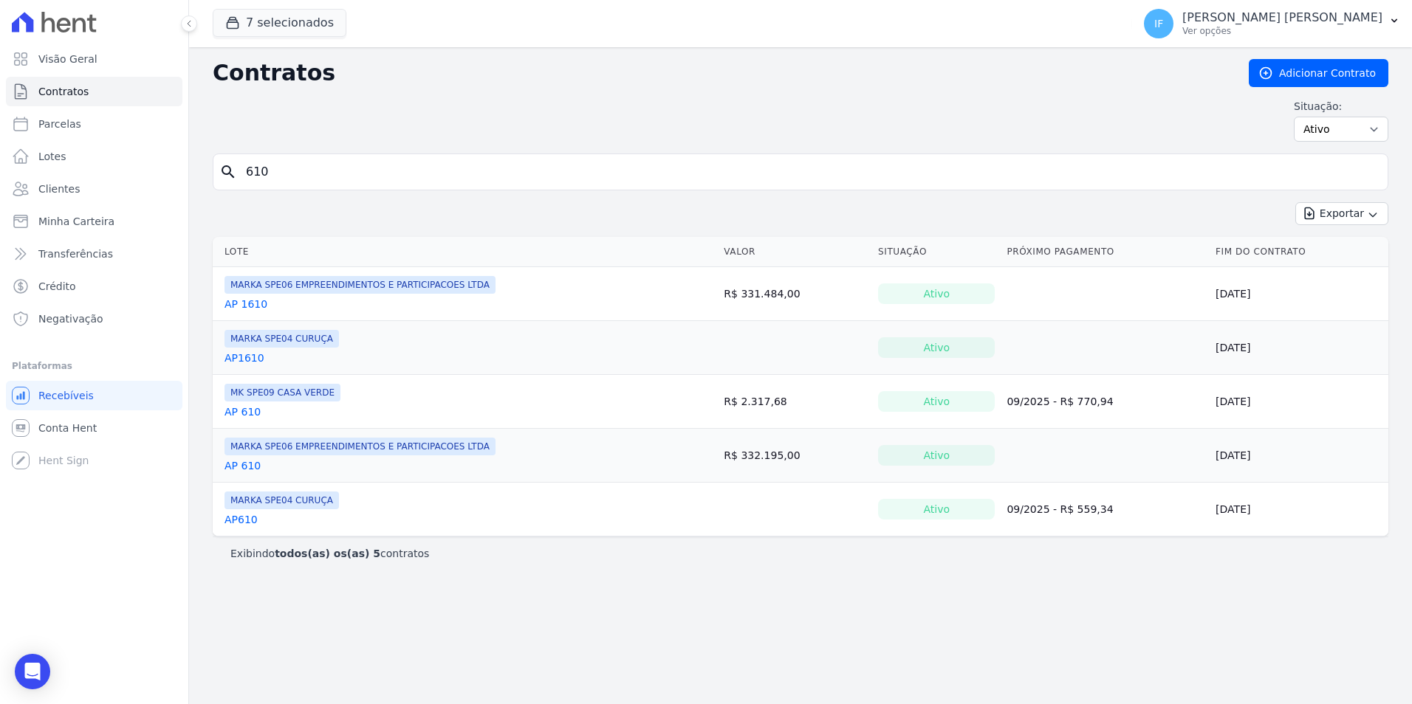
click at [238, 520] on link "AP610" at bounding box center [240, 519] width 33 height 15
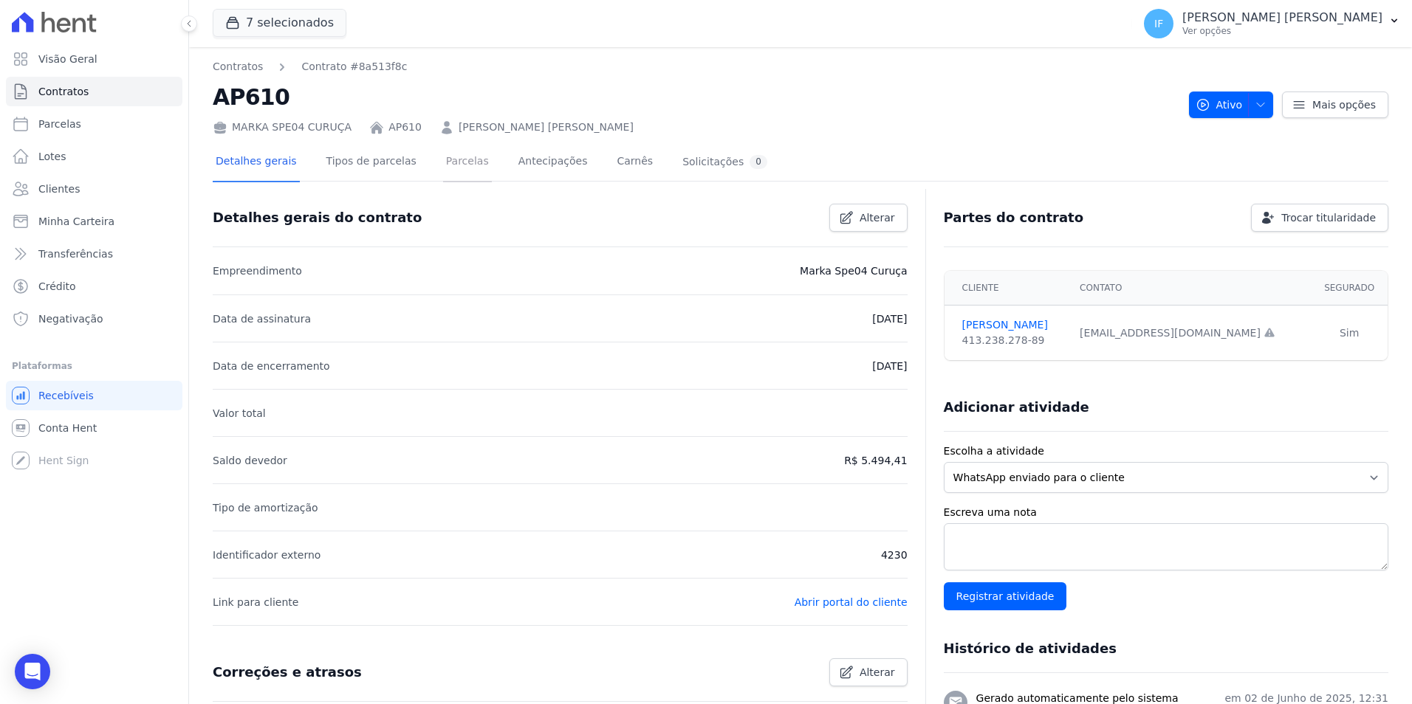
click at [443, 159] on link "Parcelas" at bounding box center [467, 162] width 49 height 39
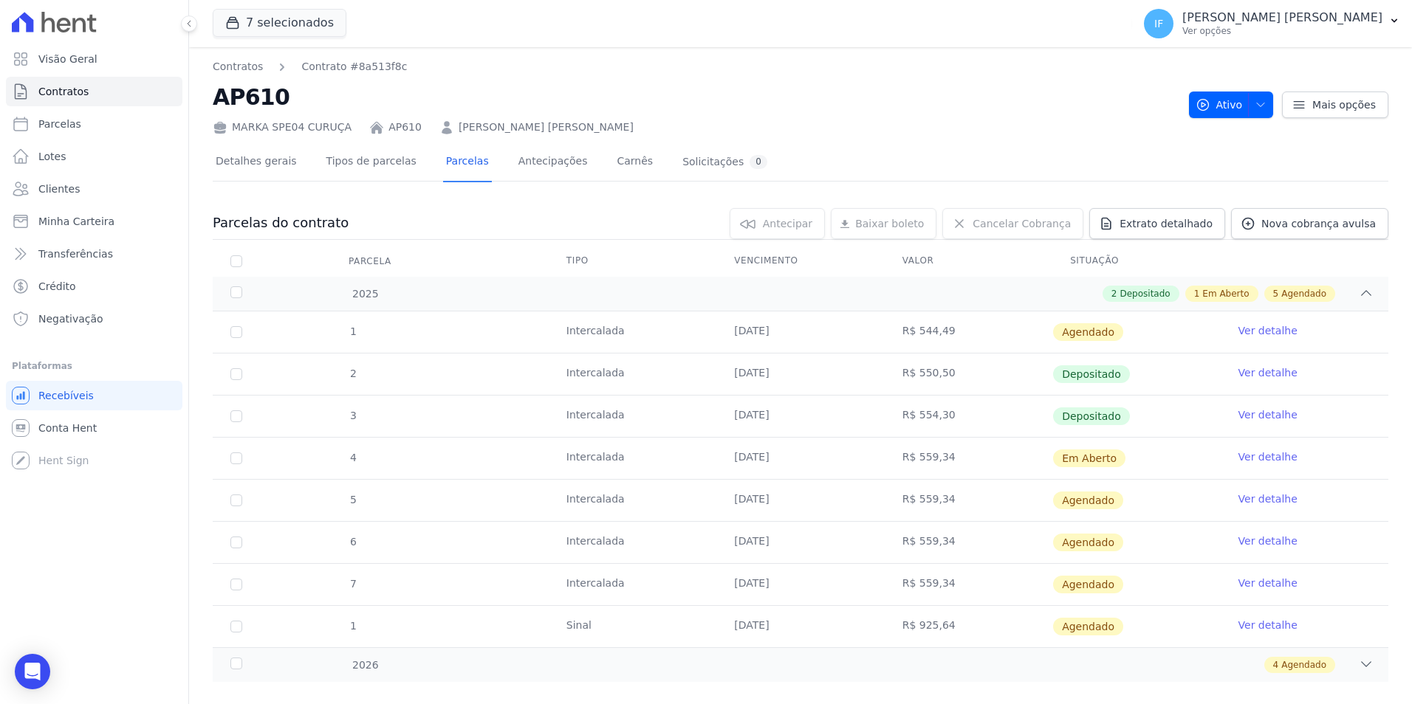
click at [1264, 420] on link "Ver detalhe" at bounding box center [1267, 415] width 59 height 15
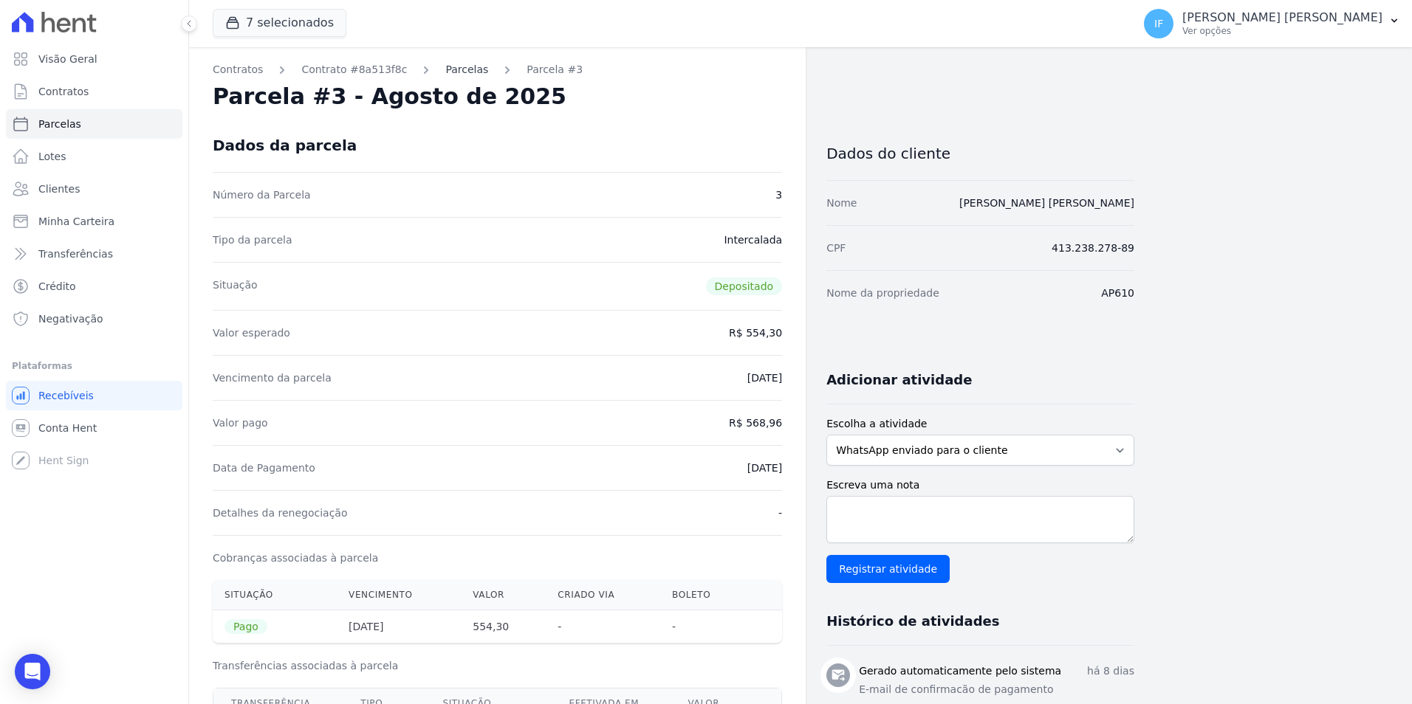
click at [445, 71] on link "Parcelas" at bounding box center [466, 70] width 43 height 16
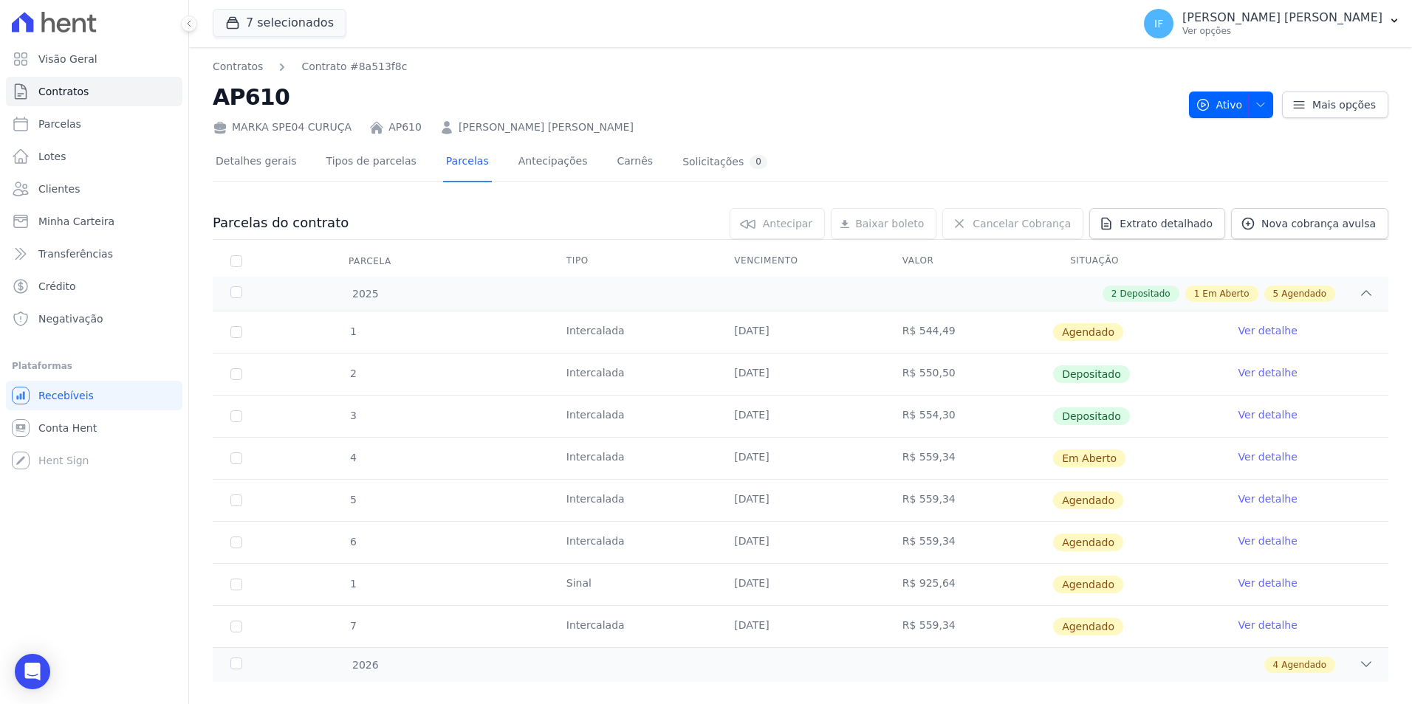
click at [729, 329] on td "15/06/2025" at bounding box center [800, 332] width 168 height 41
drag, startPoint x: 729, startPoint y: 326, endPoint x: 948, endPoint y: 327, distance: 218.5
click at [948, 327] on tr "1 Intercalada 15/06/2025 R$ 544,49 Agendado Ver detalhe" at bounding box center [800, 332] width 1175 height 41
drag, startPoint x: 948, startPoint y: 327, endPoint x: 926, endPoint y: 330, distance: 22.3
copy tr "15/06/2025 R$ 544,49"
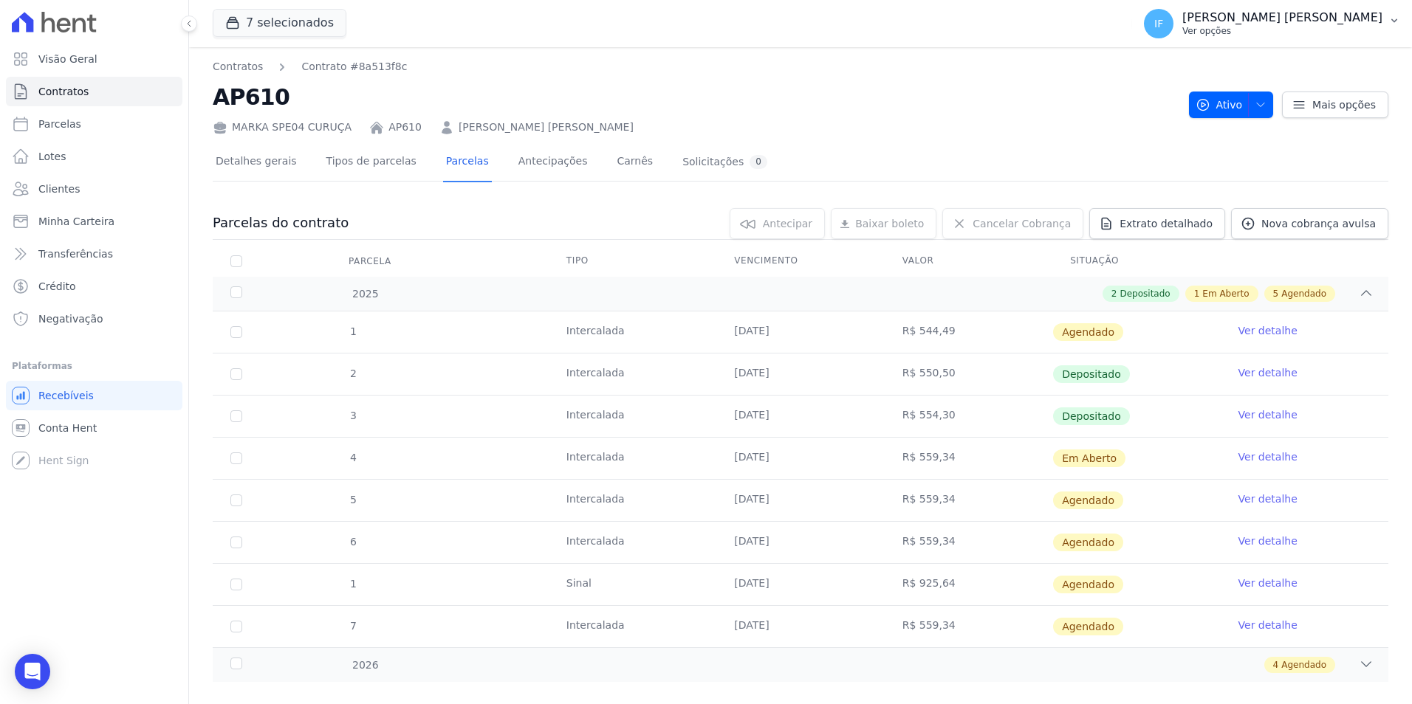
click at [1265, 29] on p "Ver opções" at bounding box center [1282, 31] width 200 height 12
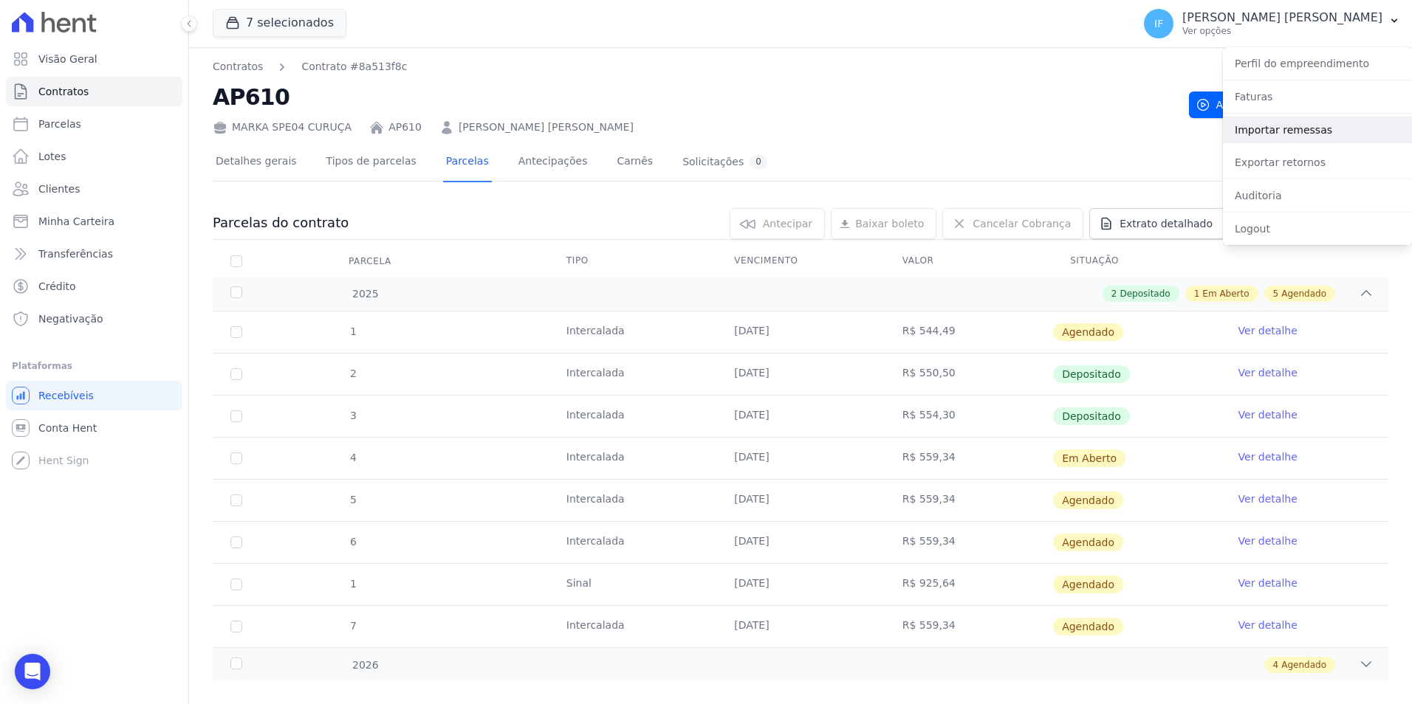
click at [1297, 133] on link "Importar remessas" at bounding box center [1317, 130] width 189 height 27
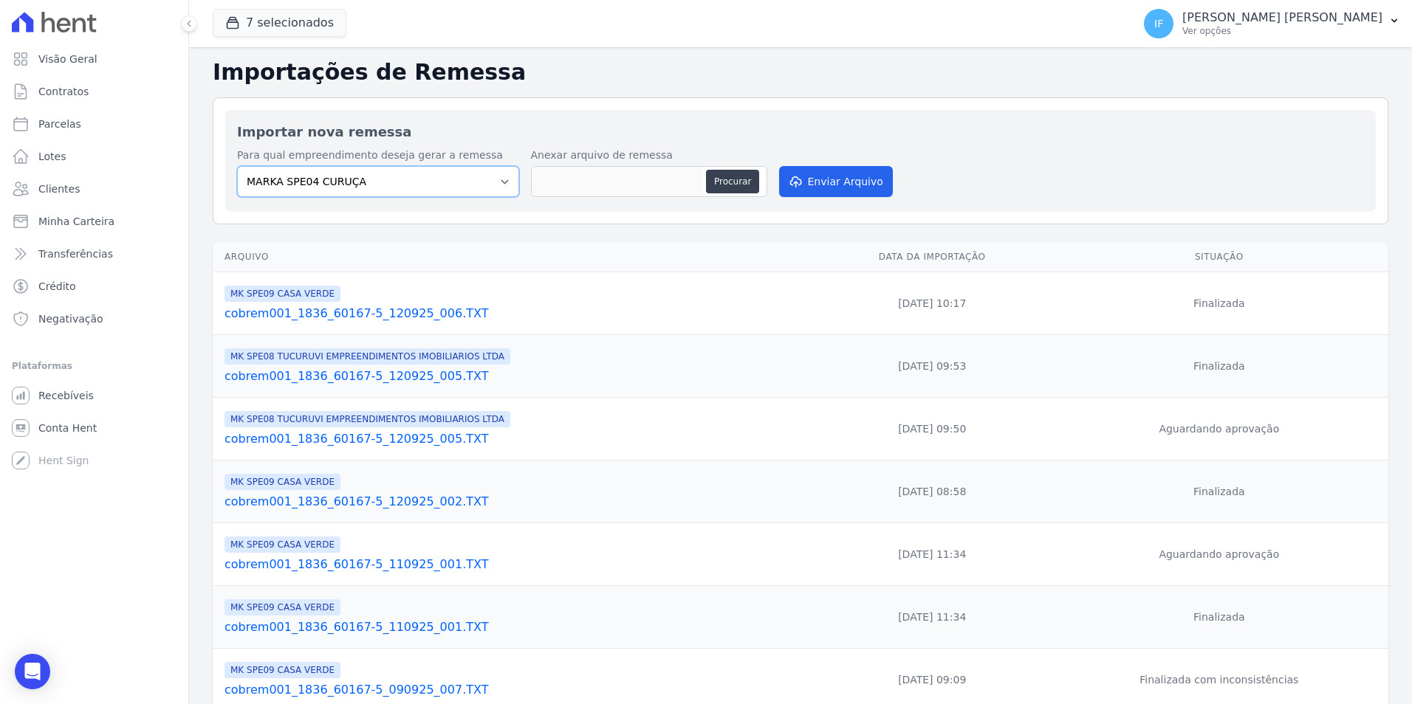
click at [501, 182] on select "MARKA SPE04 CURUÇA MARKA SPE06 EMPREENDIMENTOS E PARTICIPACOES LTDA MK SPE01 PE…" at bounding box center [378, 181] width 282 height 31
select select "fef18e2b-896b-4456-b766-b2db8c2ece14"
click at [237, 166] on select "MARKA SPE04 CURUÇA MARKA SPE06 EMPREENDIMENTOS E PARTICIPACOES LTDA MK SPE01 PE…" at bounding box center [378, 181] width 282 height 31
click at [469, 230] on div "Importações de Remessa Importar nova remessa Para qual empreendimento deseja ge…" at bounding box center [800, 505] width 1223 height 917
click at [739, 183] on button "Procurar" at bounding box center [732, 182] width 53 height 24
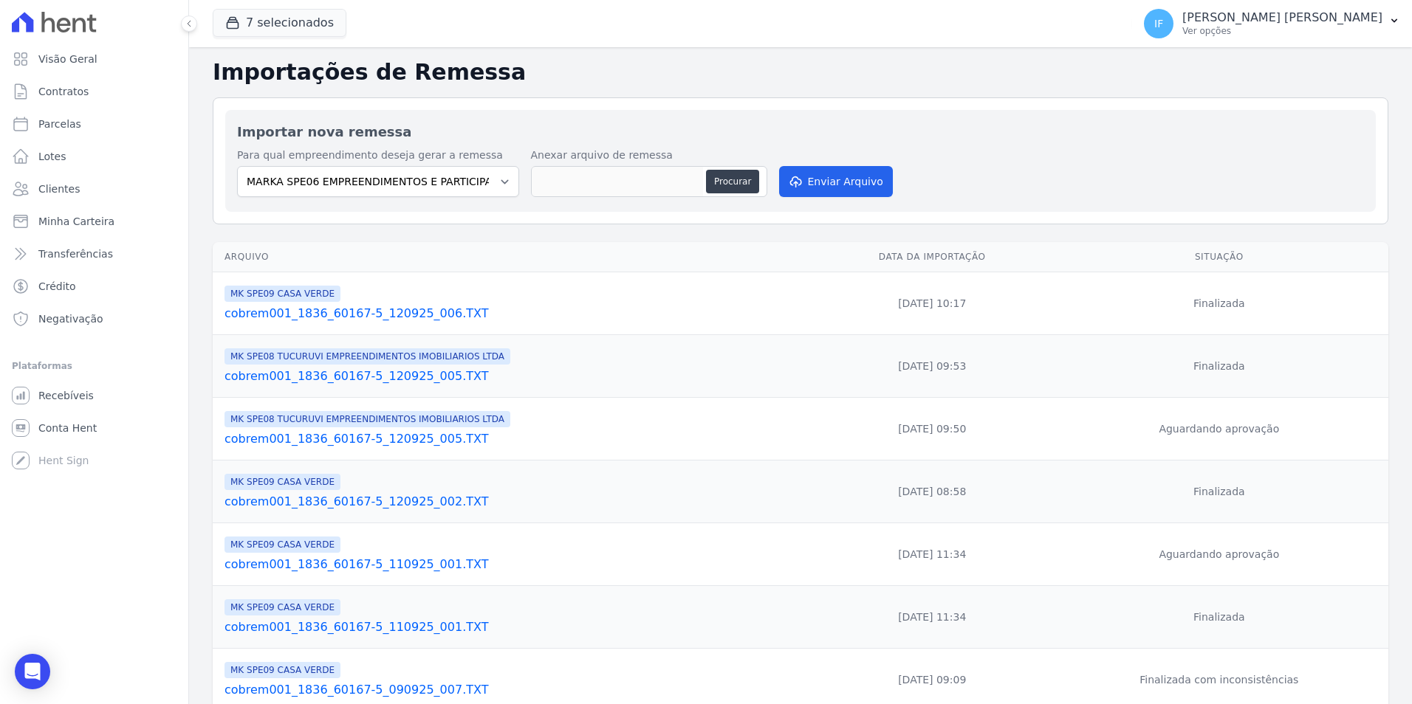
type input "cobrem001_1836_60167-5_120925_007.TXT"
click at [854, 182] on button "Enviar Arquivo" at bounding box center [836, 181] width 114 height 31
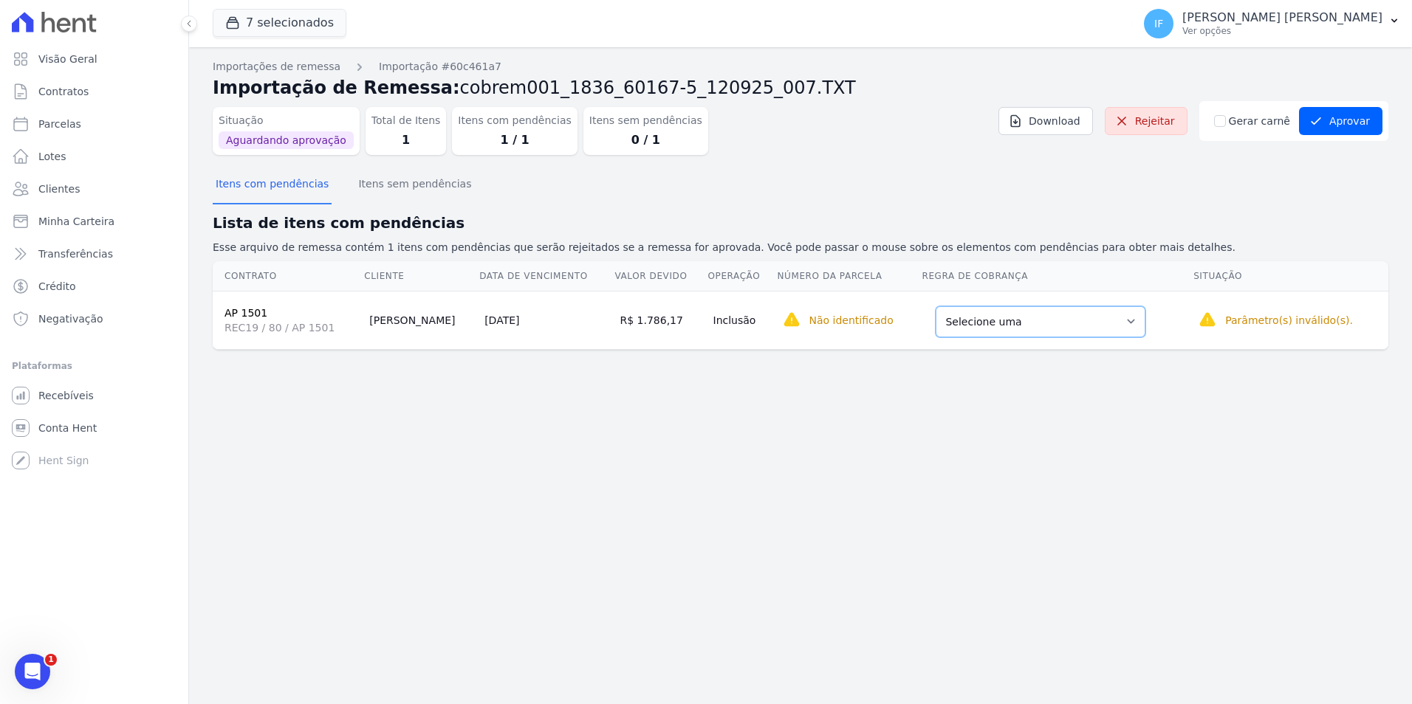
click at [1045, 326] on select "Selecione uma Nova Parcela Avulsa Parcela Avulsa Existente Parcela Normal (12 X…" at bounding box center [1040, 321] width 210 height 31
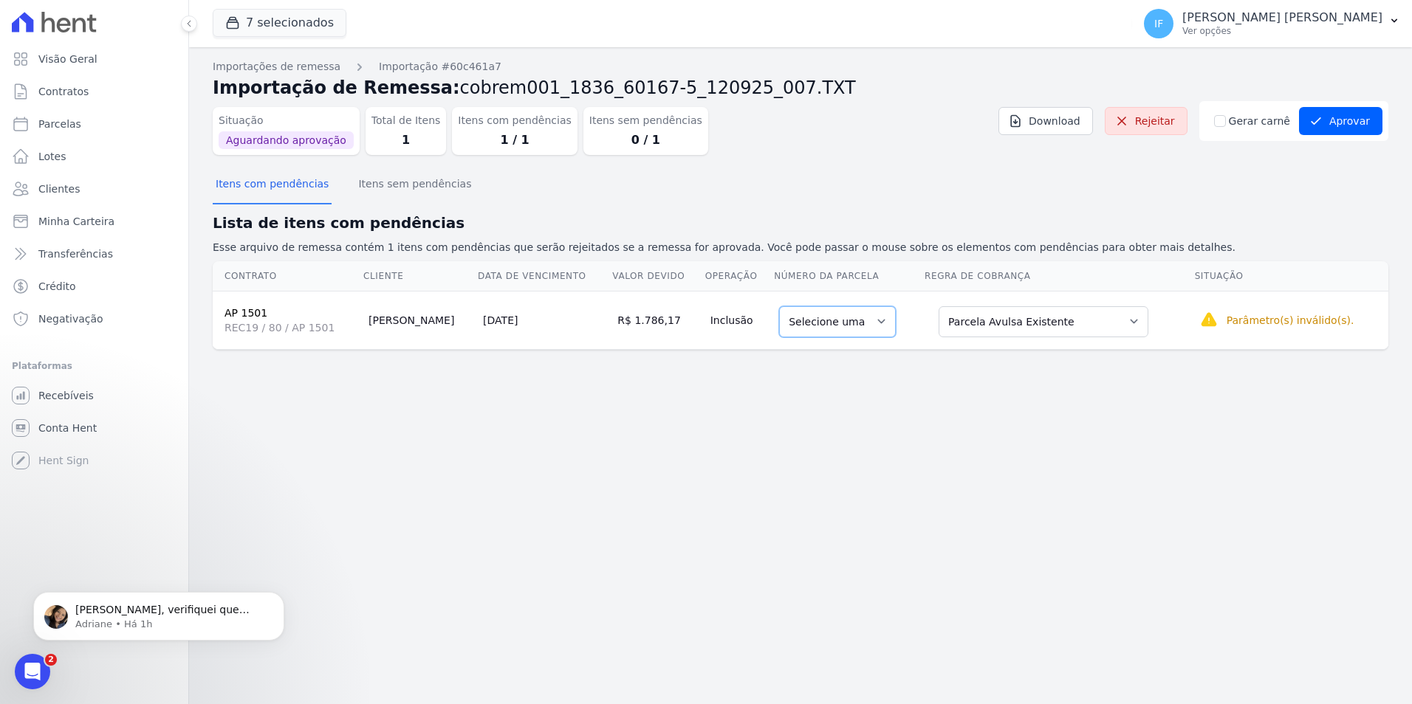
click at [855, 322] on select "Selecione uma" at bounding box center [837, 321] width 117 height 31
click at [1005, 328] on select "Selecione uma Nova Parcela Avulsa Parcela Avulsa Existente Parcela Normal (12 X…" at bounding box center [1043, 321] width 210 height 31
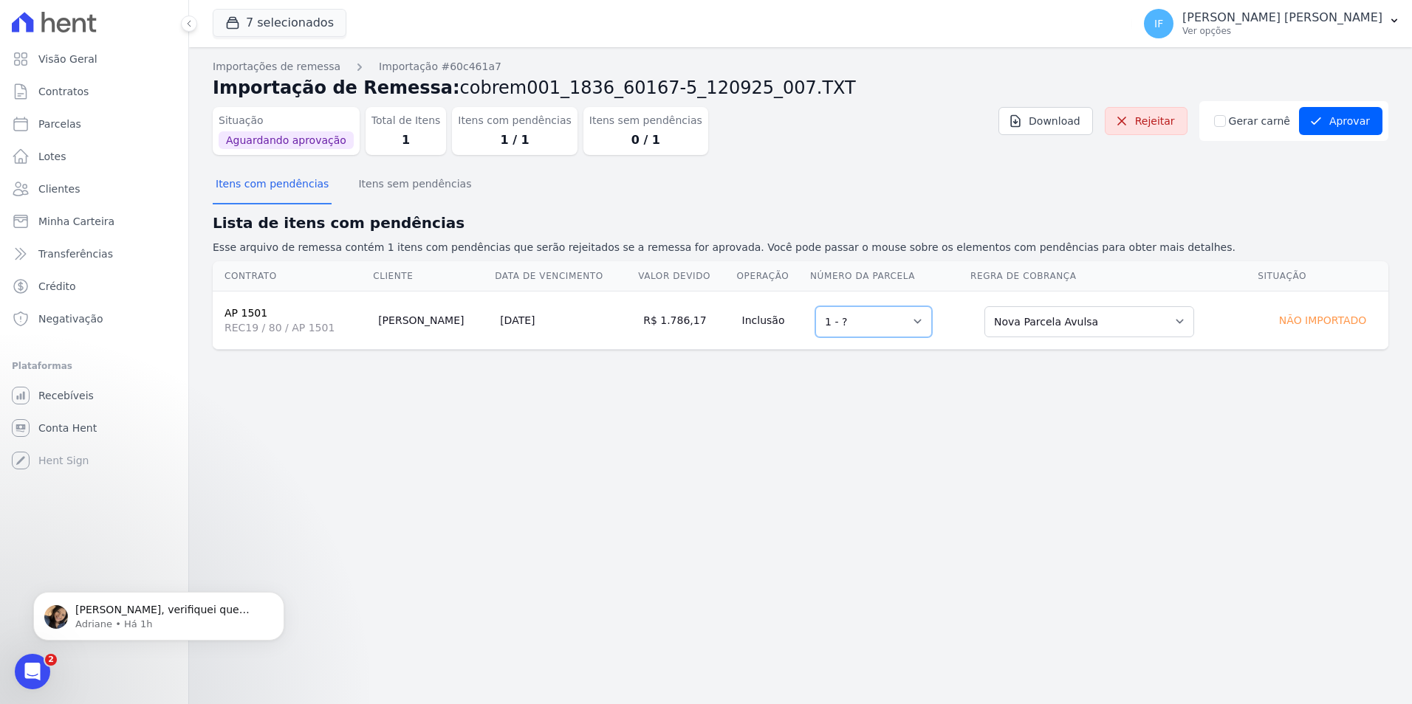
click at [898, 323] on select "Selecione uma 1 - ?" at bounding box center [873, 321] width 117 height 31
click at [815, 306] on select "Selecione uma 1 - ?" at bounding box center [873, 321] width 117 height 31
click at [902, 323] on select "Selecione uma 1 - ?" at bounding box center [873, 321] width 117 height 31
click at [815, 306] on select "Selecione uma 1 - ?" at bounding box center [873, 321] width 117 height 31
click at [1102, 322] on select "Selecione uma Nova Parcela Avulsa Parcela Avulsa Existente Parcela Normal (12 X…" at bounding box center [1089, 321] width 210 height 31
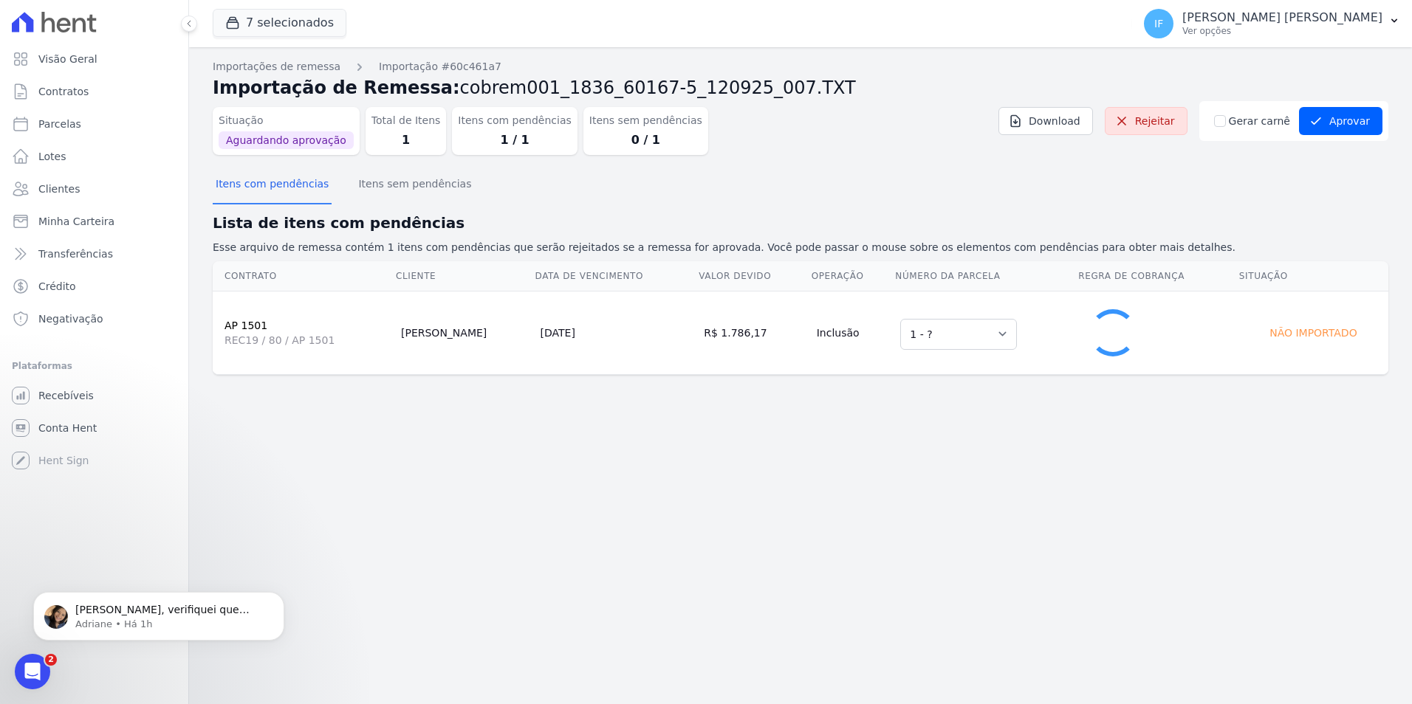
select select "0"
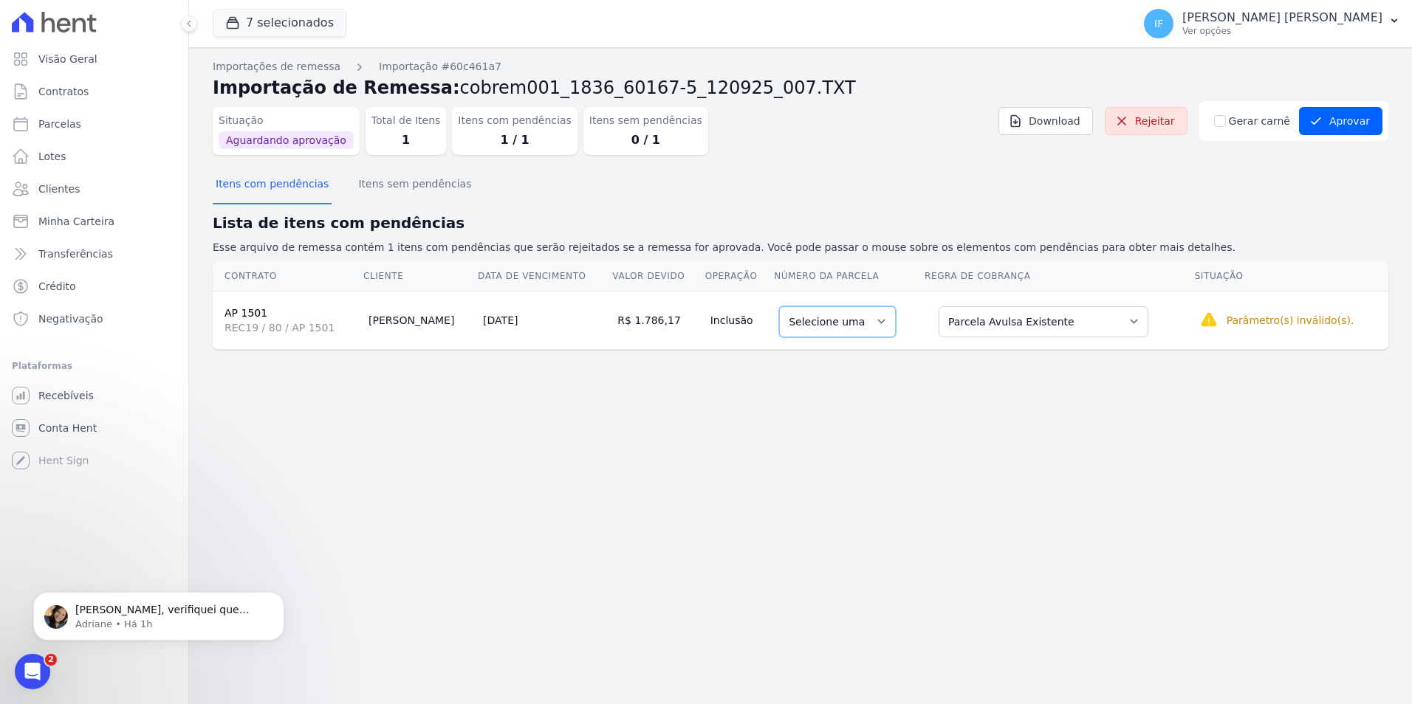
click at [874, 326] on select "Selecione uma" at bounding box center [837, 321] width 117 height 31
click at [872, 325] on select "Selecione uma" at bounding box center [837, 321] width 117 height 31
click at [873, 316] on select "Selecione uma" at bounding box center [837, 321] width 117 height 31
click at [875, 321] on select "Selecione uma" at bounding box center [837, 321] width 117 height 31
click at [868, 325] on select "Selecione uma" at bounding box center [837, 321] width 117 height 31
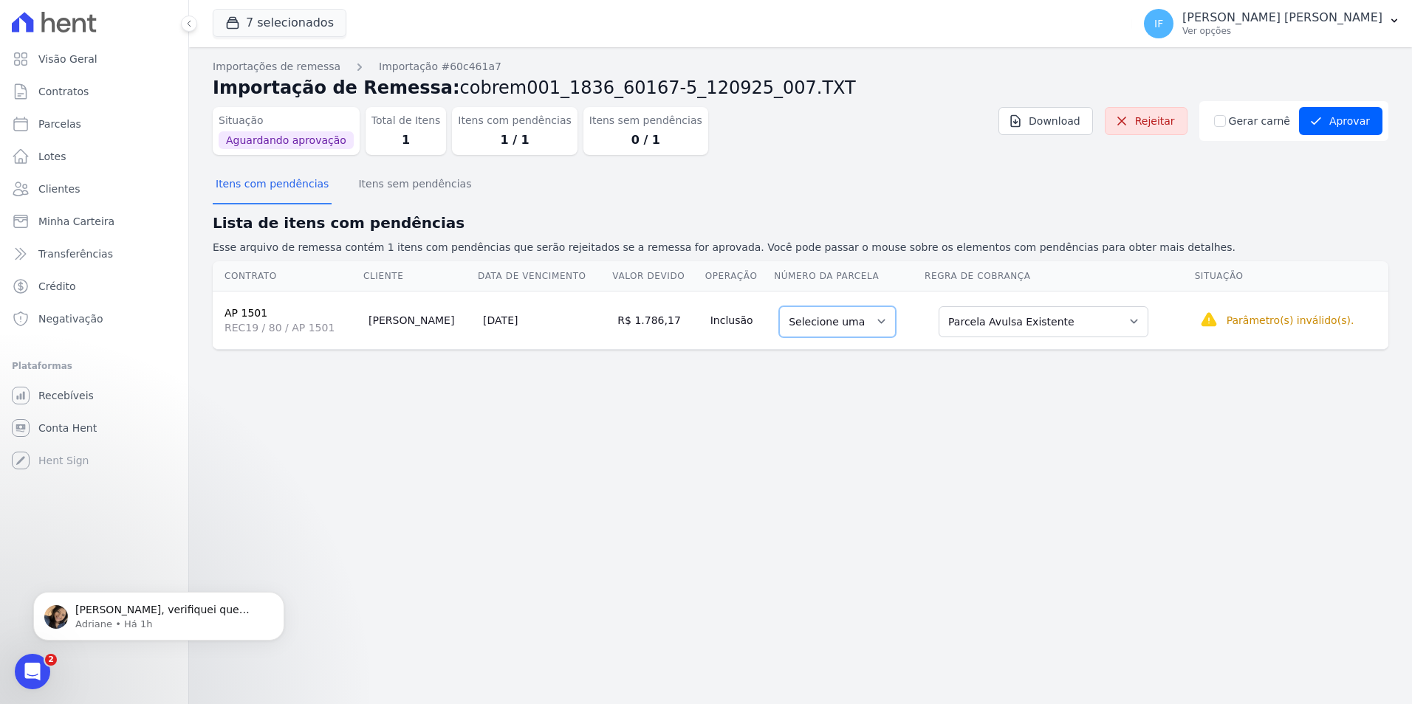
click at [875, 323] on select "Selecione uma" at bounding box center [837, 321] width 117 height 31
click at [813, 323] on select "Selecione uma" at bounding box center [837, 321] width 117 height 31
click at [869, 325] on select "Selecione uma" at bounding box center [837, 321] width 117 height 31
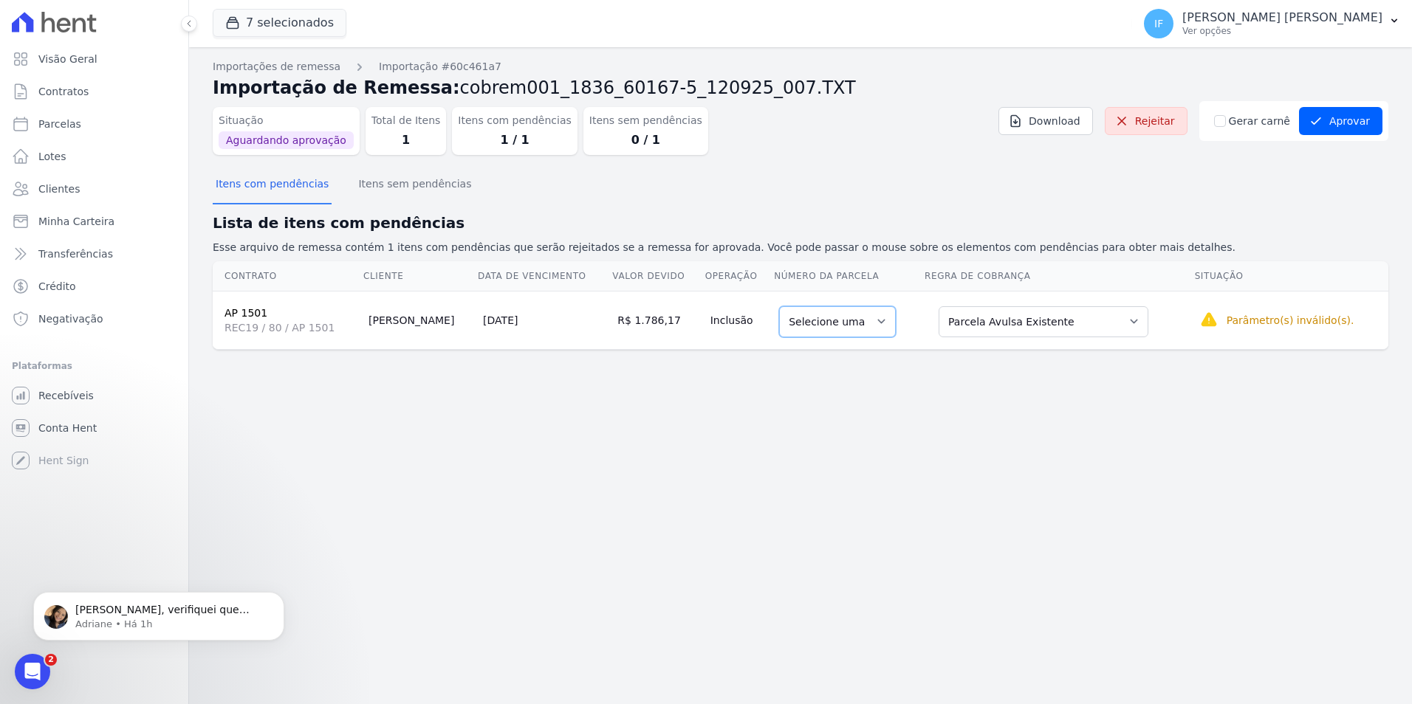
click at [872, 321] on select "Selecione uma" at bounding box center [837, 321] width 117 height 31
click at [1094, 323] on select "Selecione uma Nova Parcela Avulsa Parcela Avulsa Existente Parcela Normal (12 X…" at bounding box center [1043, 321] width 210 height 31
click at [853, 327] on select "Selecione uma" at bounding box center [837, 321] width 117 height 31
click at [1348, 120] on button "Aprovar" at bounding box center [1340, 121] width 83 height 28
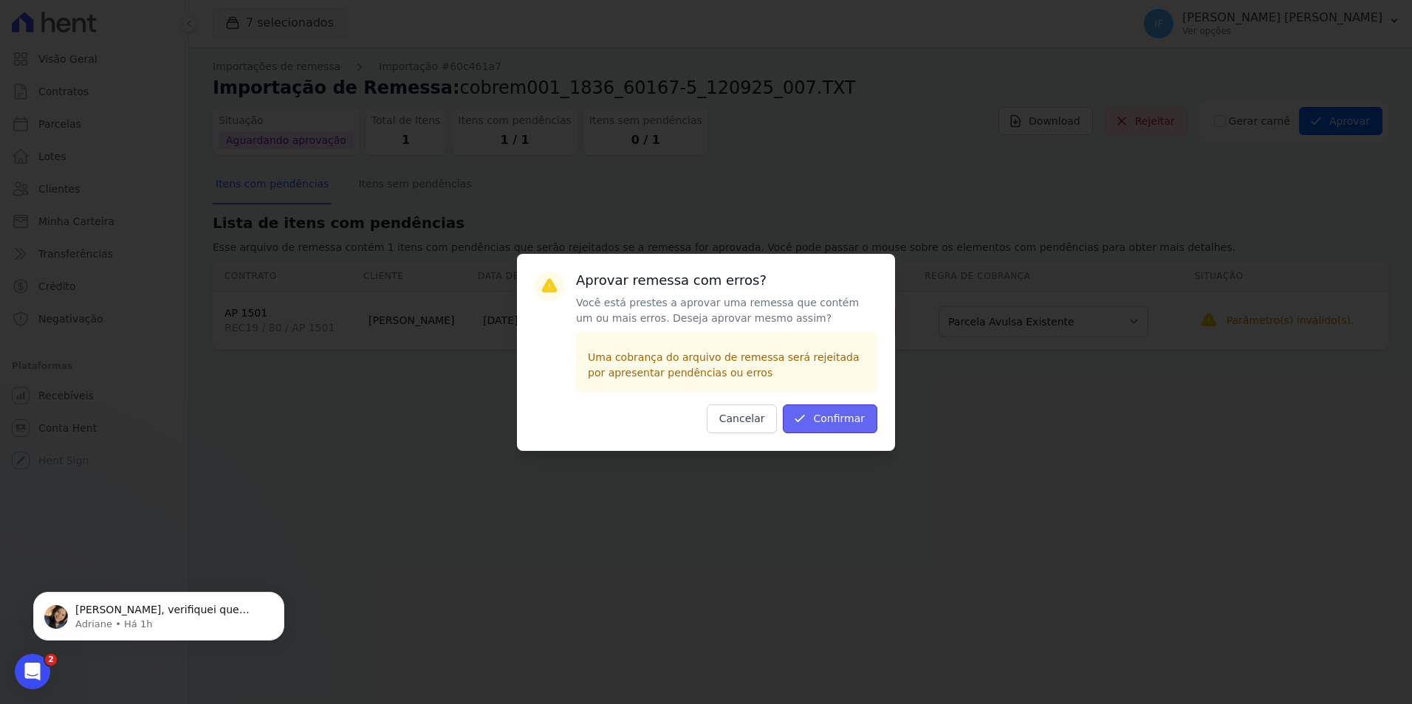
click at [842, 420] on button "Confirmar" at bounding box center [830, 419] width 94 height 29
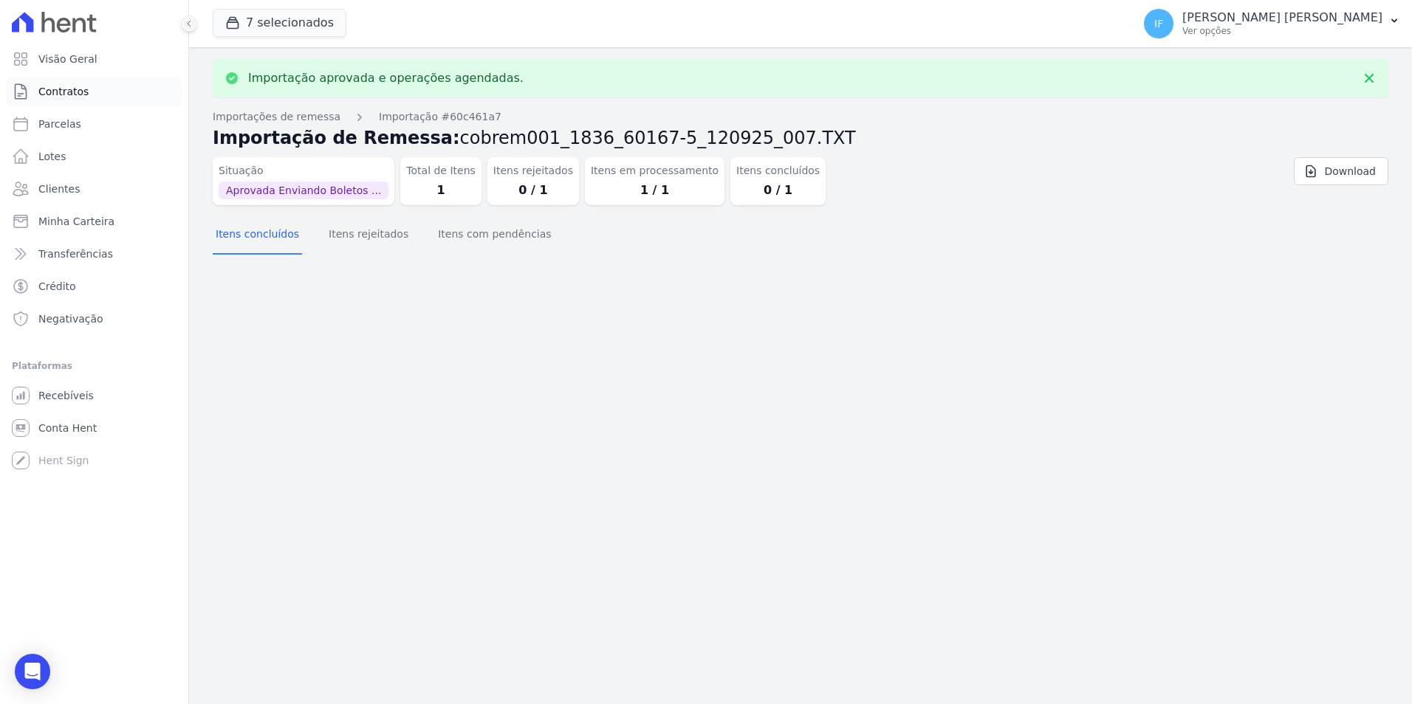
click at [101, 93] on link "Contratos" at bounding box center [94, 92] width 176 height 30
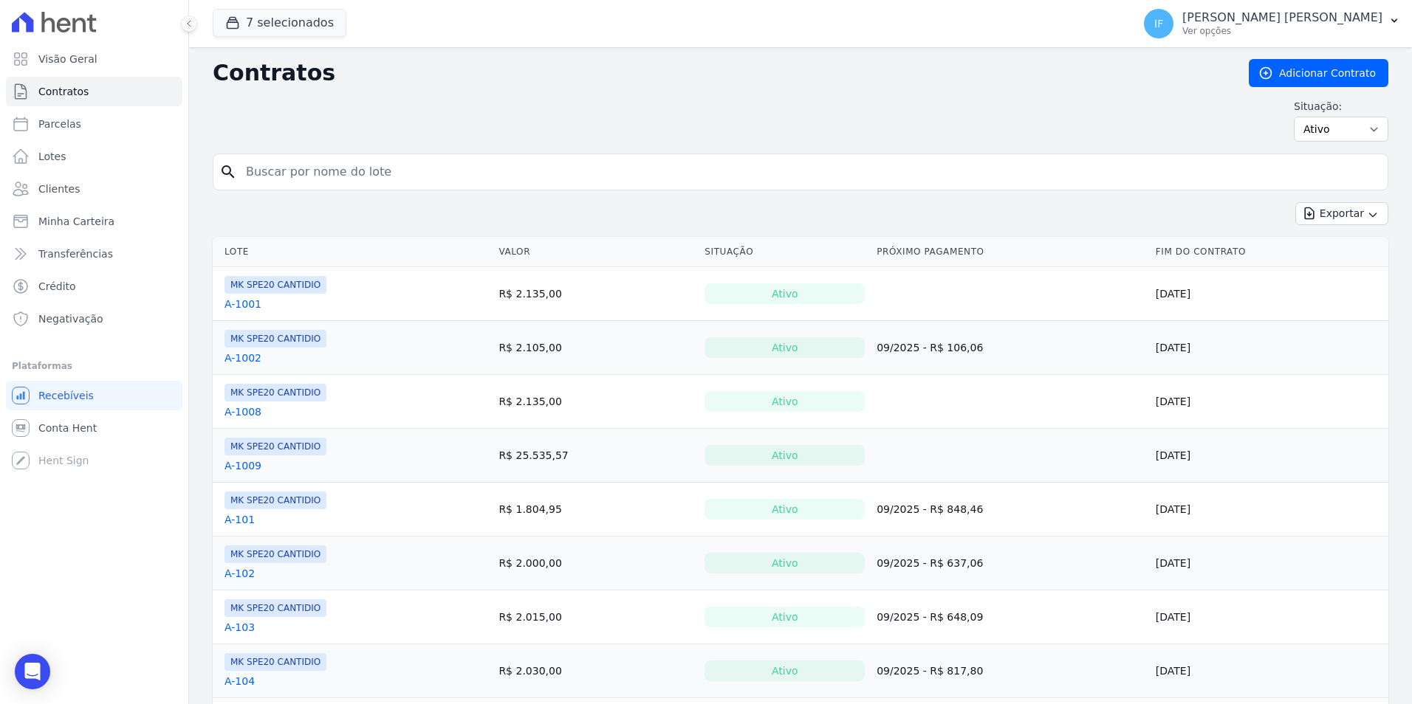
click at [309, 188] on div "search" at bounding box center [800, 172] width 1175 height 37
click at [320, 176] on input "search" at bounding box center [809, 172] width 1144 height 30
type input "1501"
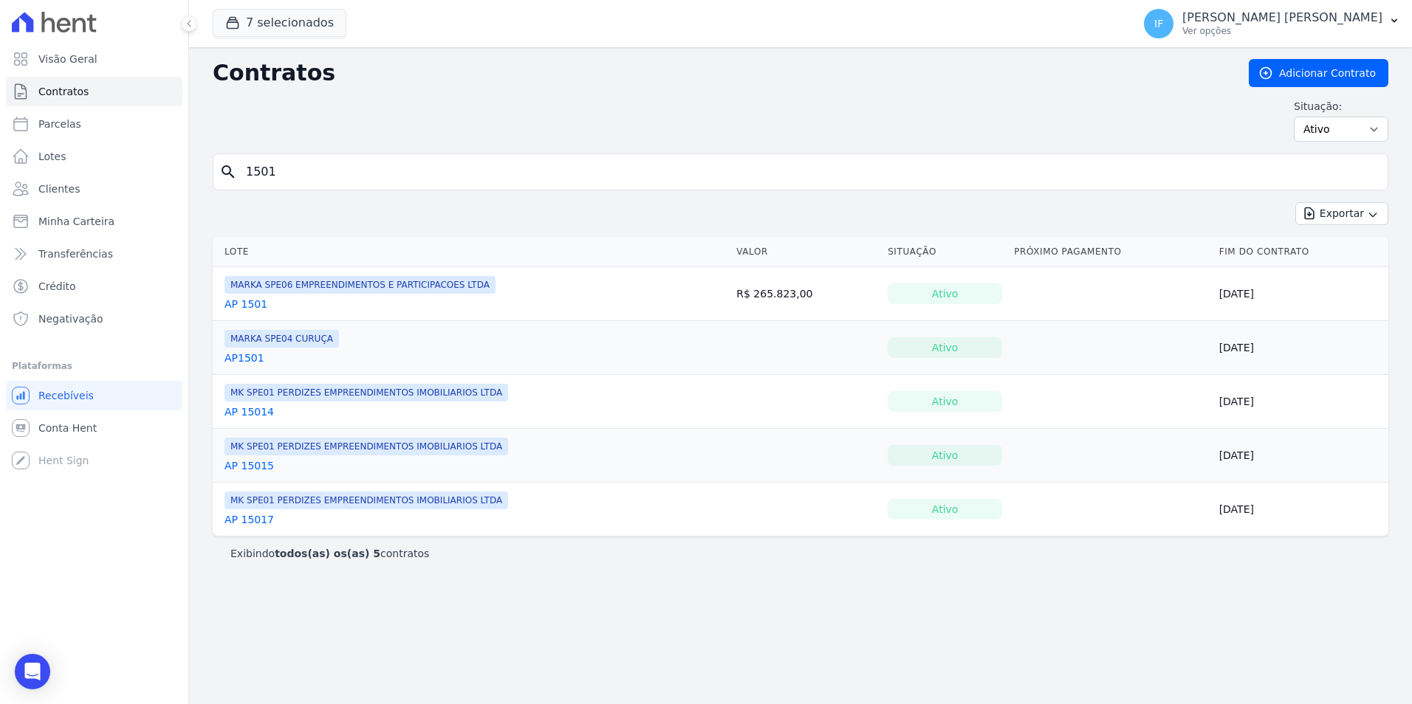
click at [313, 171] on input "1501" at bounding box center [809, 172] width 1144 height 30
click at [244, 303] on link "AP 1501" at bounding box center [245, 304] width 43 height 15
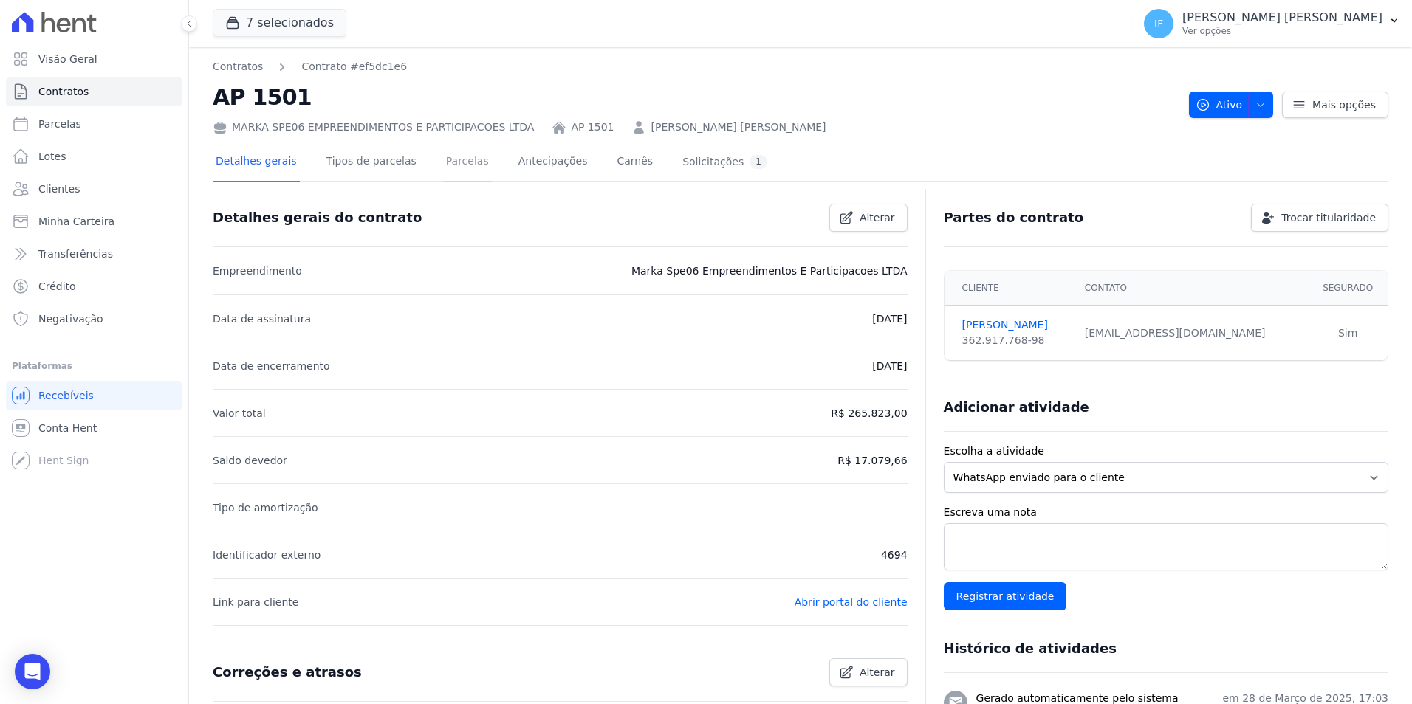
click at [450, 166] on link "Parcelas" at bounding box center [467, 162] width 49 height 39
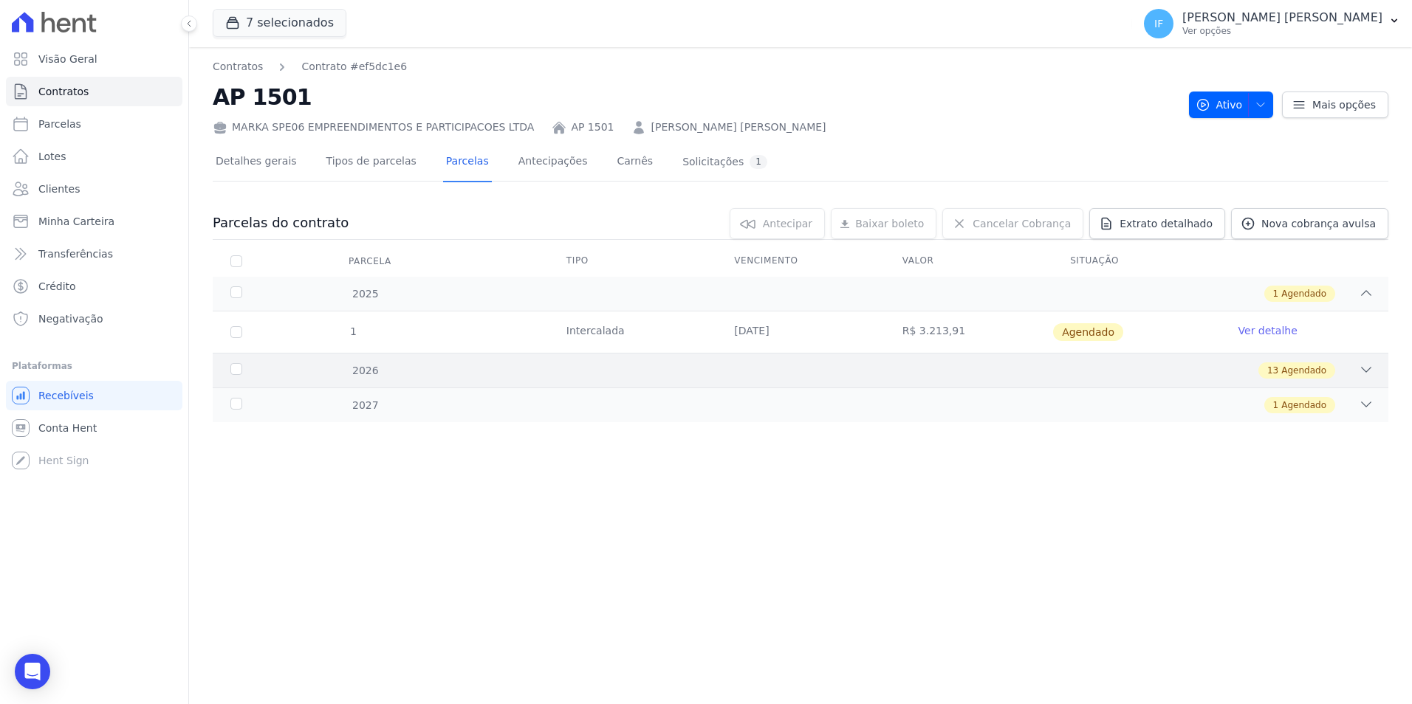
click at [1348, 364] on div "13 Agendado" at bounding box center [858, 370] width 1031 height 16
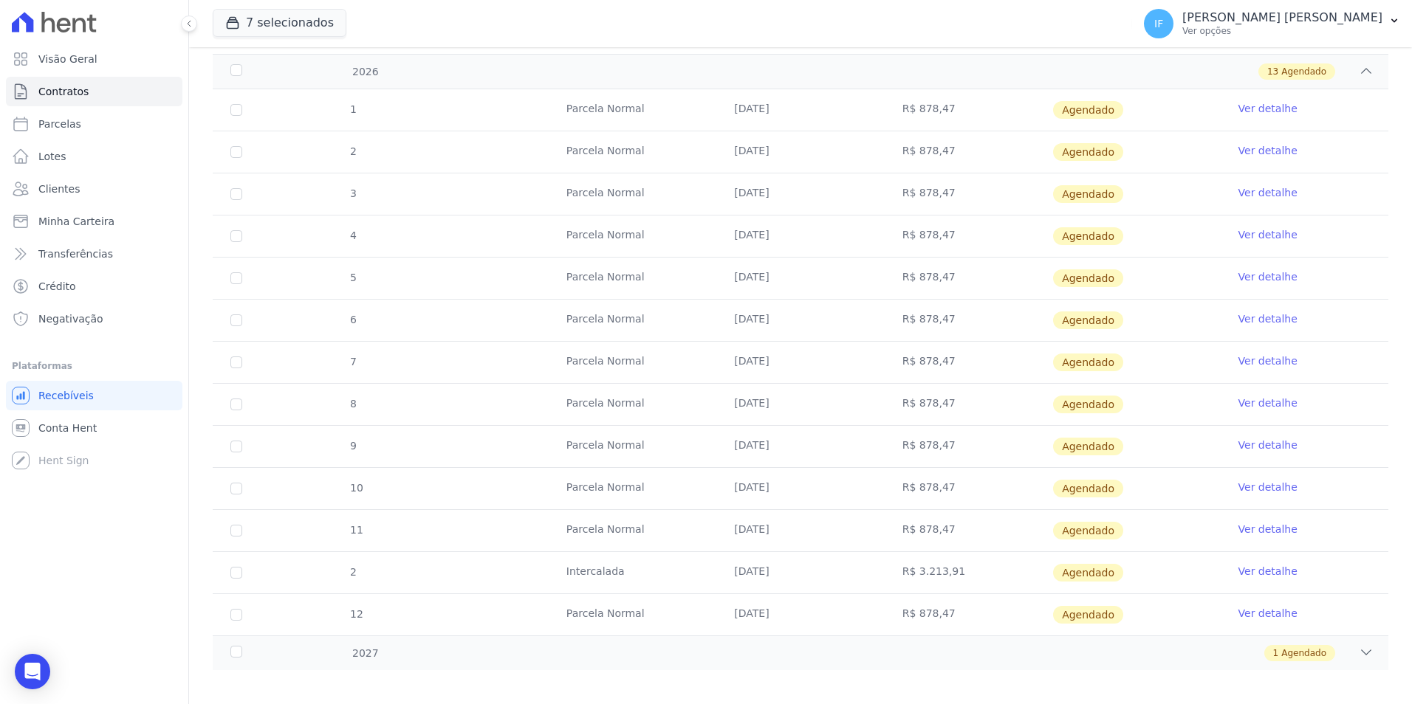
scroll to position [309, 0]
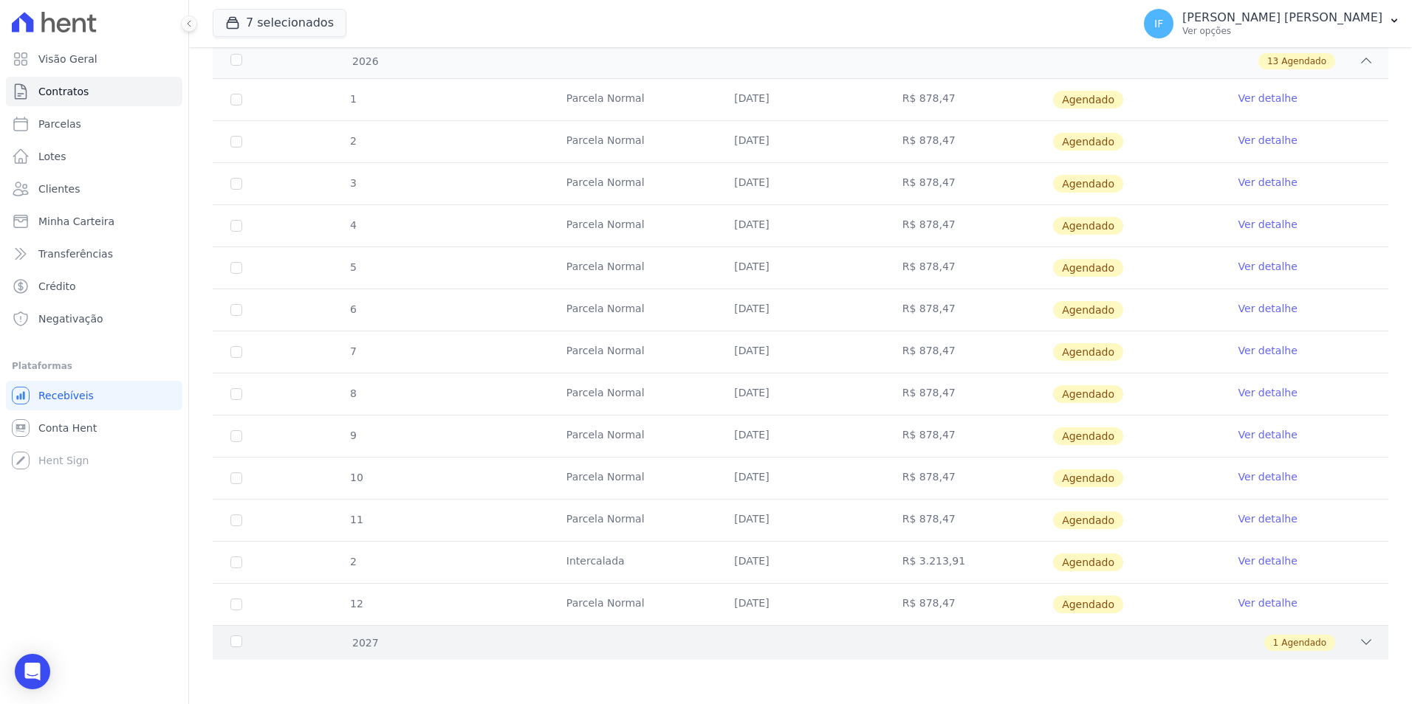
click at [1293, 641] on span "Agendado" at bounding box center [1303, 642] width 45 height 13
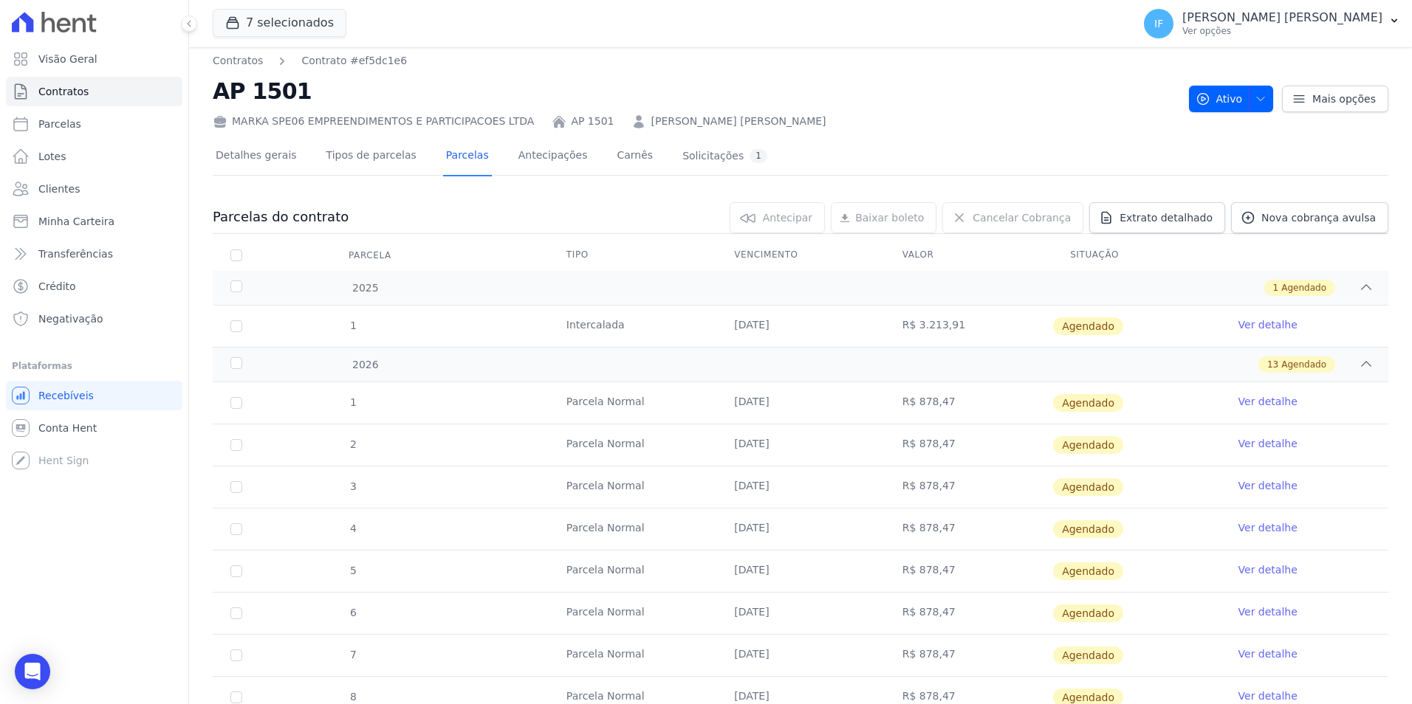
scroll to position [0, 0]
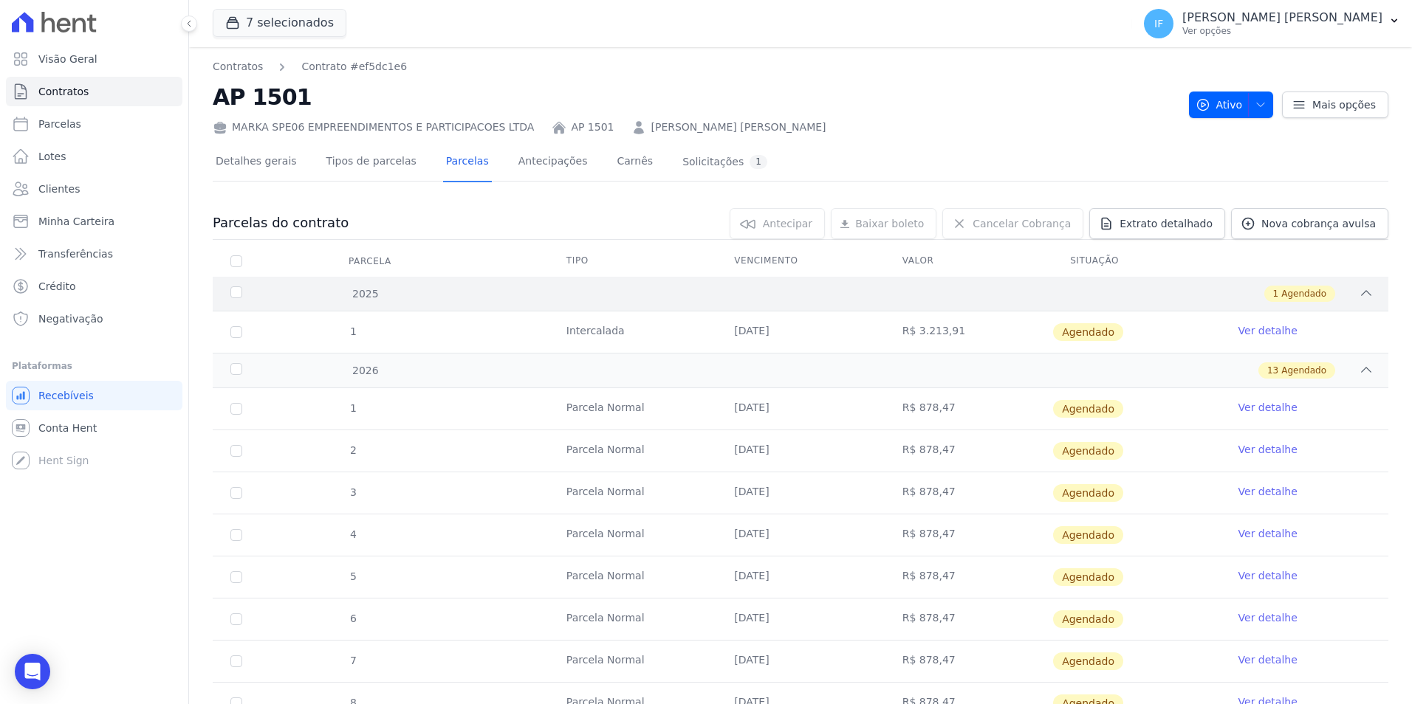
click at [1344, 293] on div "1 Agendado" at bounding box center [858, 294] width 1031 height 16
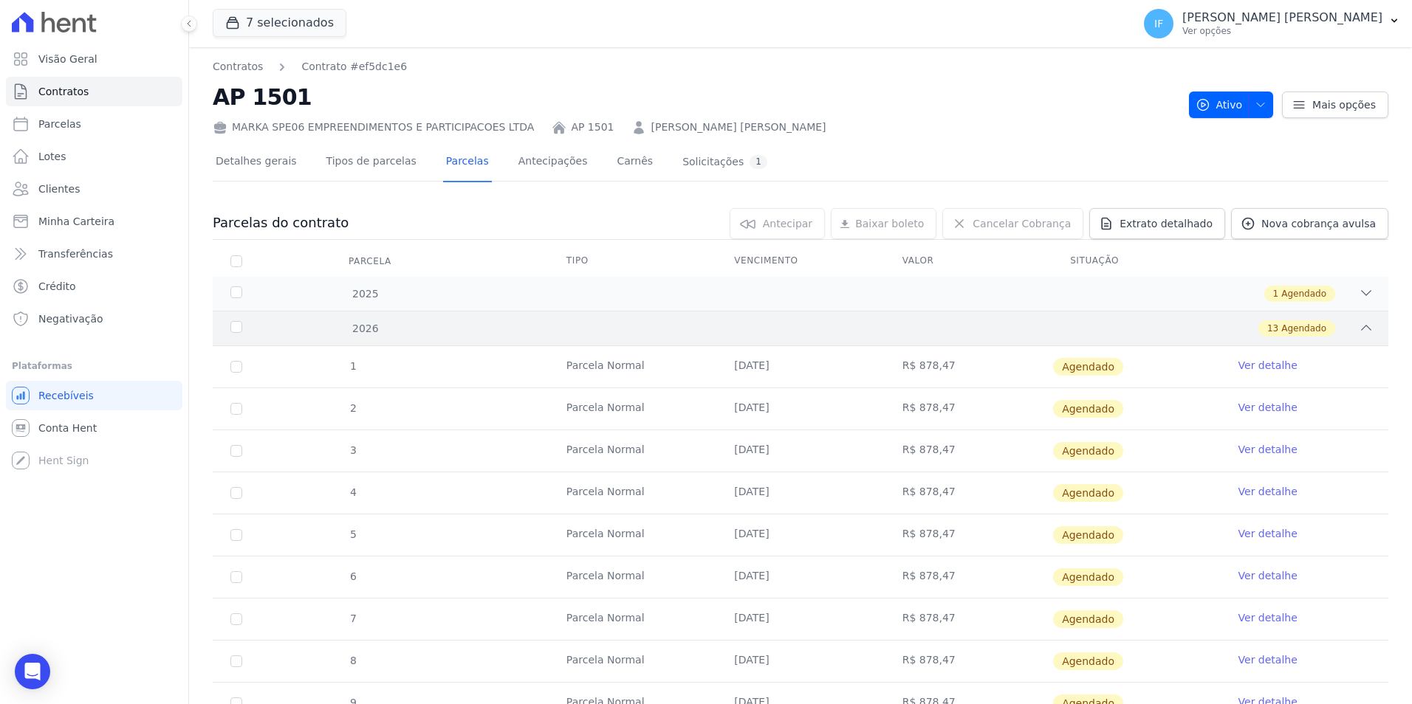
click at [1358, 328] on icon at bounding box center [1365, 327] width 15 height 15
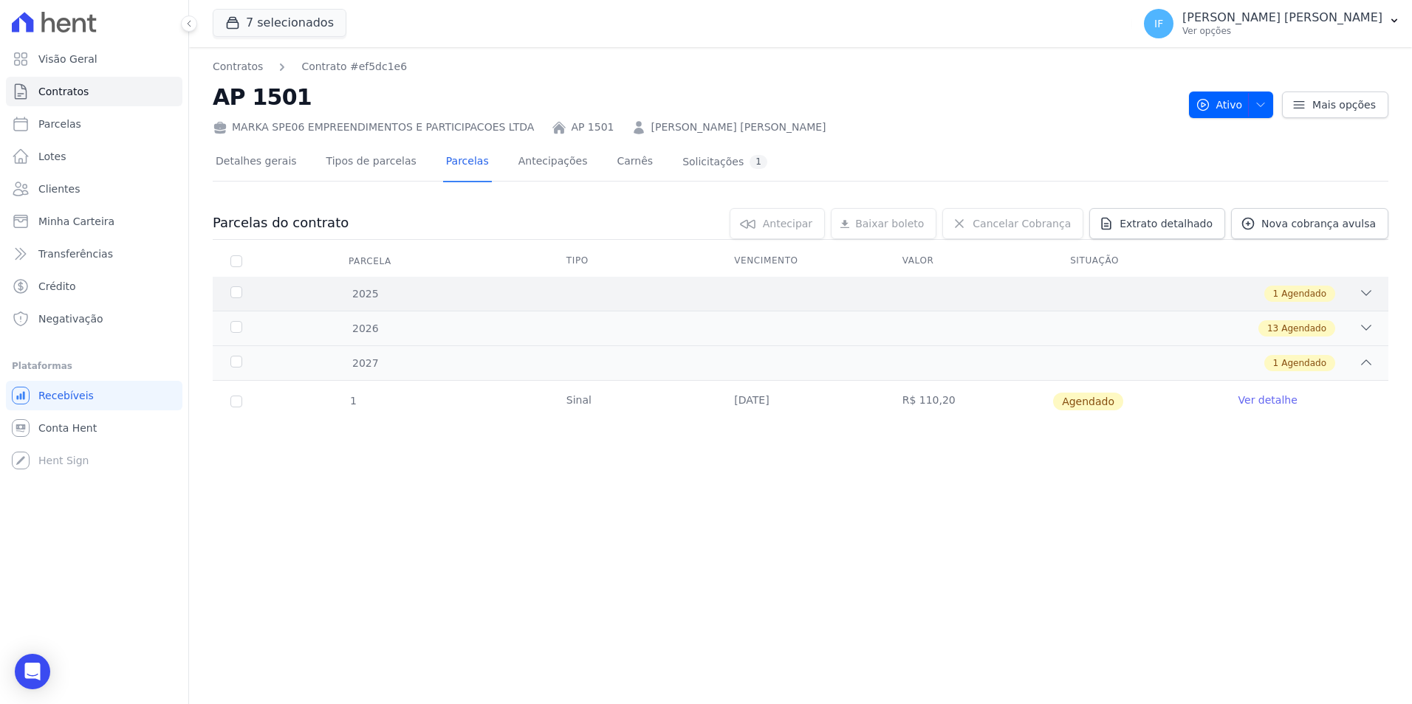
click at [1361, 298] on icon at bounding box center [1365, 293] width 15 height 15
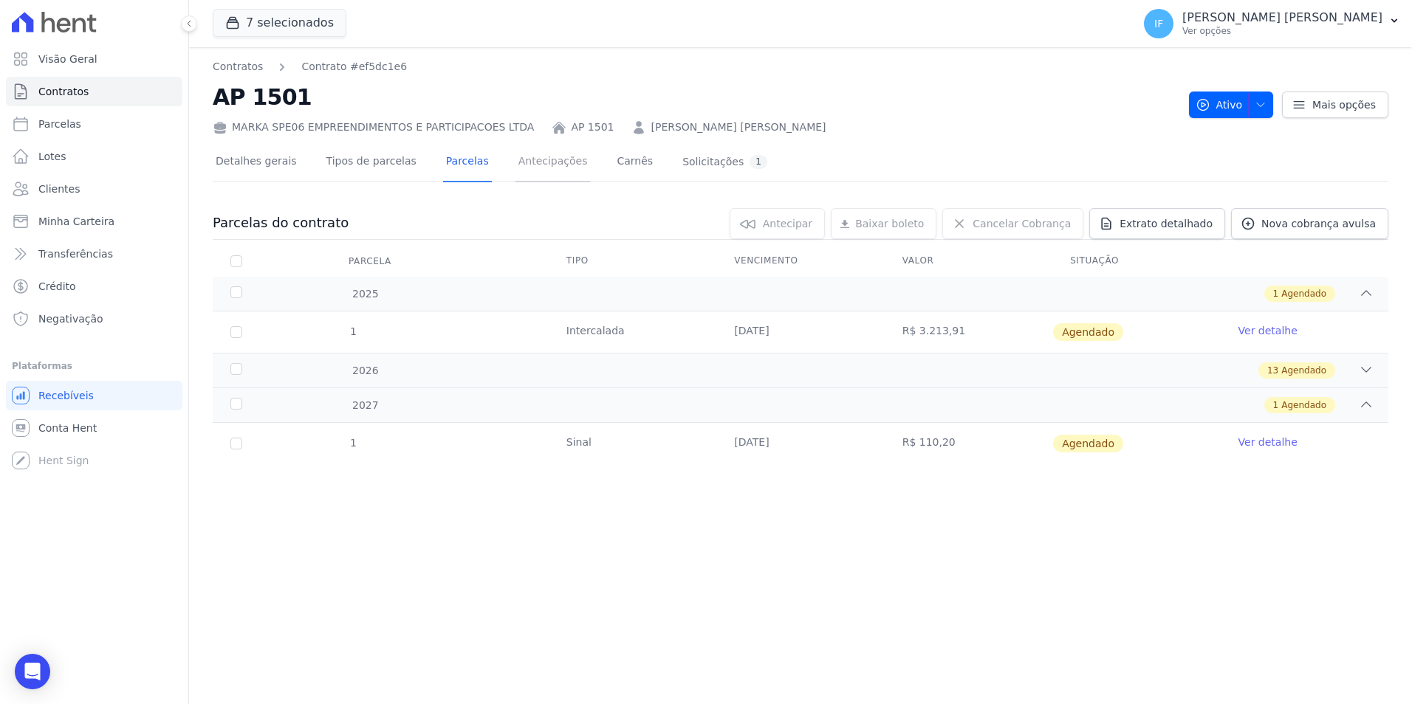
click at [528, 162] on link "Antecipações" at bounding box center [552, 162] width 75 height 39
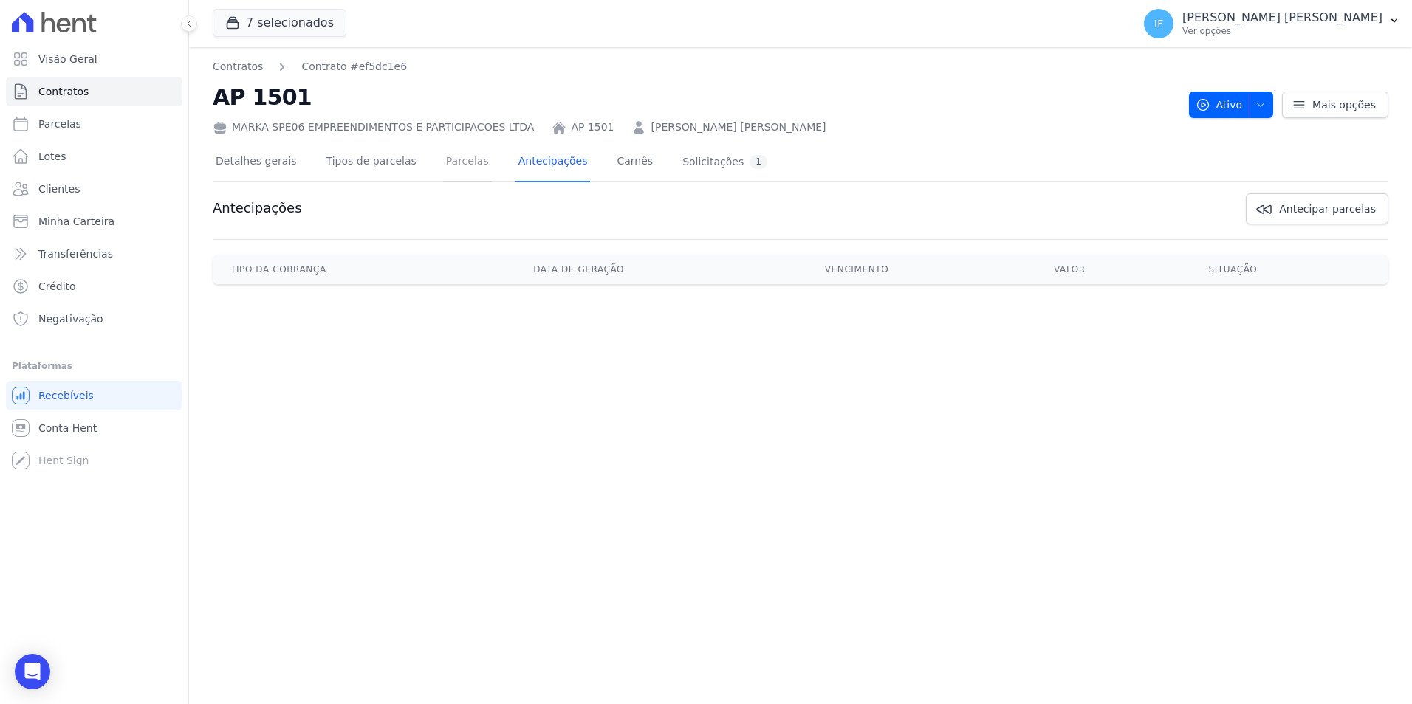
click at [453, 161] on link "Parcelas" at bounding box center [467, 162] width 49 height 39
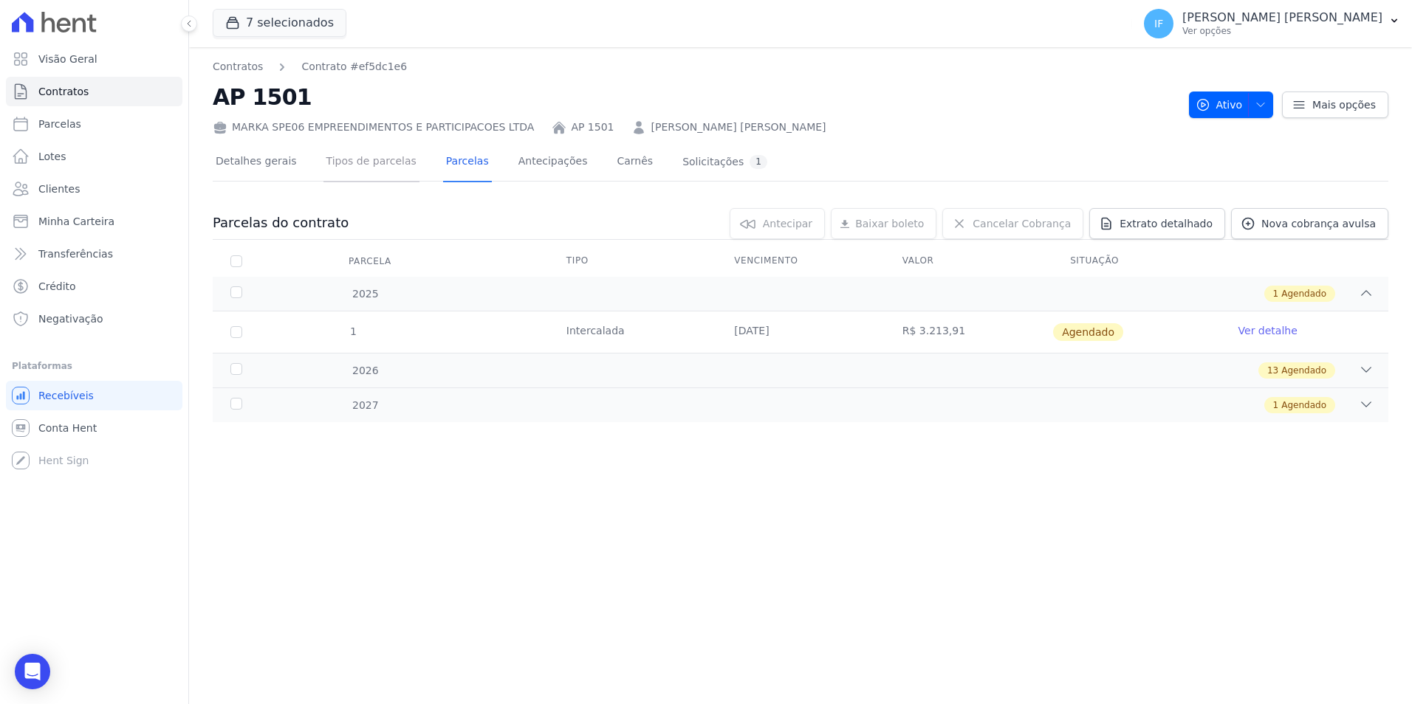
click at [366, 159] on link "Tipos de parcelas" at bounding box center [371, 162] width 96 height 39
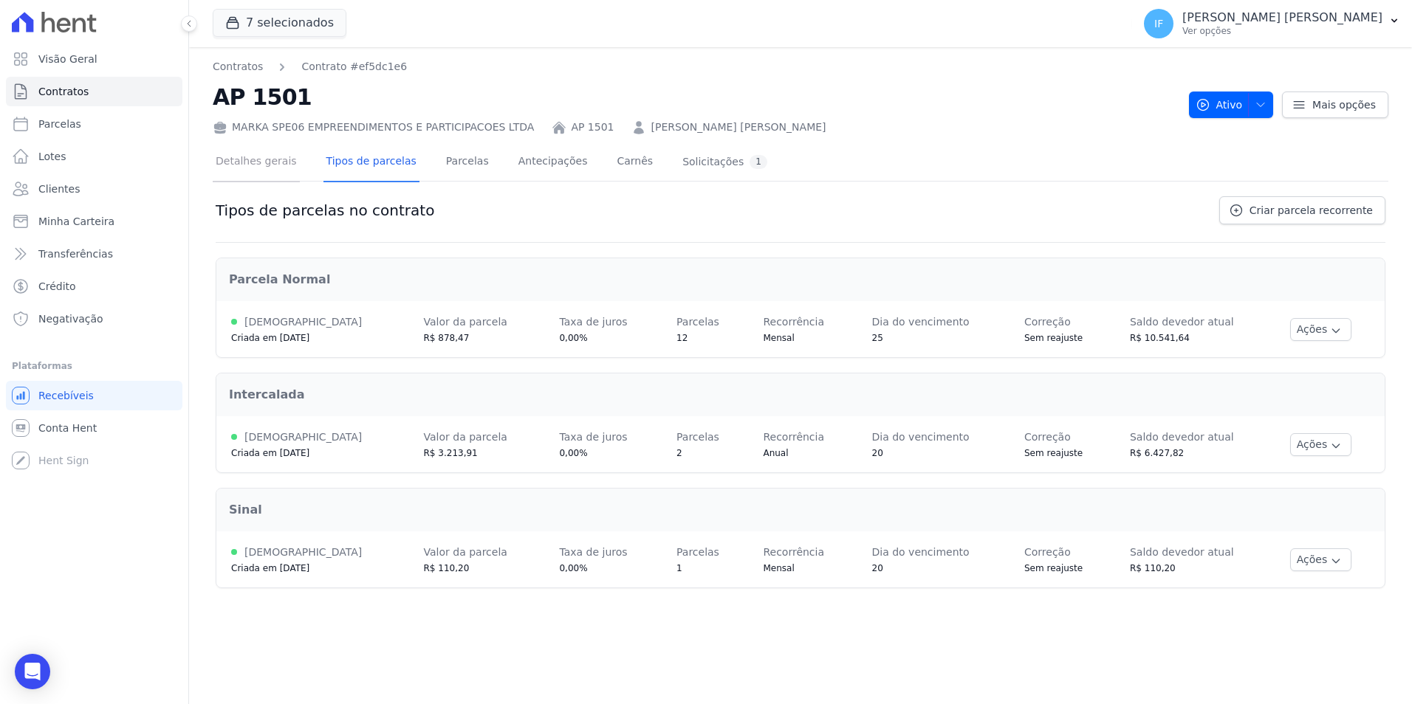
click at [272, 157] on link "Detalhes gerais" at bounding box center [256, 162] width 87 height 39
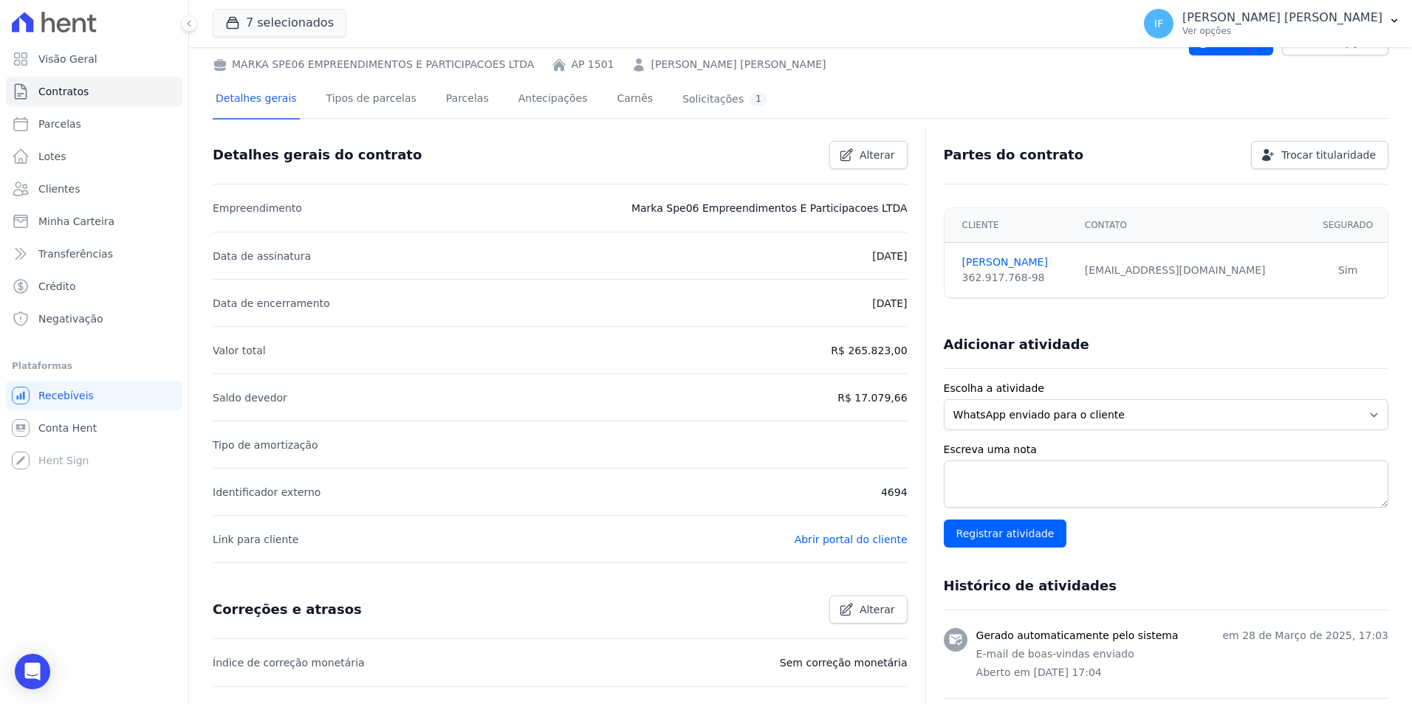
scroll to position [27, 0]
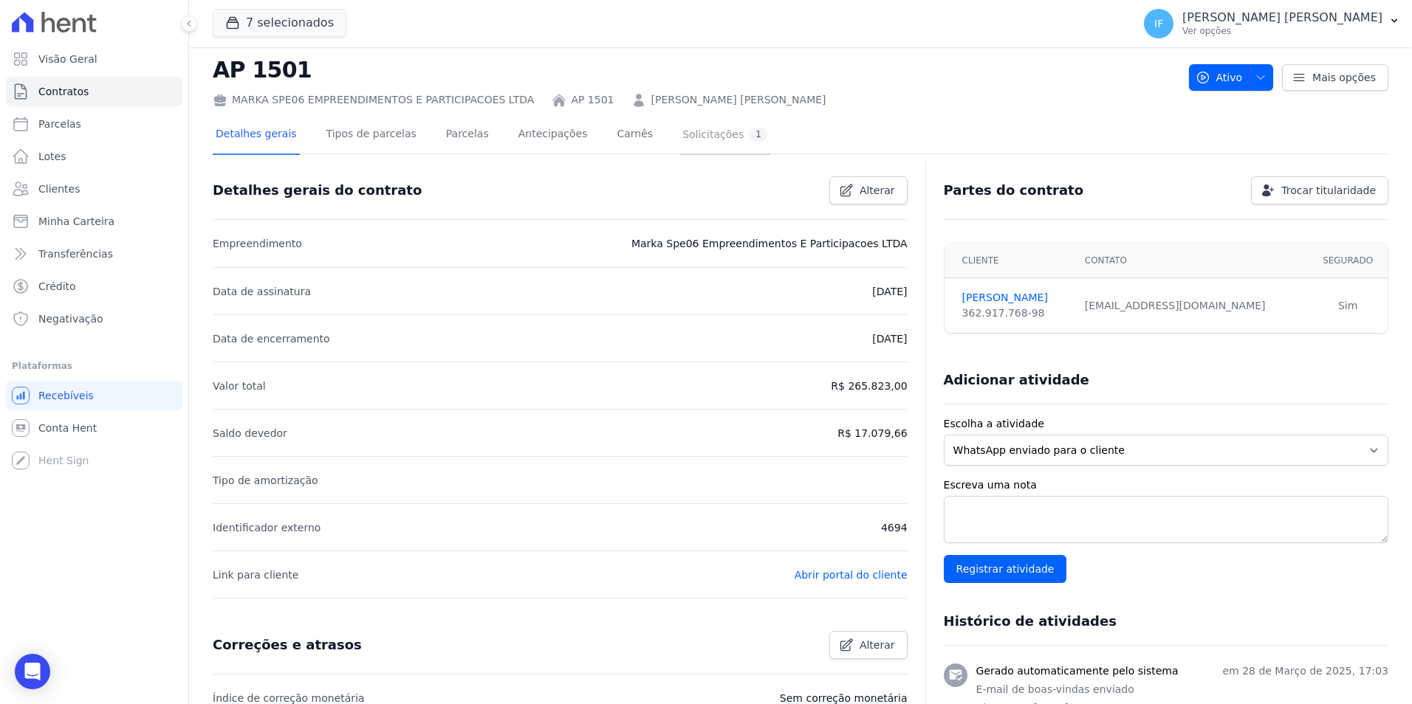
click at [682, 135] on div "Solicitações 1" at bounding box center [724, 135] width 85 height 14
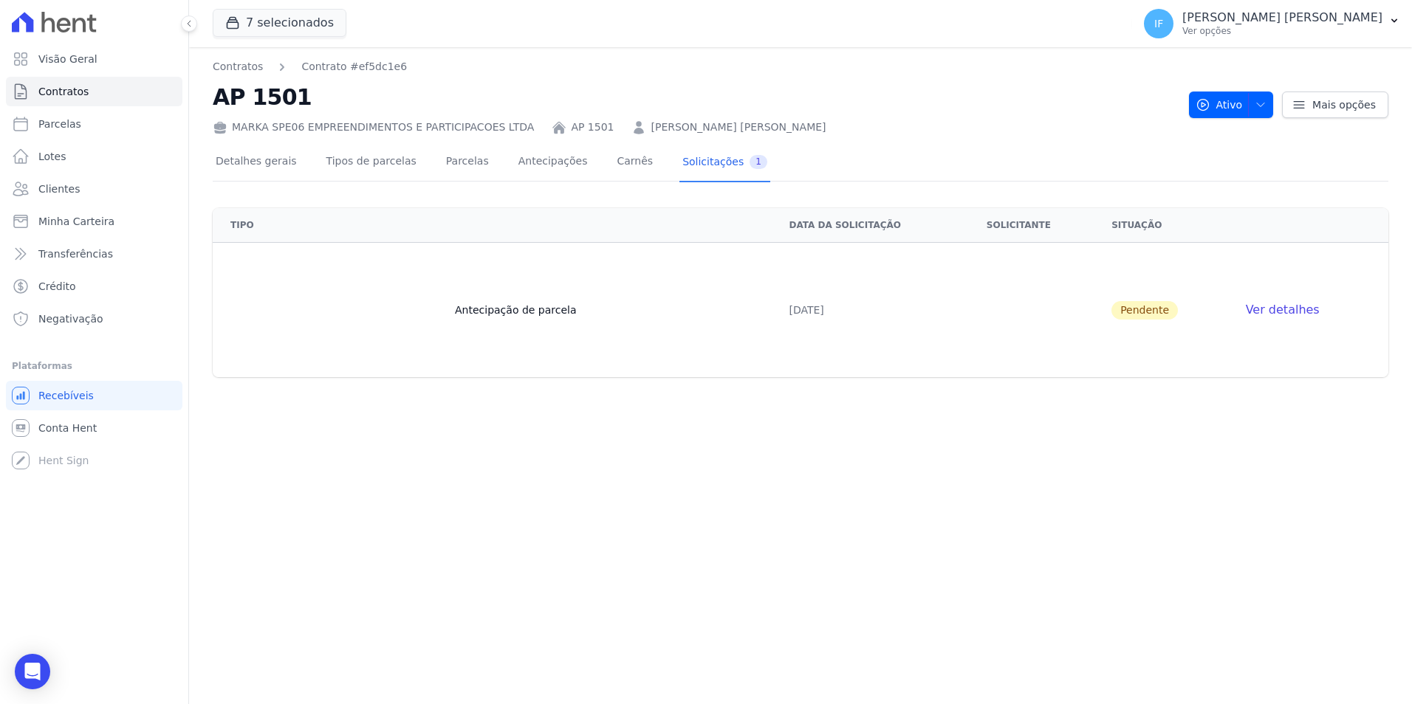
click at [1301, 308] on span "Ver detalhes" at bounding box center [1282, 310] width 74 height 14
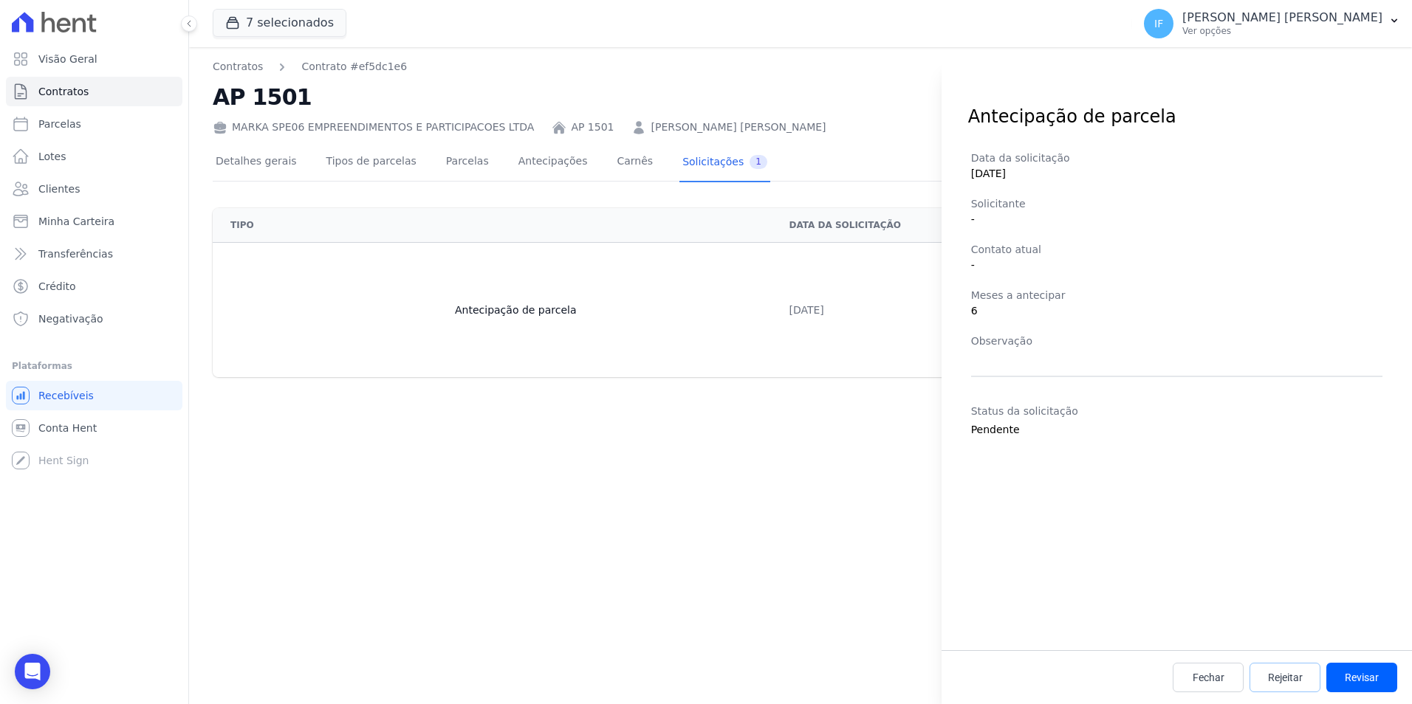
drag, startPoint x: 1282, startPoint y: 676, endPoint x: 1273, endPoint y: 673, distance: 8.6
click at [1281, 675] on span "Rejeitar" at bounding box center [1285, 677] width 35 height 15
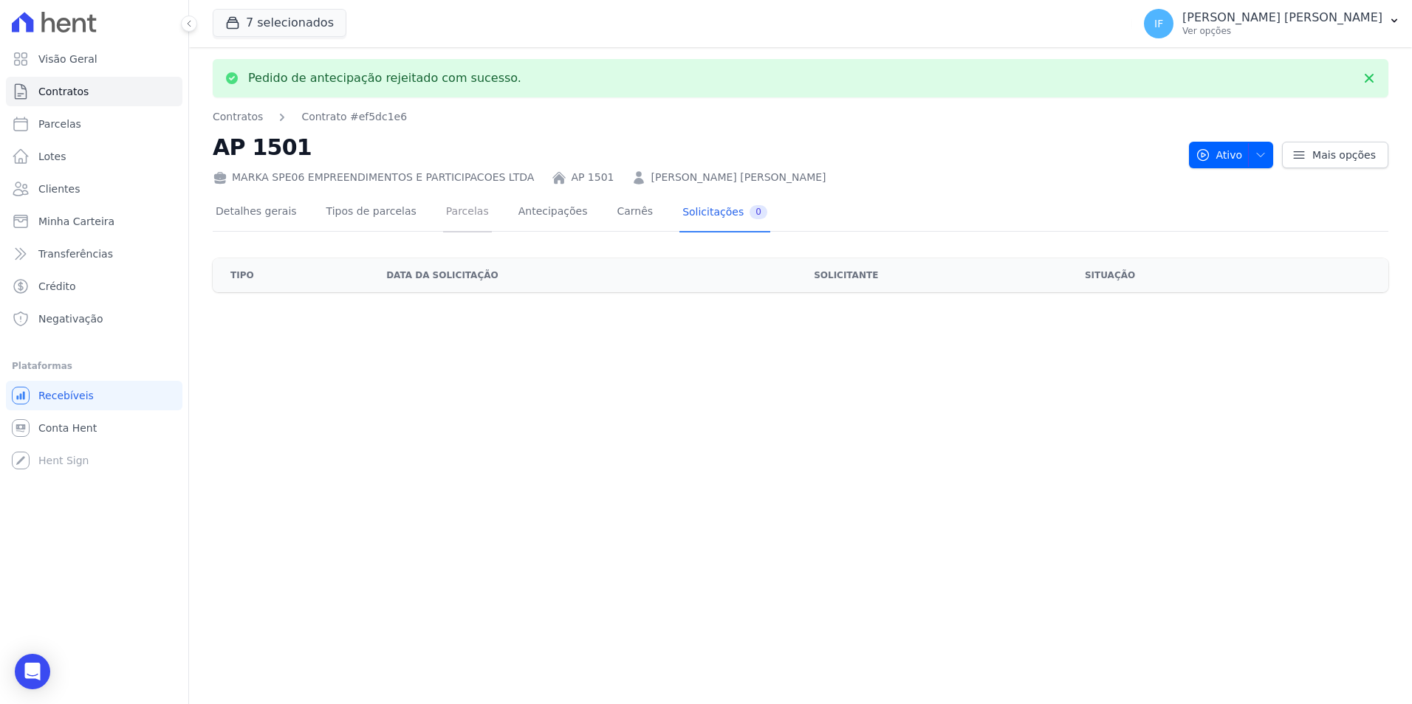
click at [443, 216] on link "Parcelas" at bounding box center [467, 212] width 49 height 39
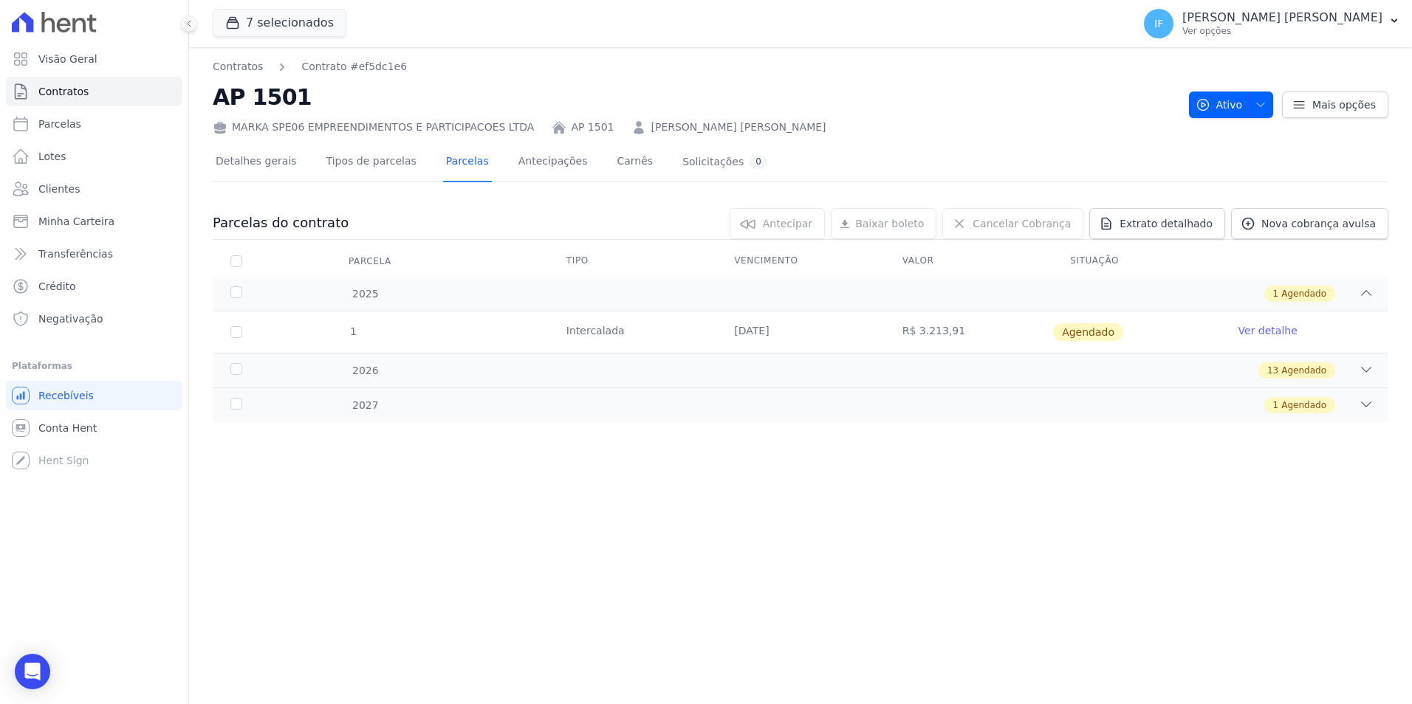
drag, startPoint x: 735, startPoint y: 331, endPoint x: 1203, endPoint y: 346, distance: 469.0
click at [1203, 346] on tr "1 Intercalada 20/12/2025 R$ 3.213,91 Agendado Ver detalhe" at bounding box center [800, 332] width 1175 height 41
drag, startPoint x: 1203, startPoint y: 346, endPoint x: 1330, endPoint y: 374, distance: 130.0
click at [1330, 374] on div "13 Agendado" at bounding box center [1296, 370] width 77 height 16
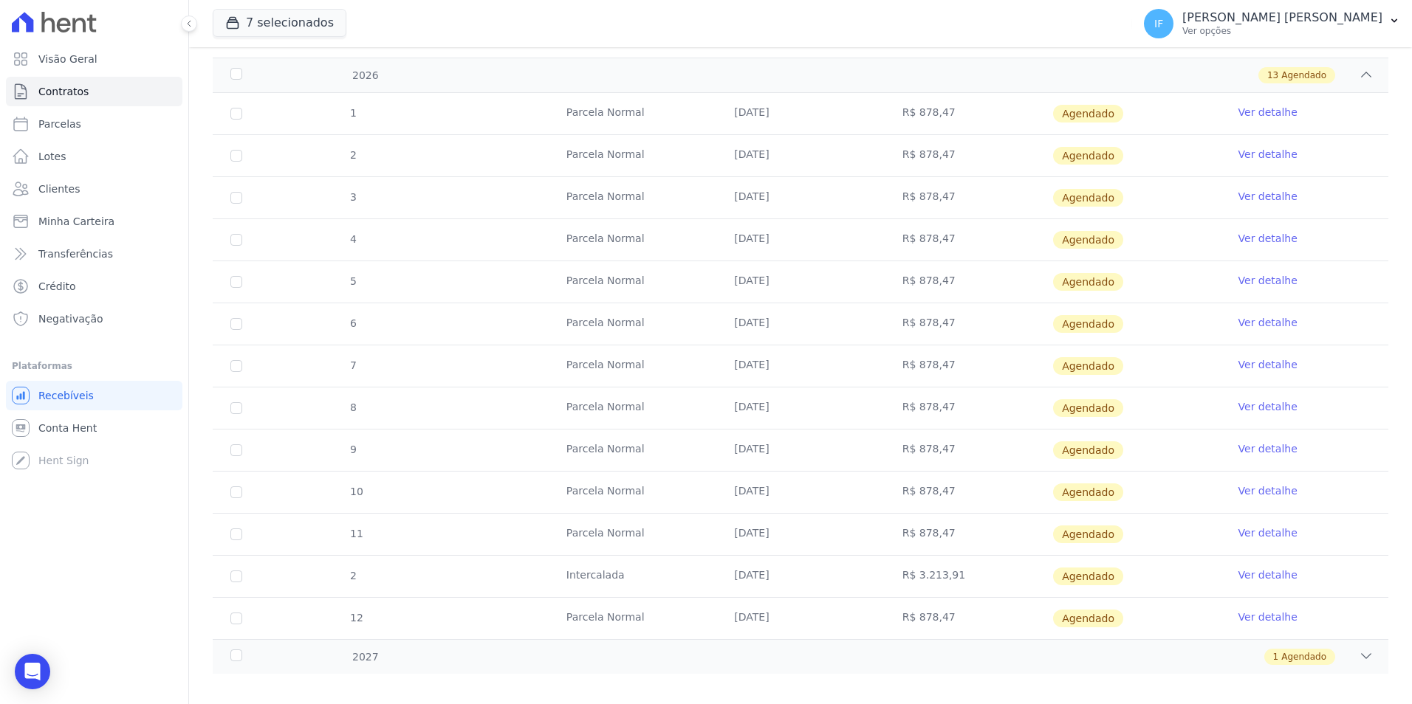
scroll to position [309, 0]
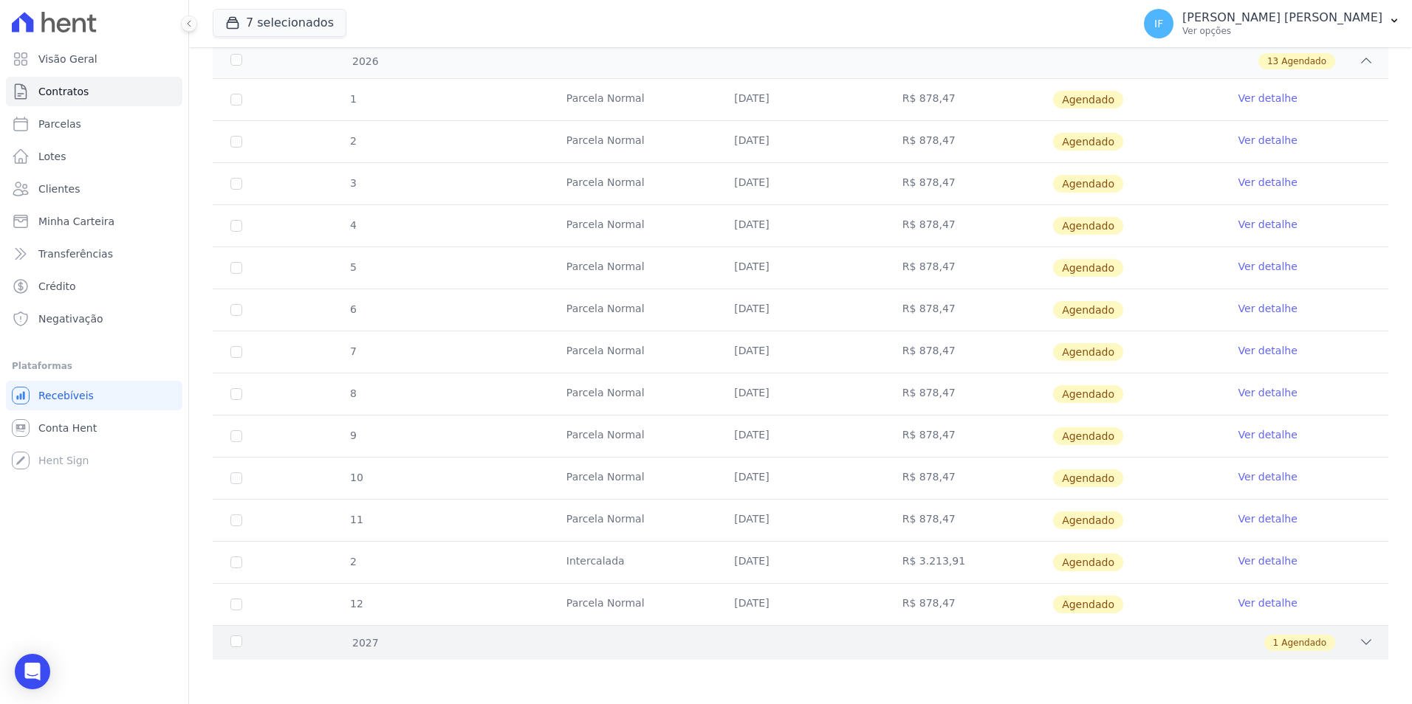
click at [1358, 638] on icon at bounding box center [1365, 642] width 15 height 15
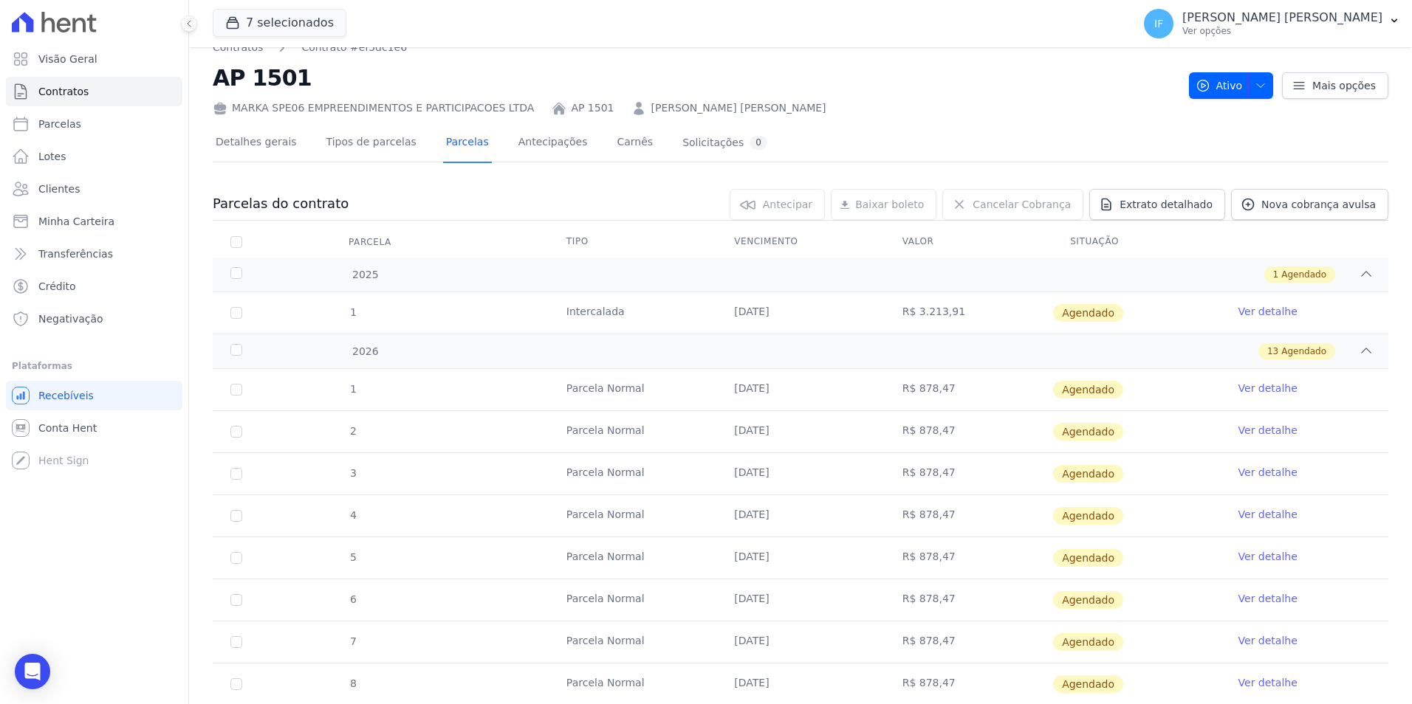
scroll to position [0, 0]
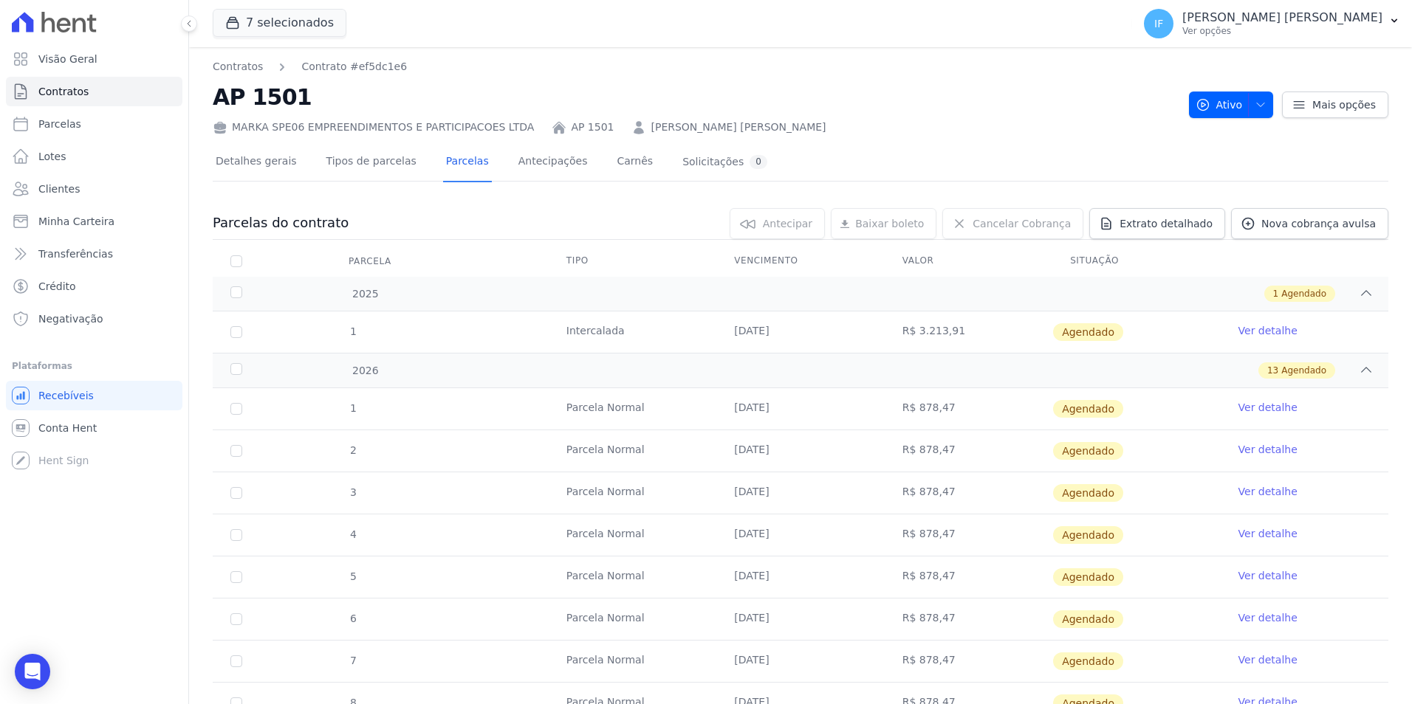
click at [1061, 405] on span "Agendado" at bounding box center [1088, 409] width 70 height 18
click at [1137, 416] on td "Agendado" at bounding box center [1136, 408] width 168 height 41
click at [1162, 456] on td "Agendado" at bounding box center [1136, 450] width 168 height 41
click at [1280, 31] on p "Ver opções" at bounding box center [1282, 31] width 200 height 12
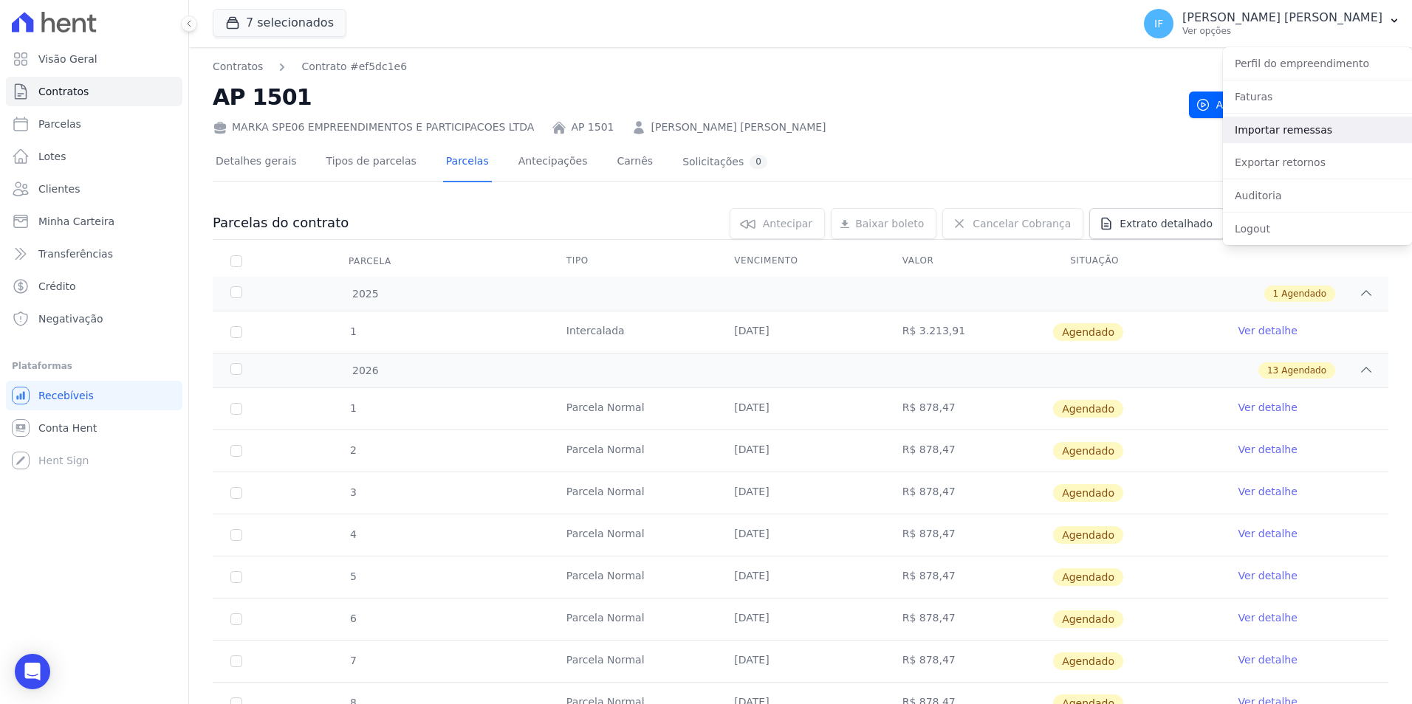
click at [1298, 137] on link "Importar remessas" at bounding box center [1317, 130] width 189 height 27
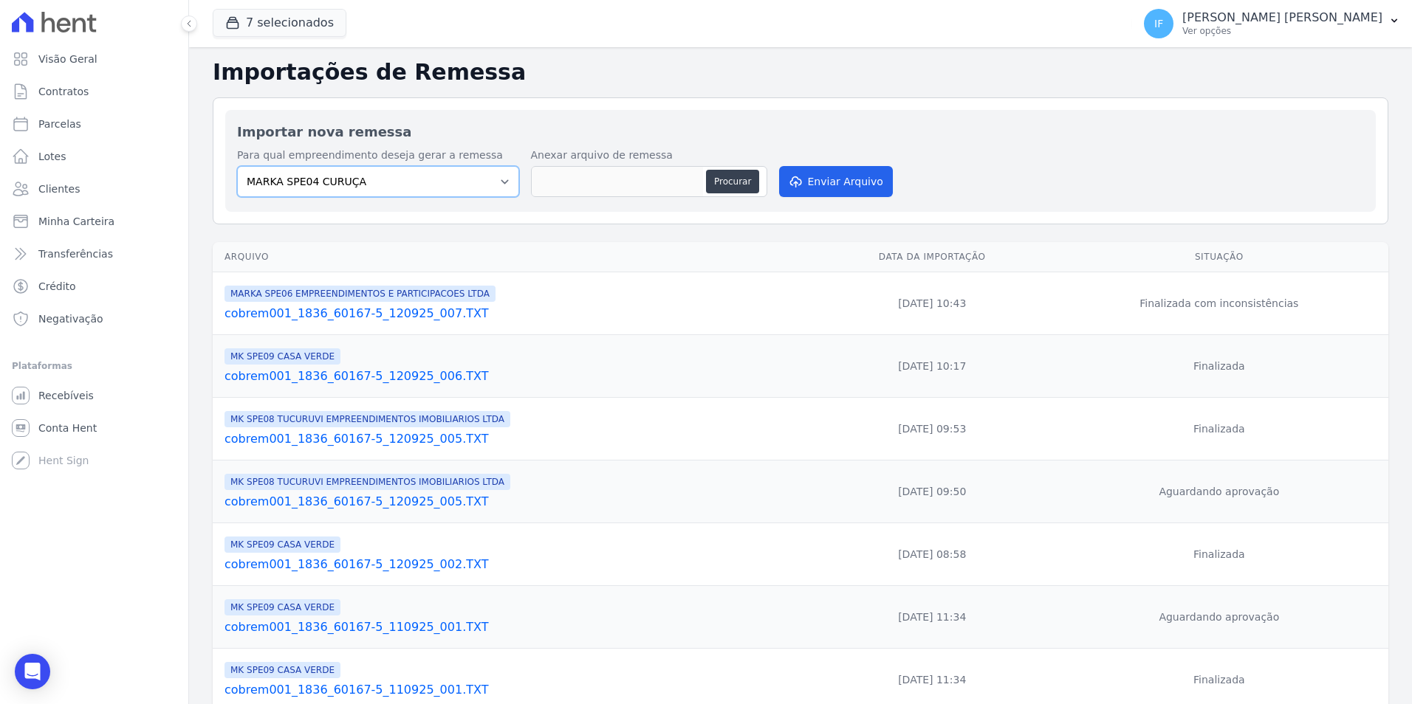
click at [498, 182] on select "MARKA SPE04 CURUÇA MARKA SPE06 EMPREENDIMENTOS E PARTICIPACOES LTDA MK SPE01 PE…" at bounding box center [378, 181] width 282 height 31
select select "fef18e2b-896b-4456-b766-b2db8c2ece14"
click at [237, 166] on select "MARKA SPE04 CURUÇA MARKA SPE06 EMPREENDIMENTOS E PARTICIPACOES LTDA MK SPE01 PE…" at bounding box center [378, 181] width 282 height 31
click at [434, 231] on div "Importações de Remessa Importar nova remessa Para qual empreendimento deseja ge…" at bounding box center [800, 505] width 1223 height 917
click at [726, 183] on button "Procurar" at bounding box center [732, 182] width 53 height 24
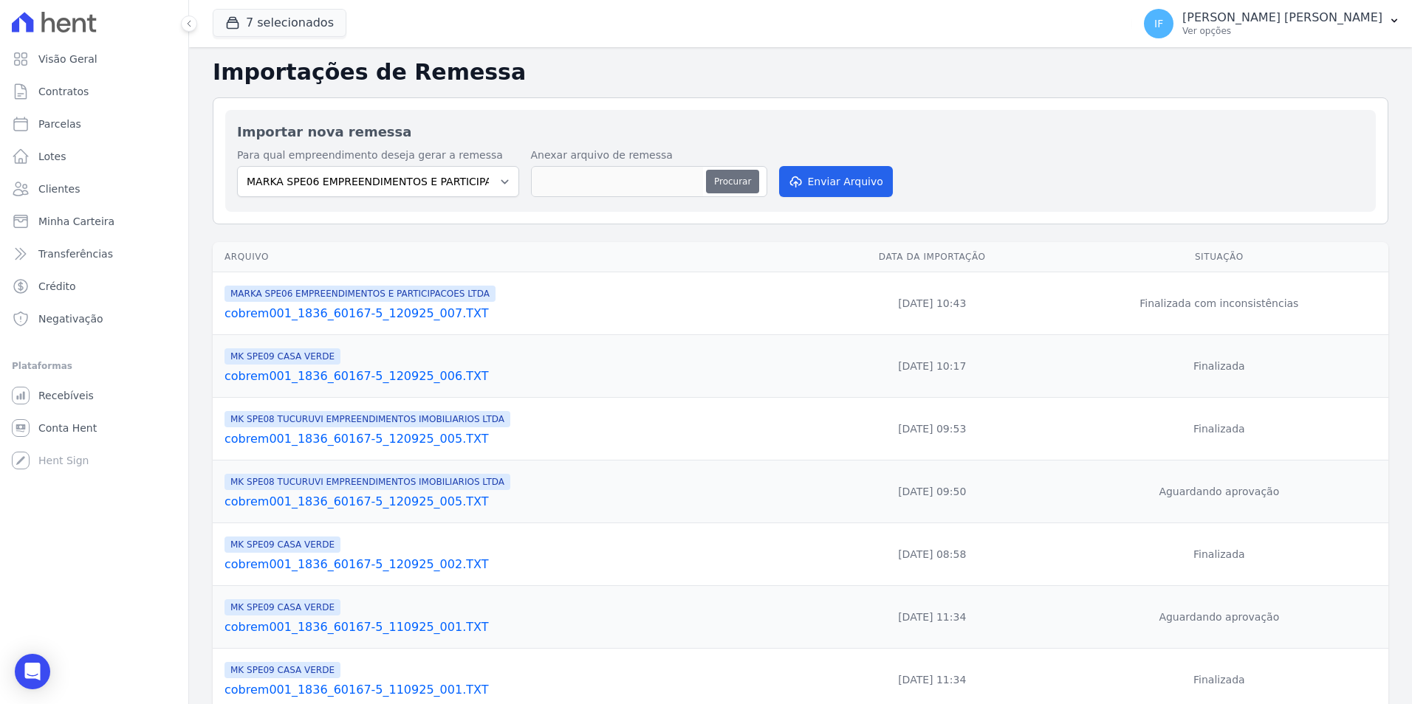
type input "cobrem001_1836_60167-5_120925_007.TXT"
click at [858, 185] on button "Enviar Arquivo" at bounding box center [836, 181] width 114 height 31
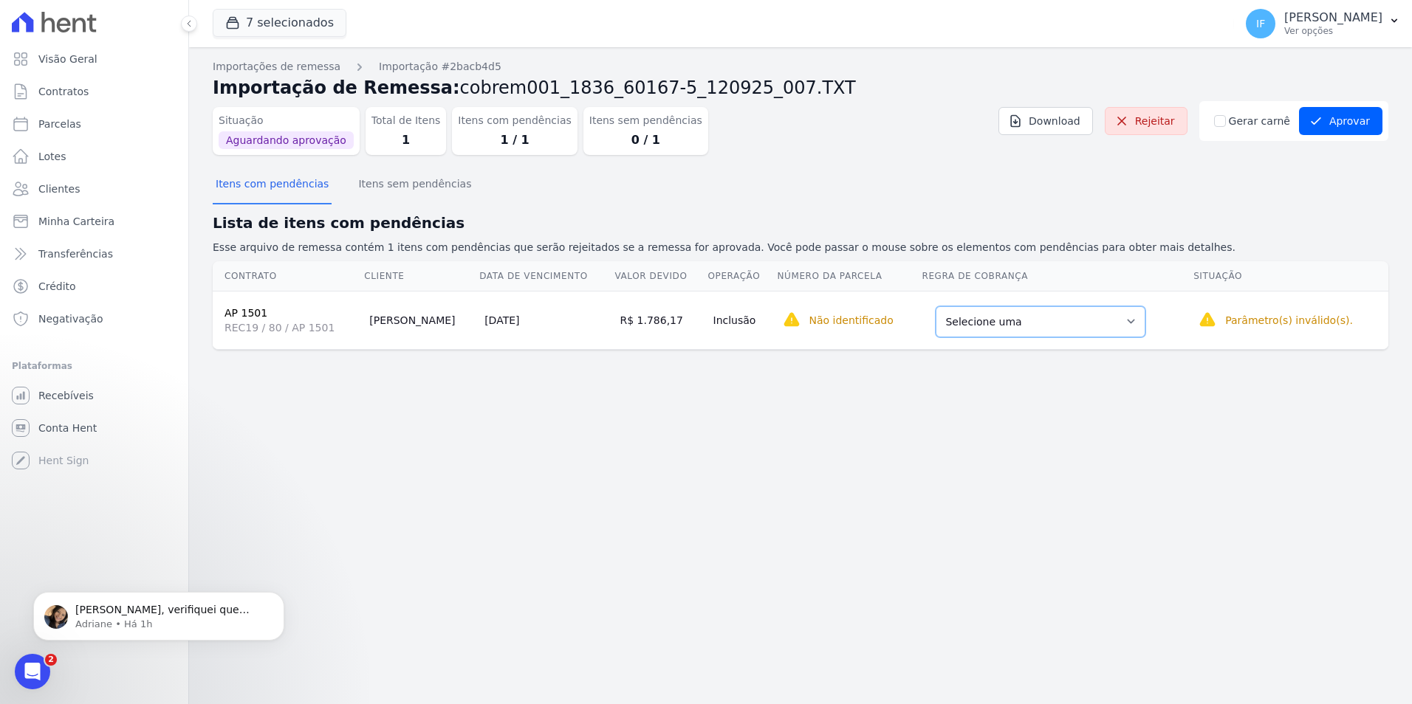
click at [961, 325] on select "Selecione uma Nova Parcela Avulsa Parcela Avulsa Existente Parcela Normal (12 X…" at bounding box center [1040, 321] width 210 height 31
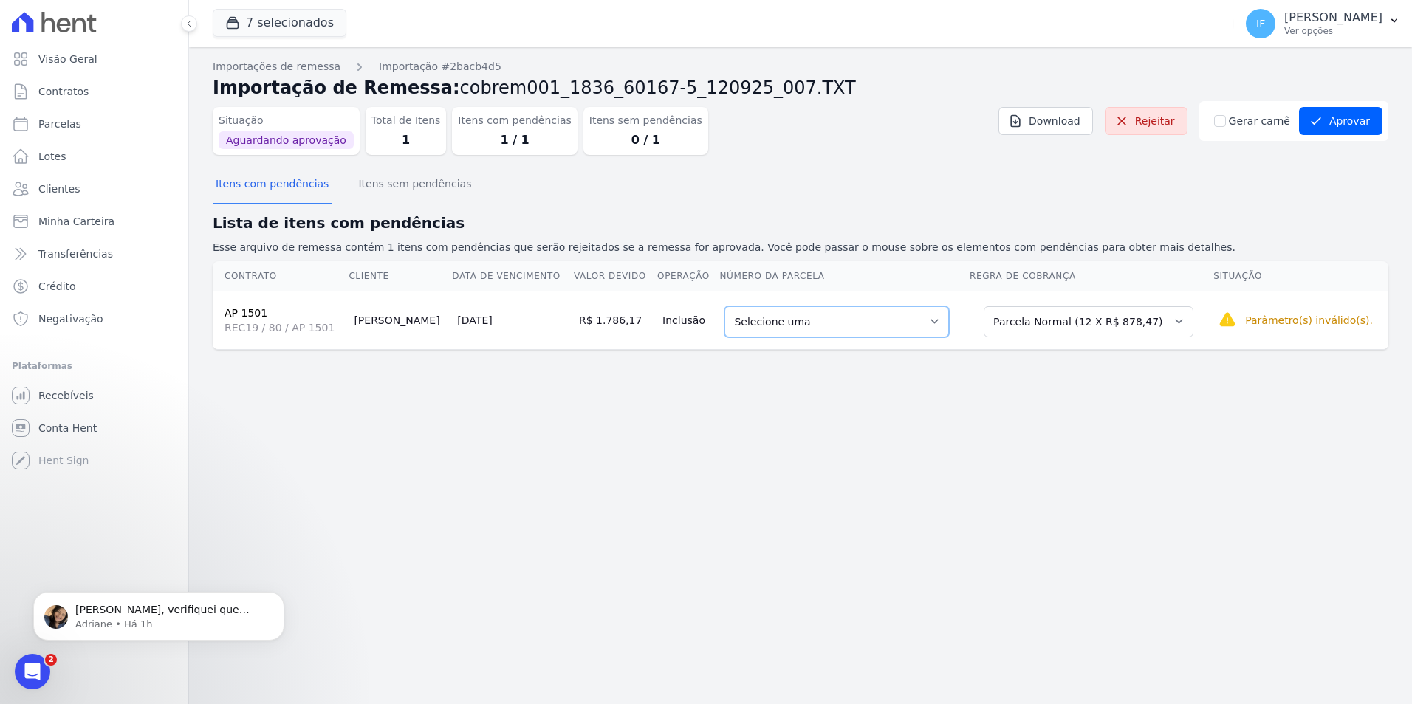
click at [920, 322] on select "Selecione uma 1 - [DATE] - R$ 878,47 - Agendado 2 - [DATE] - R$ 878,47 - Agenda…" at bounding box center [836, 321] width 224 height 31
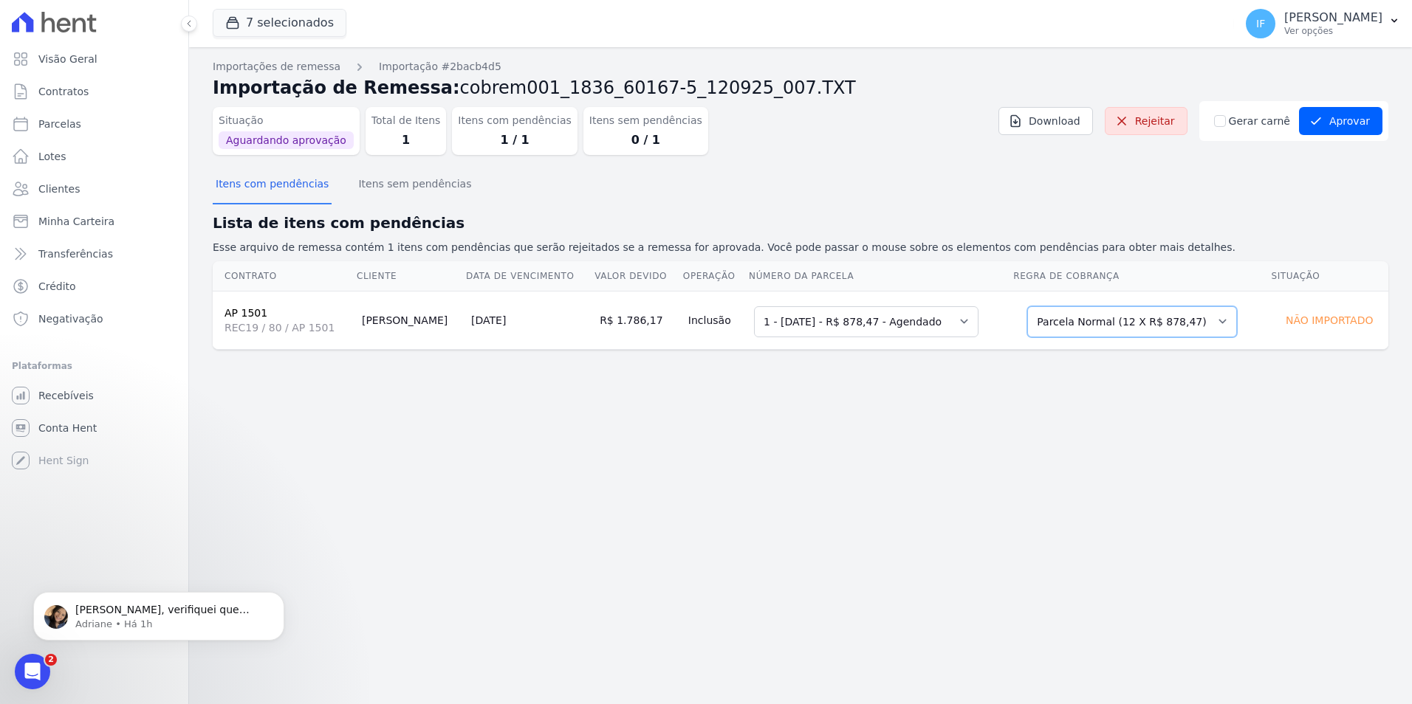
click at [1180, 327] on select "Selecione uma Nova Parcela Avulsa Parcela Avulsa Existente Parcela Normal (12 X…" at bounding box center [1132, 321] width 210 height 31
click at [1031, 306] on select "Selecione uma Nova Parcela Avulsa Parcela Avulsa Existente Parcela Normal (12 X…" at bounding box center [1132, 321] width 210 height 31
click at [1339, 120] on button "Aprovar" at bounding box center [1340, 121] width 83 height 28
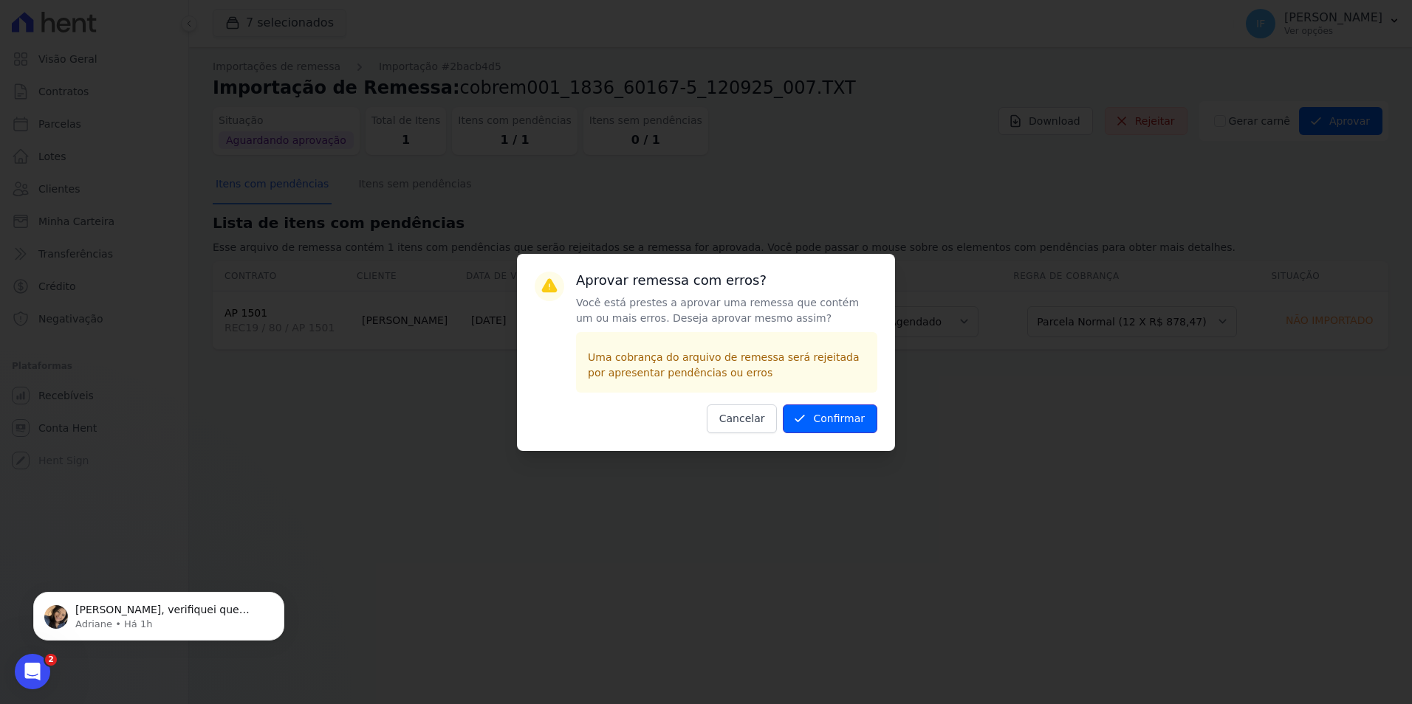
click at [819, 416] on button "Confirmar" at bounding box center [830, 419] width 94 height 29
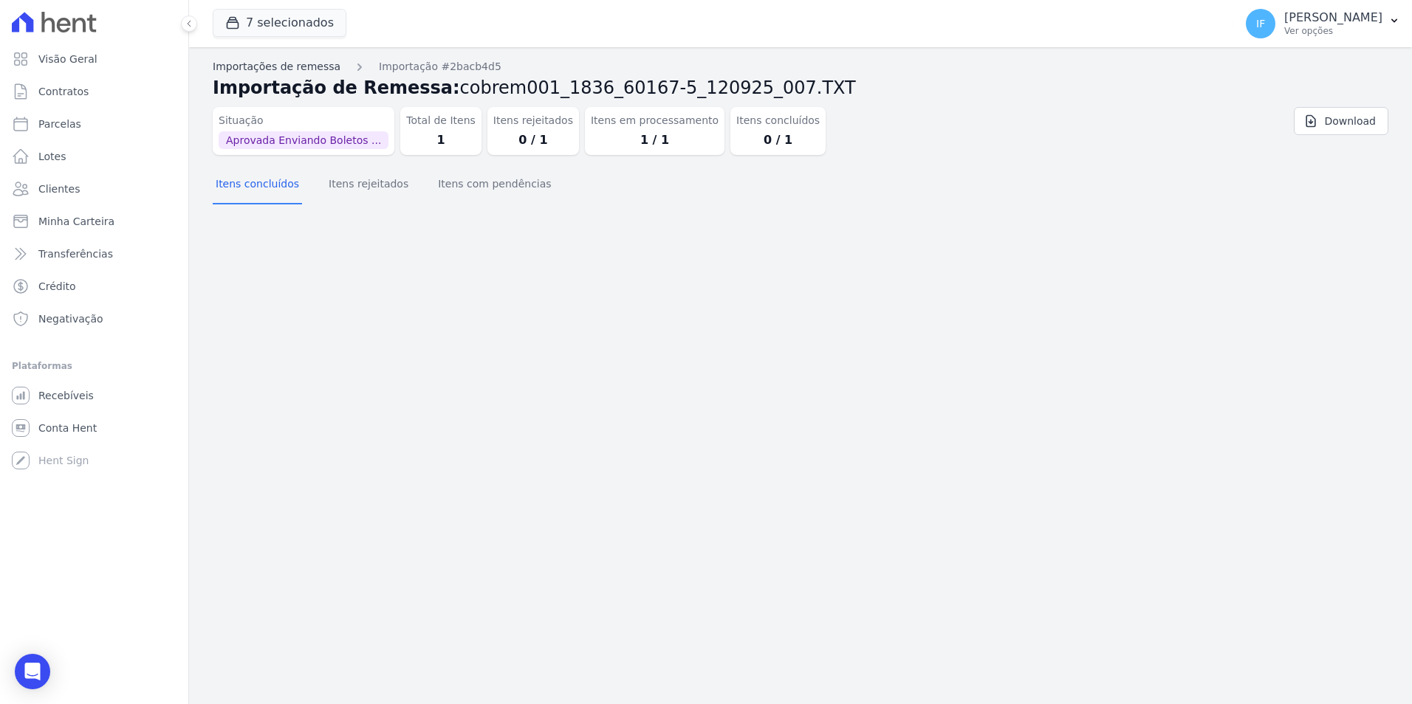
click at [300, 71] on link "Importações de remessa" at bounding box center [277, 67] width 128 height 16
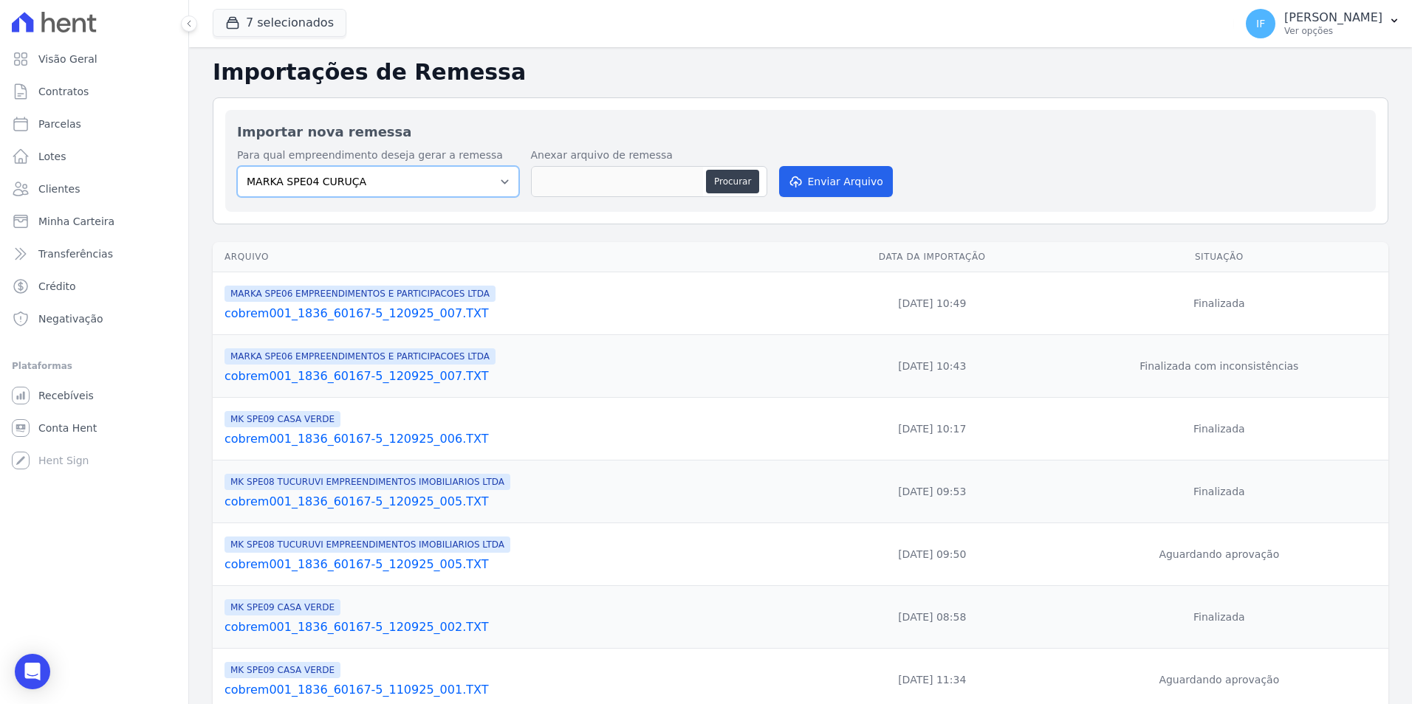
click at [385, 180] on select "MARKA SPE04 CURUÇA MARKA SPE06 EMPREENDIMENTOS E PARTICIPACOES LTDA MK SPE01 PE…" at bounding box center [378, 181] width 282 height 31
click at [1086, 162] on div "Para qual empreendimento deseja gerar a remessa MARKA SPE04 CURUÇA MARKA SPE06 …" at bounding box center [800, 174] width 1127 height 52
click at [472, 187] on select "MARKA SPE04 CURUÇA MARKA SPE06 EMPREENDIMENTOS E PARTICIPACOES LTDA MK SPE01 PE…" at bounding box center [378, 181] width 282 height 31
click at [910, 153] on div "Para qual empreendimento deseja gerar a remessa MARKA SPE04 CURUÇA MARKA SPE06 …" at bounding box center [800, 174] width 1127 height 52
click at [85, 89] on link "Contratos" at bounding box center [94, 92] width 176 height 30
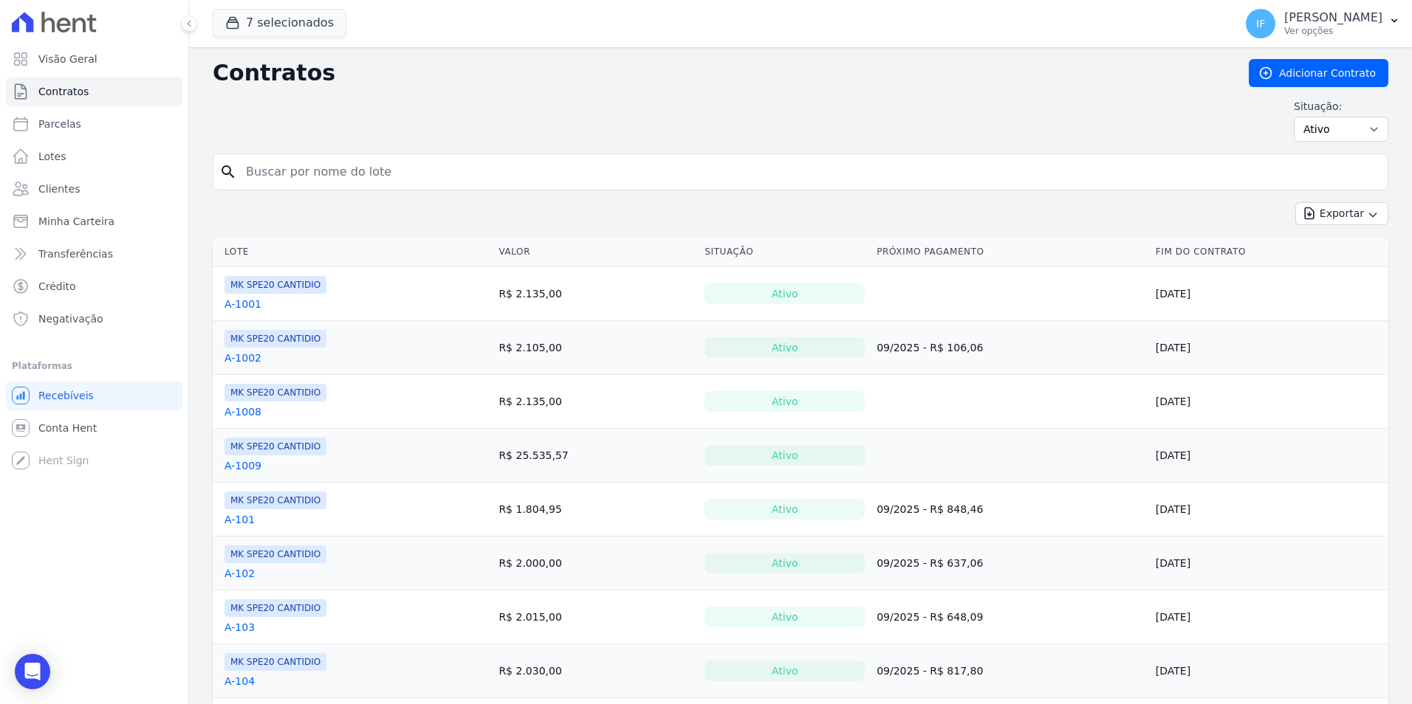
click at [374, 177] on input "search" at bounding box center [809, 172] width 1144 height 30
type input "1501"
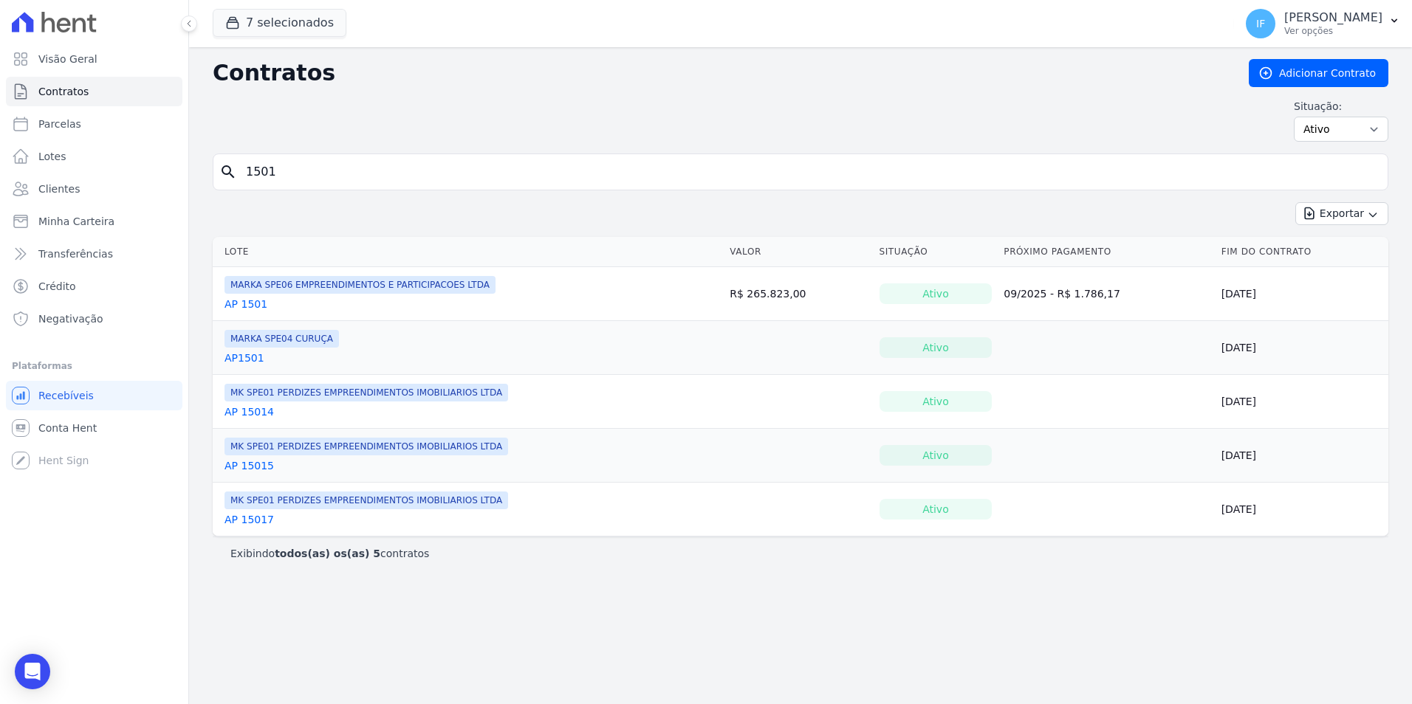
click at [248, 303] on link "AP 1501" at bounding box center [245, 304] width 43 height 15
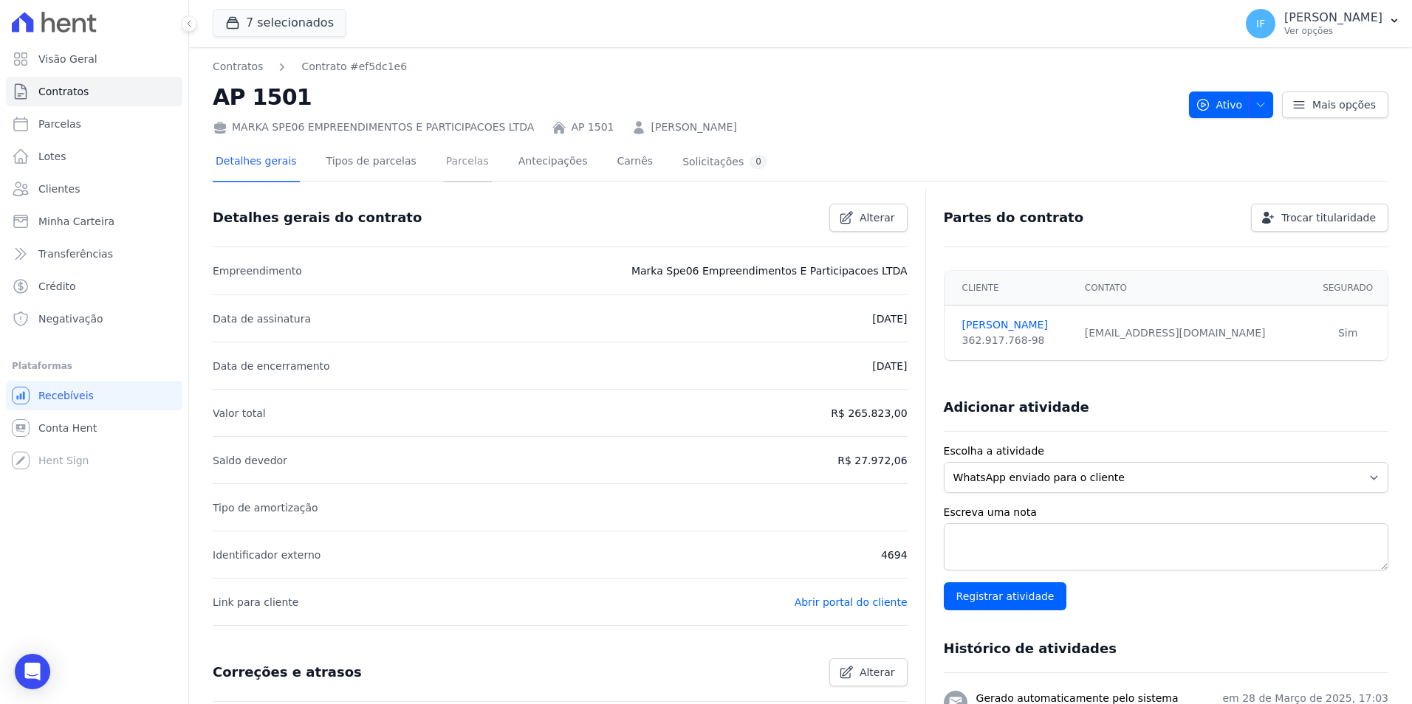
click at [444, 157] on link "Parcelas" at bounding box center [467, 162] width 49 height 39
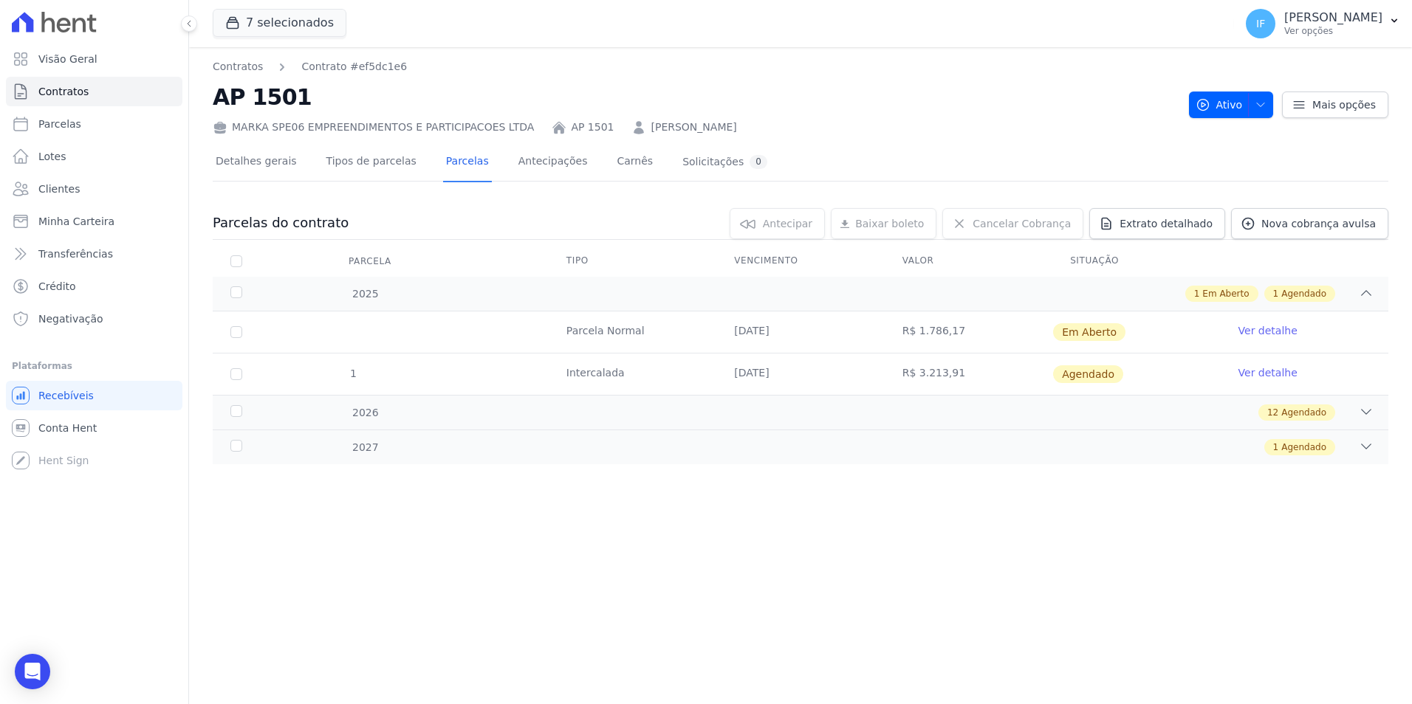
click at [1262, 328] on link "Ver detalhe" at bounding box center [1267, 330] width 59 height 15
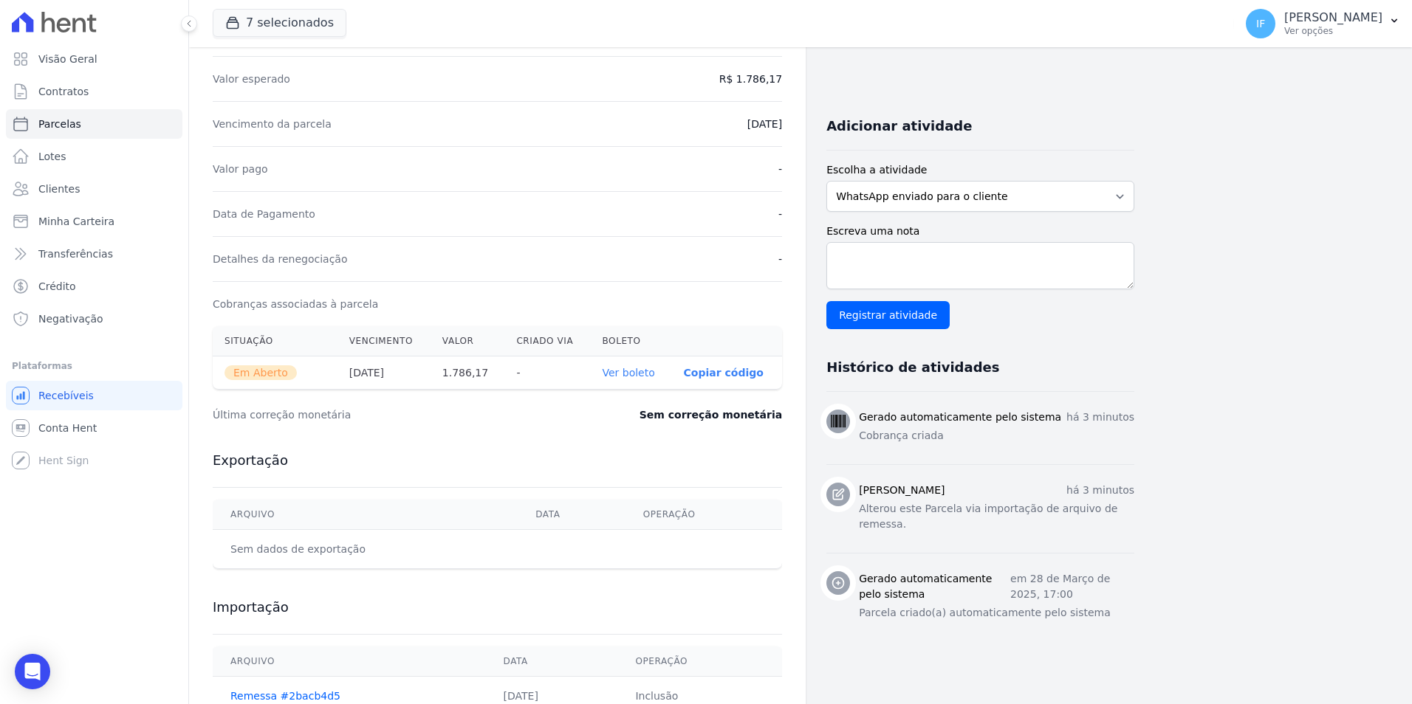
scroll to position [307, 0]
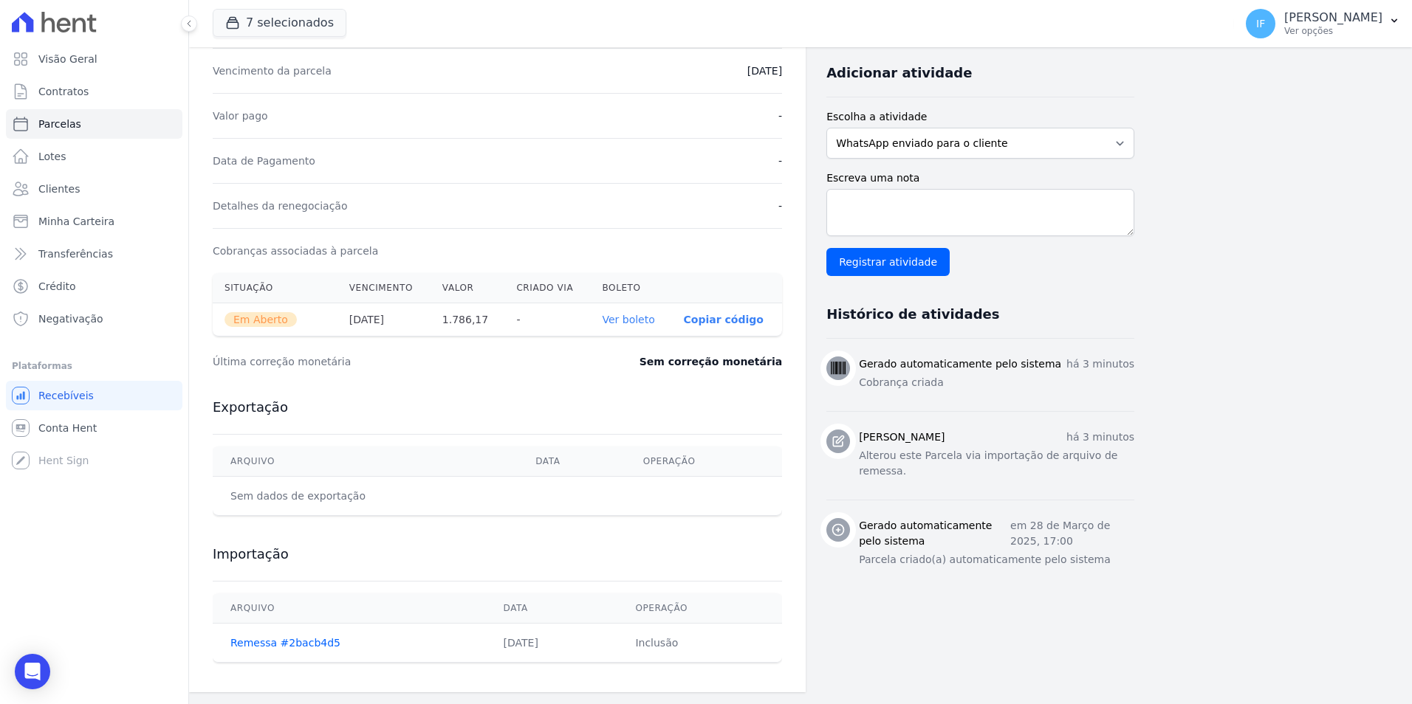
click at [632, 322] on link "Ver boleto" at bounding box center [628, 320] width 52 height 12
